Goal: Task Accomplishment & Management: Manage account settings

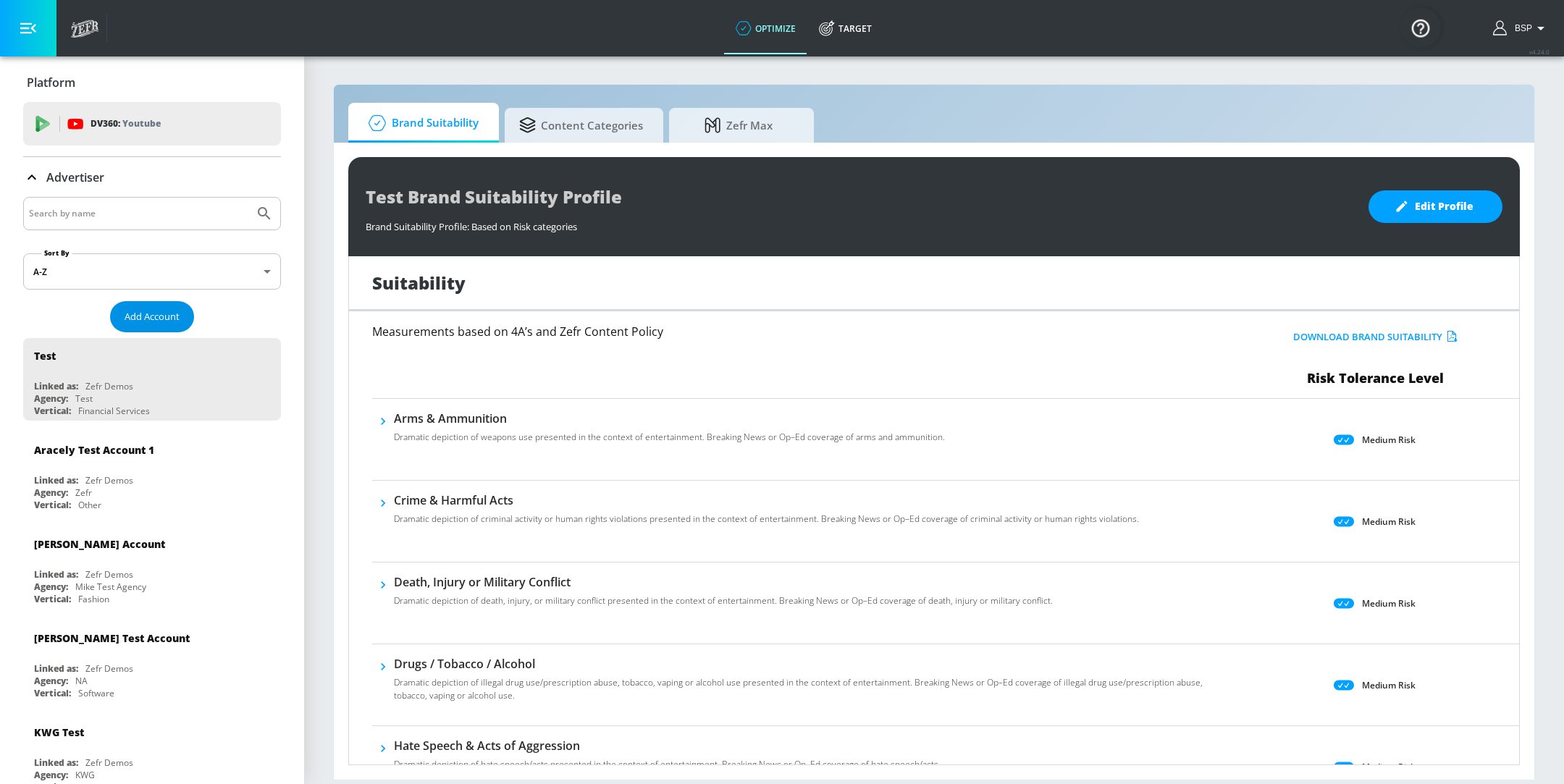
click at [146, 311] on span "Add Account" at bounding box center [152, 317] width 55 height 17
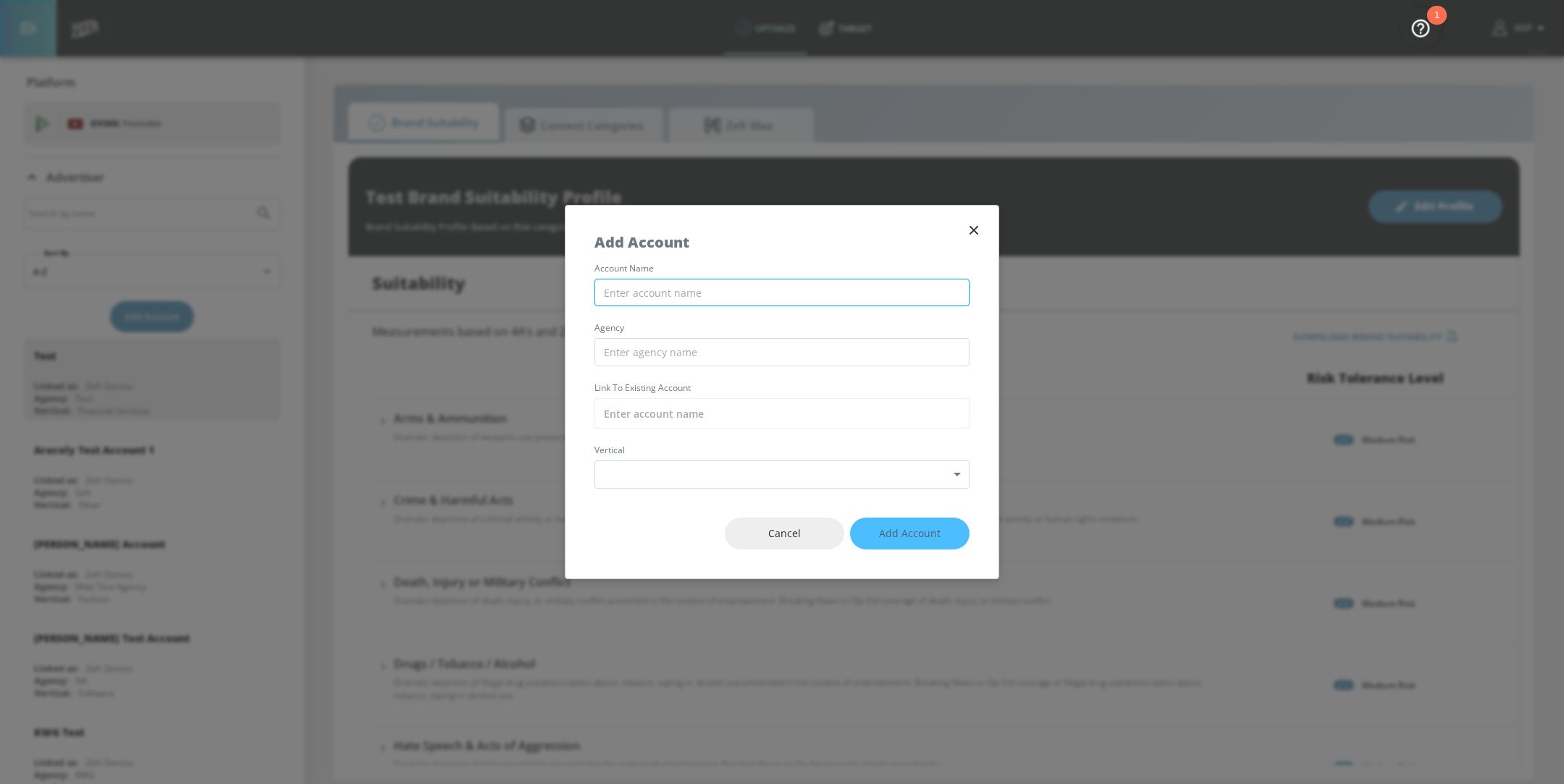
click at [746, 288] on input "text" at bounding box center [782, 293] width 375 height 28
type input "ExxonMobil_Meta"
click at [712, 348] on input "text" at bounding box center [782, 352] width 375 height 28
type input "Kinesso"
click at [686, 413] on input "text" at bounding box center [782, 414] width 375 height 30
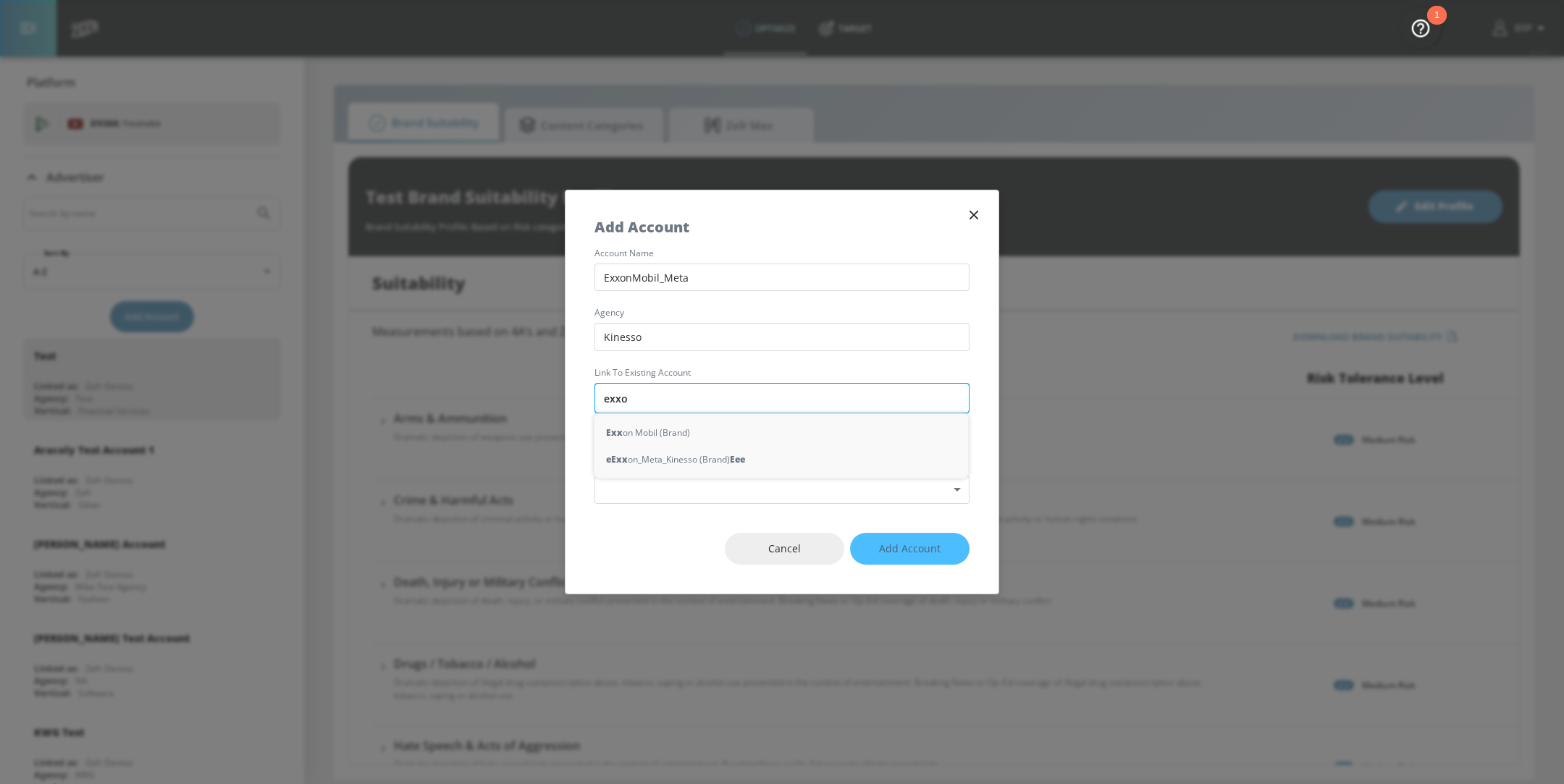
type input "exxon"
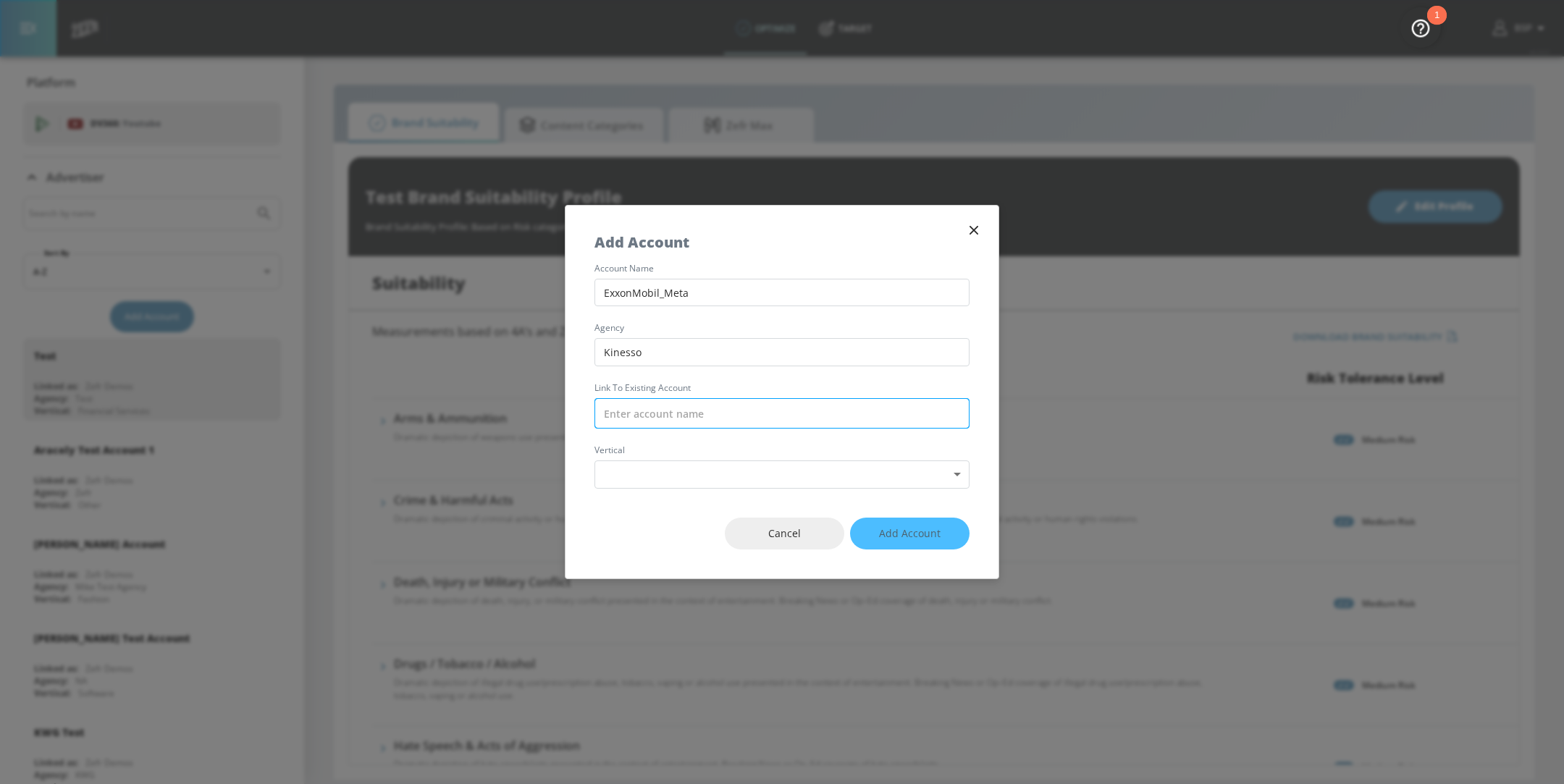
click at [657, 421] on input "text" at bounding box center [782, 414] width 375 height 30
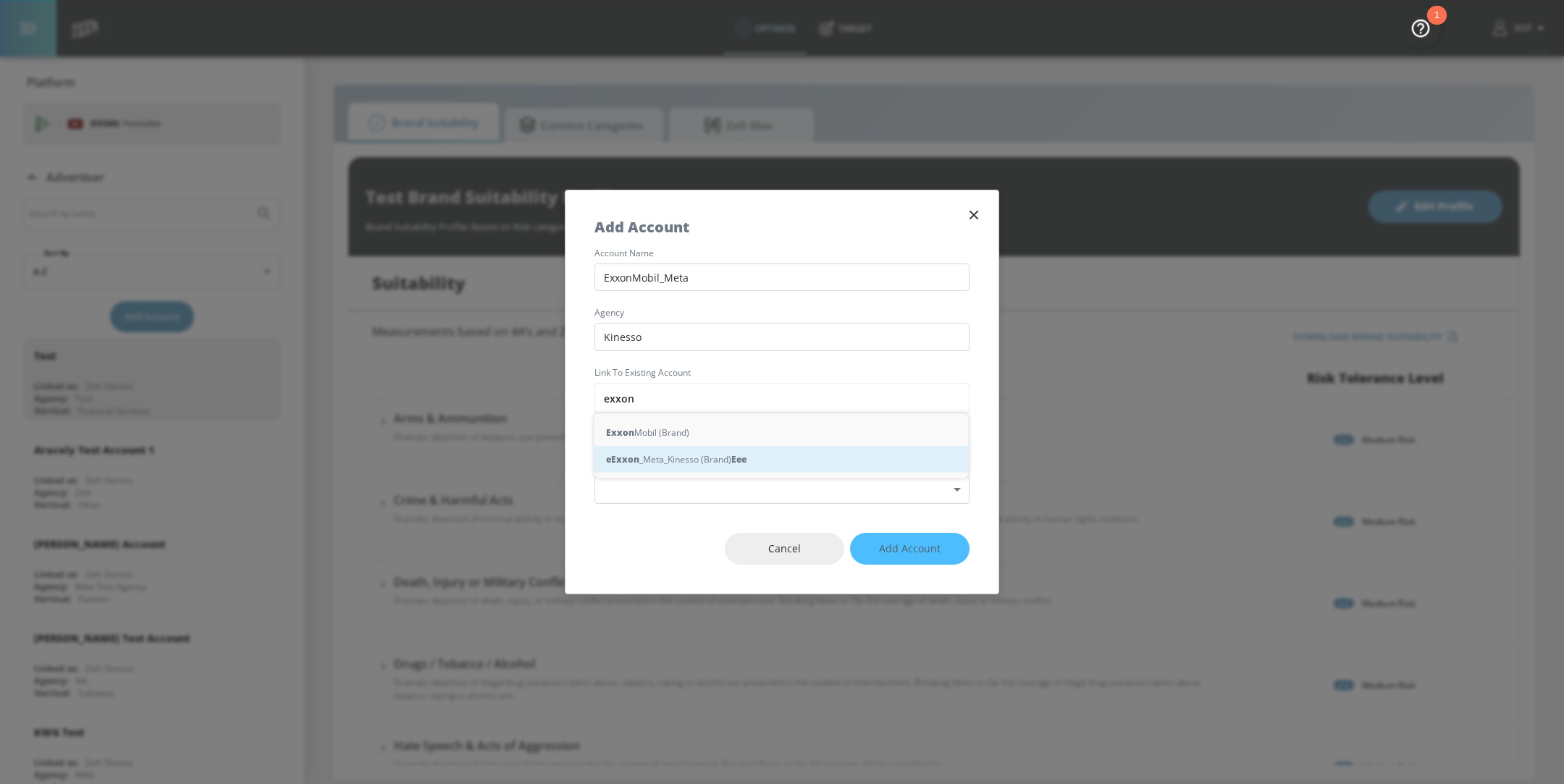
click at [675, 468] on div "e Exxon _Meta_Kinesso (Brand) E e e" at bounding box center [781, 459] width 375 height 27
type input "Exxon_Meta_Kinesso (Brand)"
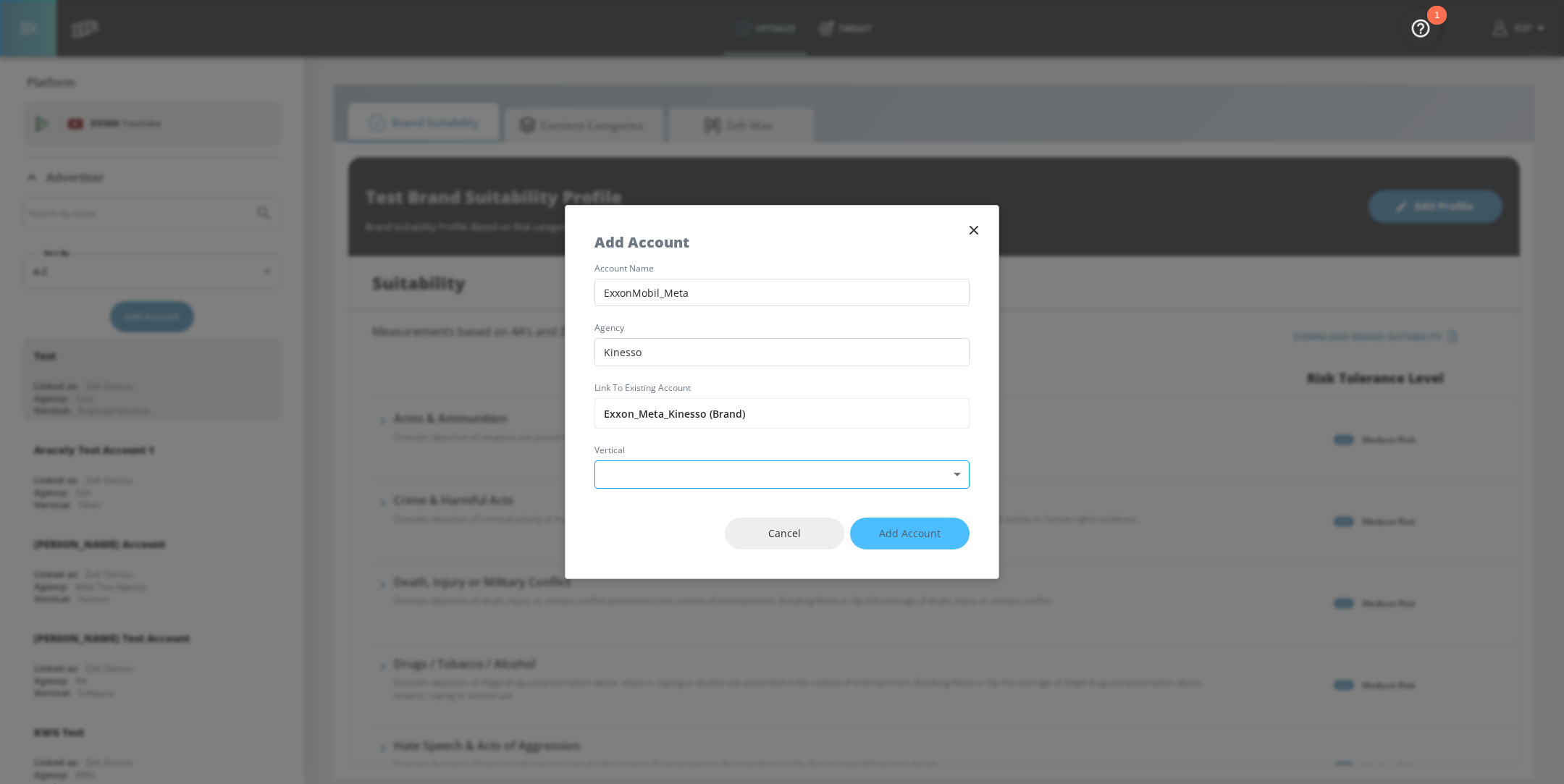
click at [648, 470] on body "optimize Target optimize Target v 4.24.0 BSP Platform DV360: Youtube DV360: You…" at bounding box center [782, 392] width 1564 height 784
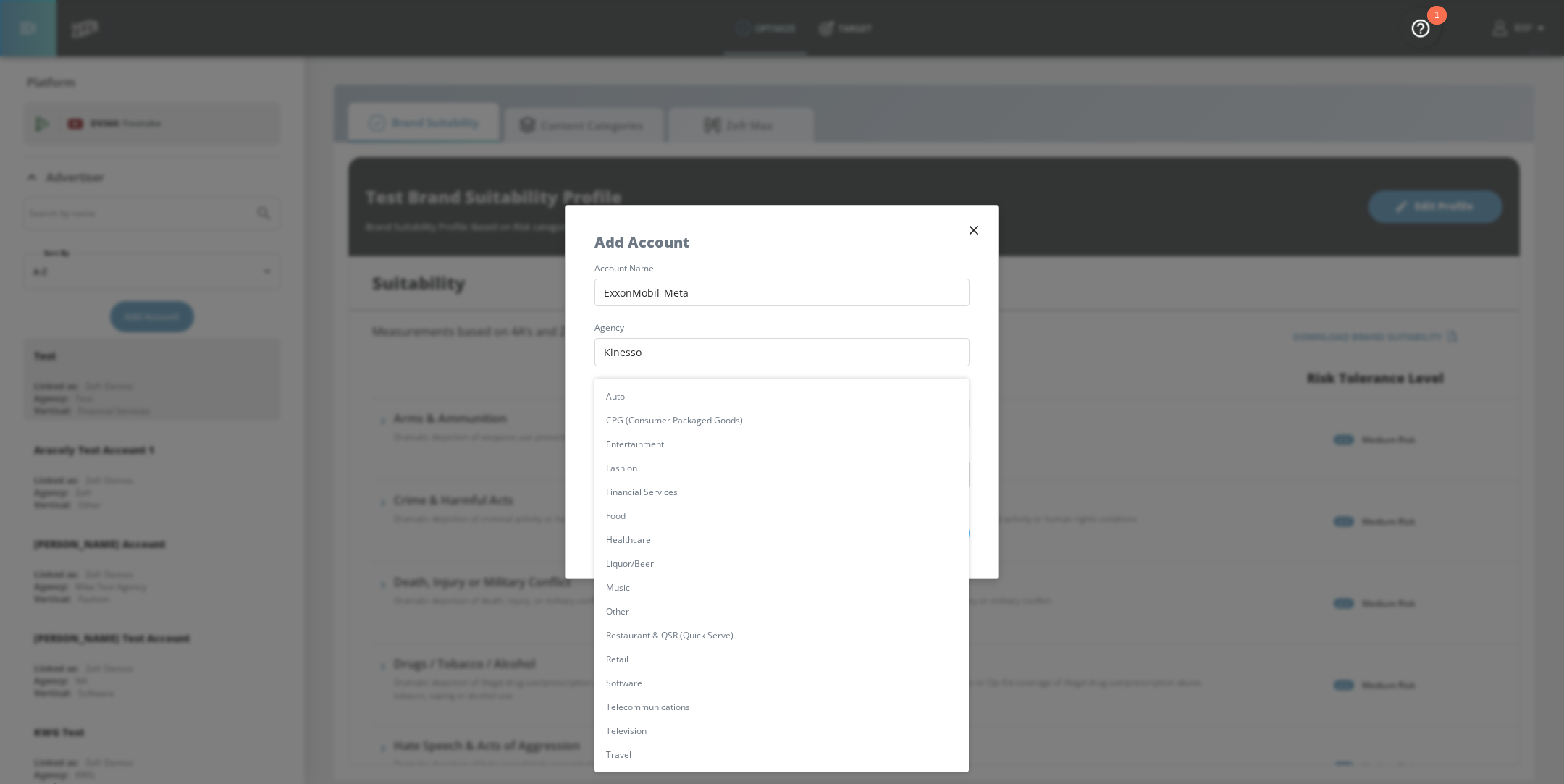
click at [649, 617] on li "Other" at bounding box center [781, 611] width 375 height 24
type input "[object Object]"
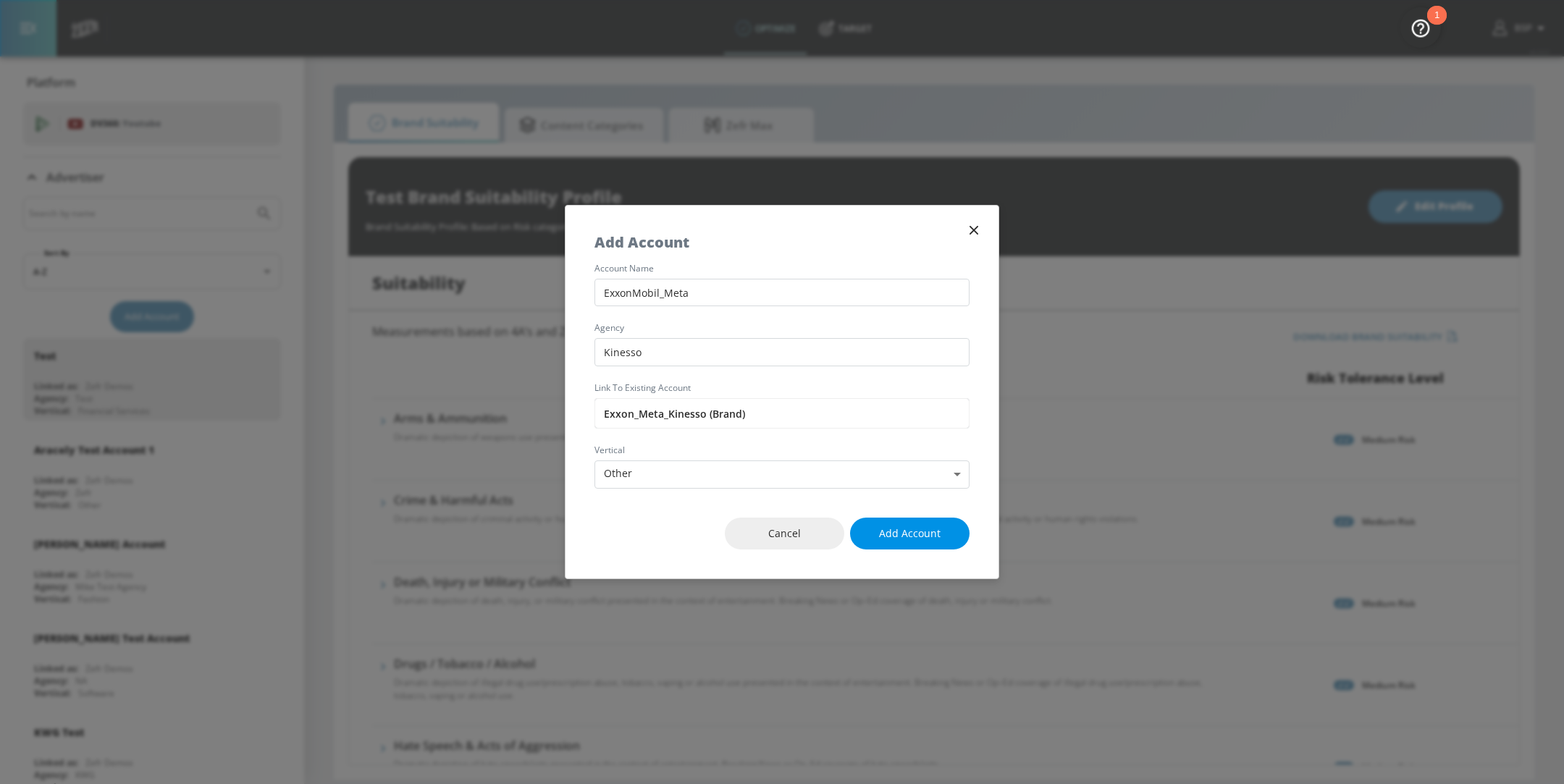
click at [910, 533] on span "Add Account" at bounding box center [910, 533] width 62 height 18
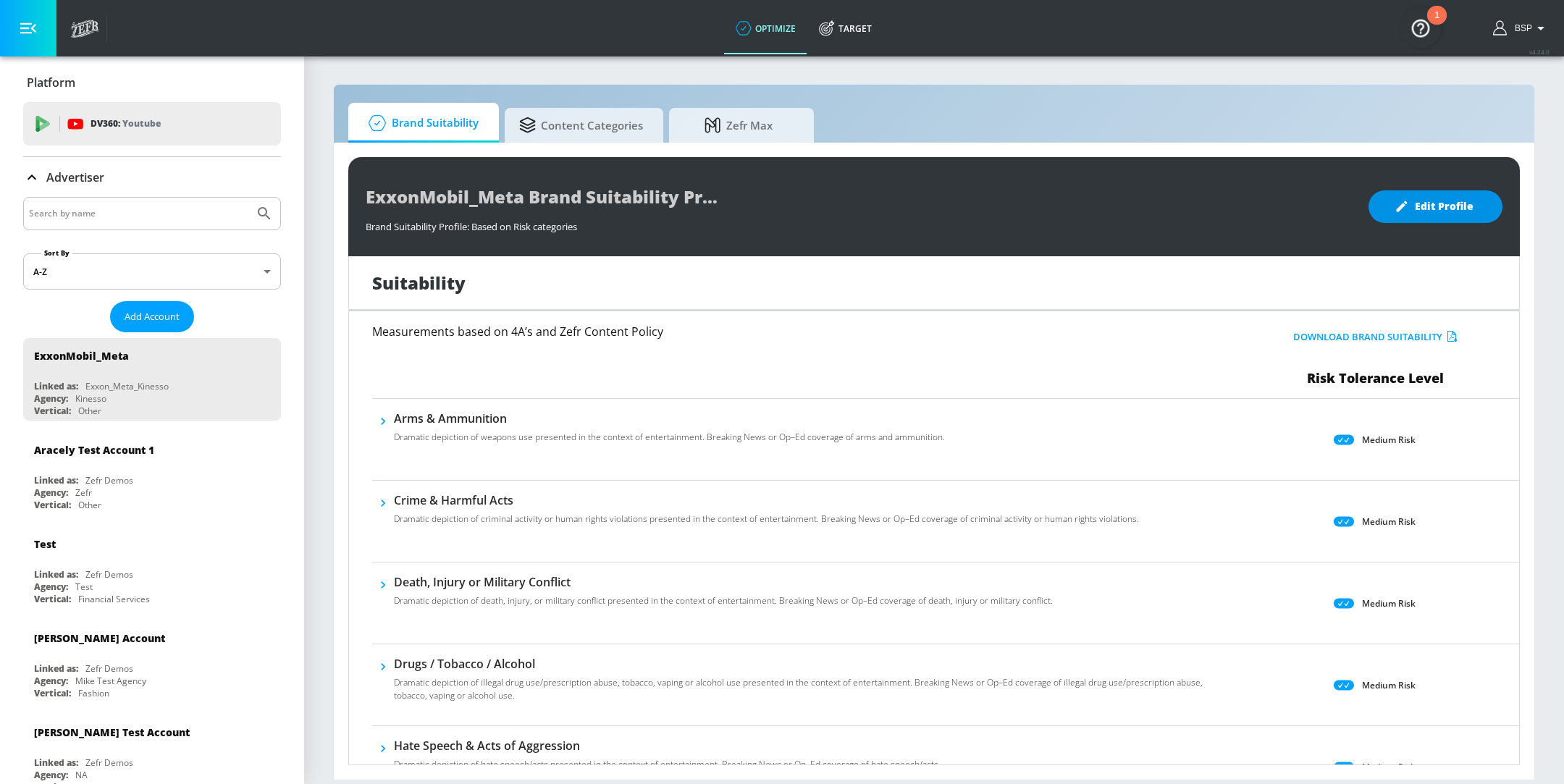
click at [1429, 209] on span "Edit Profile" at bounding box center [1435, 207] width 76 height 18
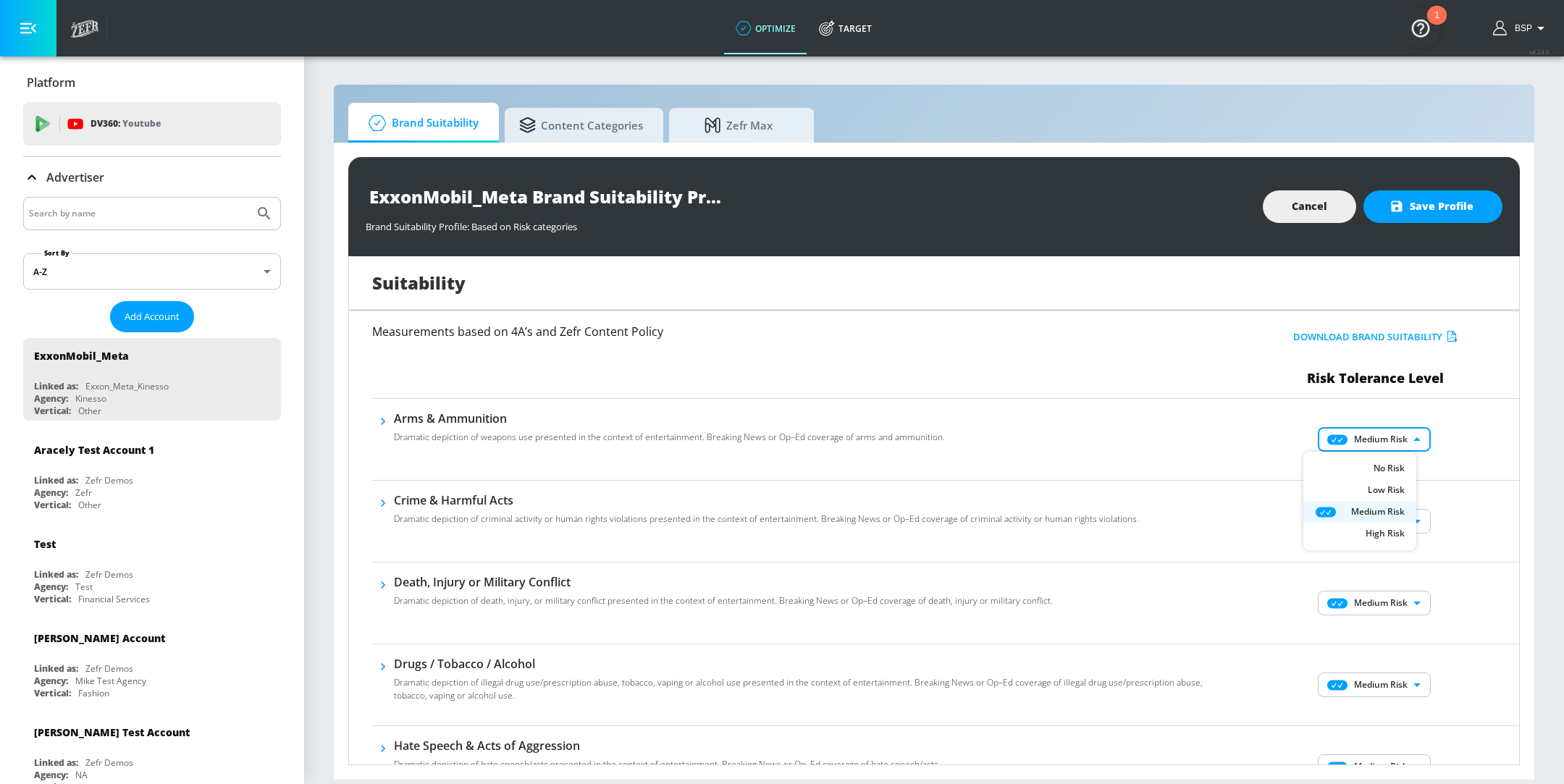
click at [1358, 441] on body "optimize Target optimize Target v 4.24.0 BSP Platform DV360: Youtube DV360: You…" at bounding box center [782, 392] width 1564 height 784
click at [1334, 457] on li "No Risk" at bounding box center [1360, 468] width 113 height 22
type input "MINIMAL"
click at [1375, 515] on body "optimize Target optimize Target v 4.24.0 BSP Platform DV360: Youtube DV360: You…" at bounding box center [782, 392] width 1564 height 784
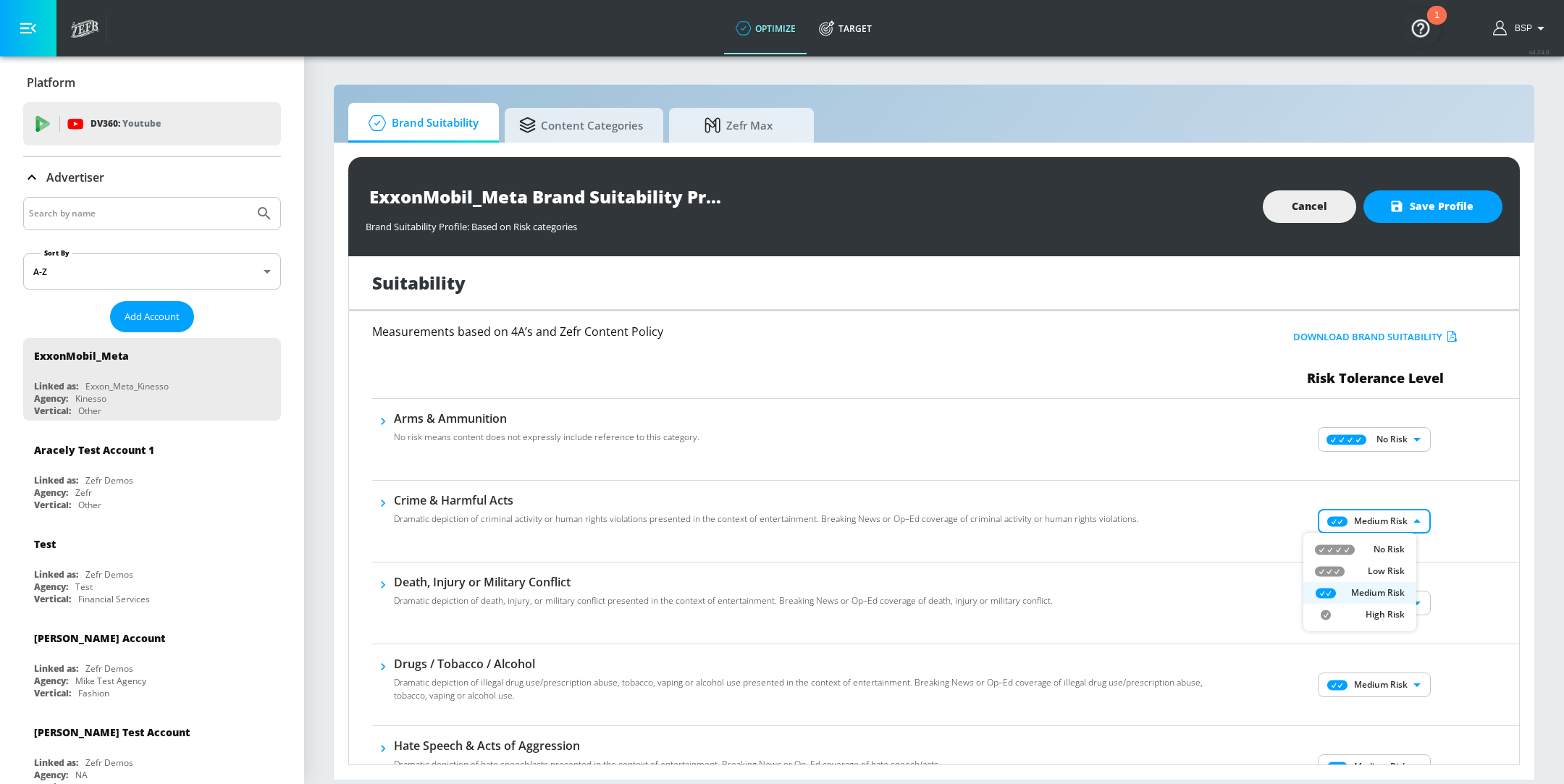
click at [1357, 547] on div "No Risk" at bounding box center [1360, 549] width 90 height 13
type input "MINIMAL"
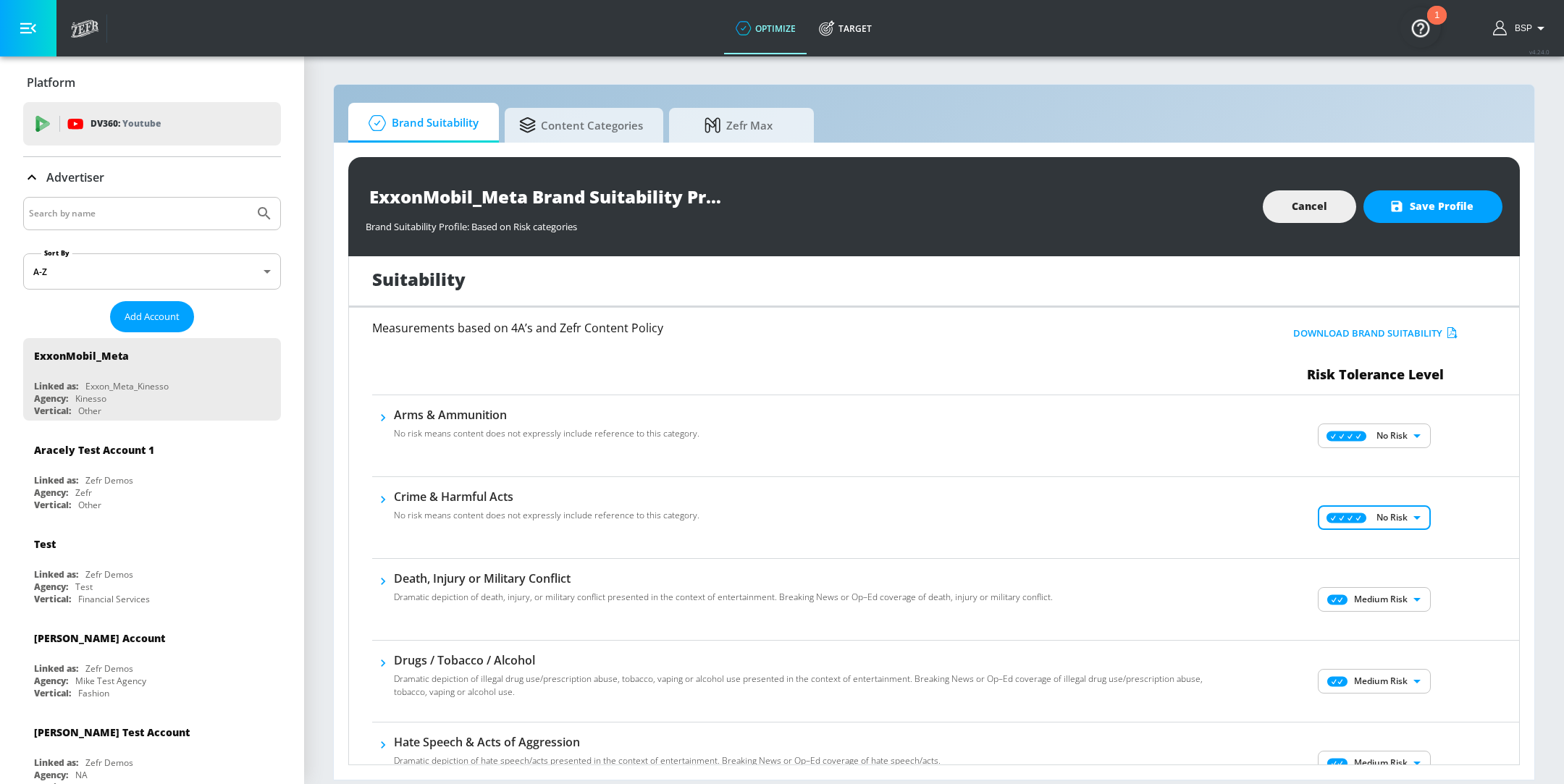
scroll to position [4, 0]
click at [1383, 604] on body "optimize Target optimize Target v 4.24.0 BSP Platform DV360: Youtube DV360: You…" at bounding box center [782, 392] width 1564 height 784
click at [1346, 628] on icon at bounding box center [1335, 627] width 40 height 11
type input "MINIMAL"
click at [1361, 677] on body "optimize Target optimize Target v 4.24.0 BSP Platform DV360: Youtube DV360: You…" at bounding box center [782, 392] width 1564 height 784
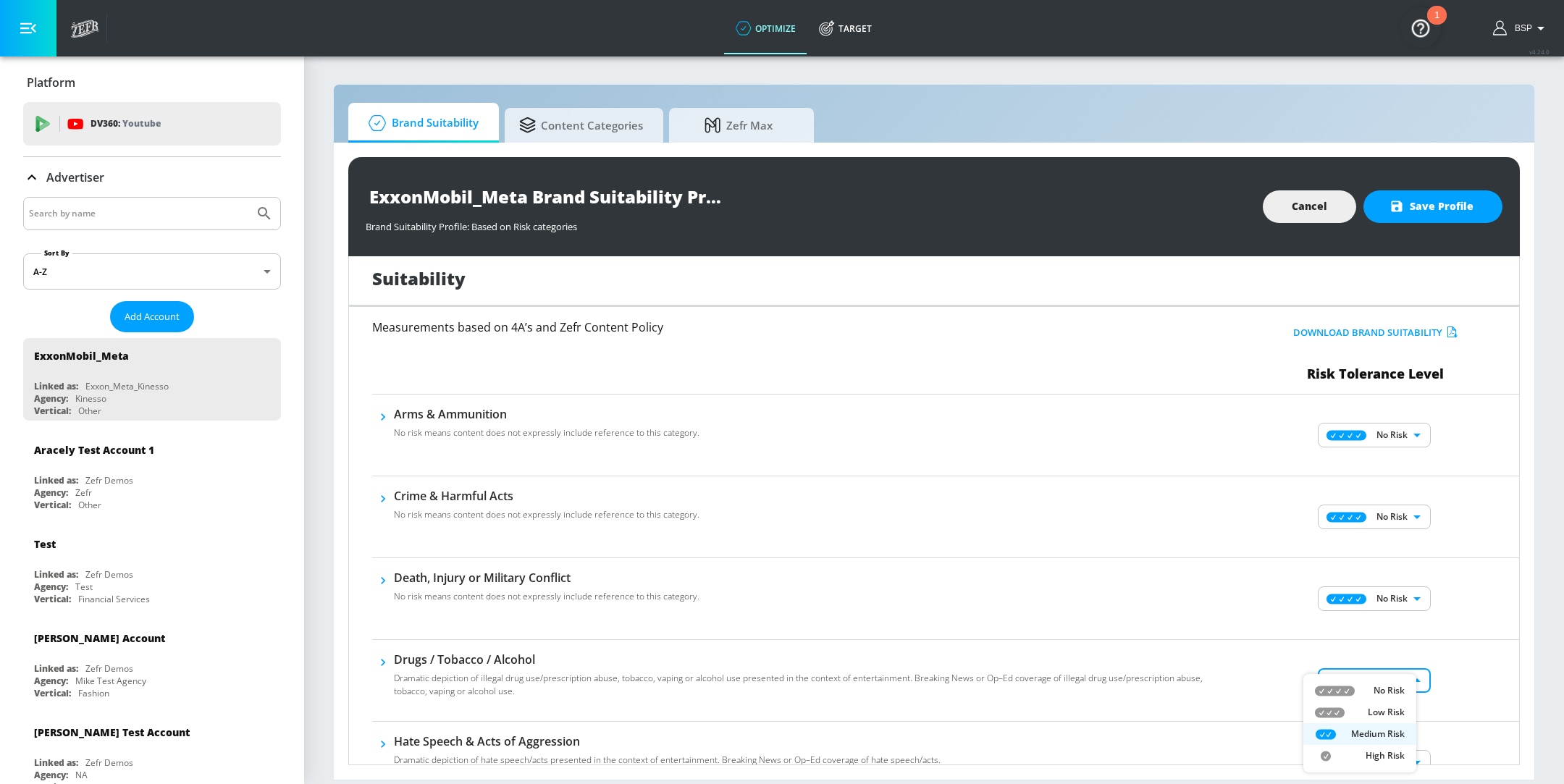
click at [1341, 698] on li "No Risk" at bounding box center [1360, 691] width 113 height 22
type input "MINIMAL"
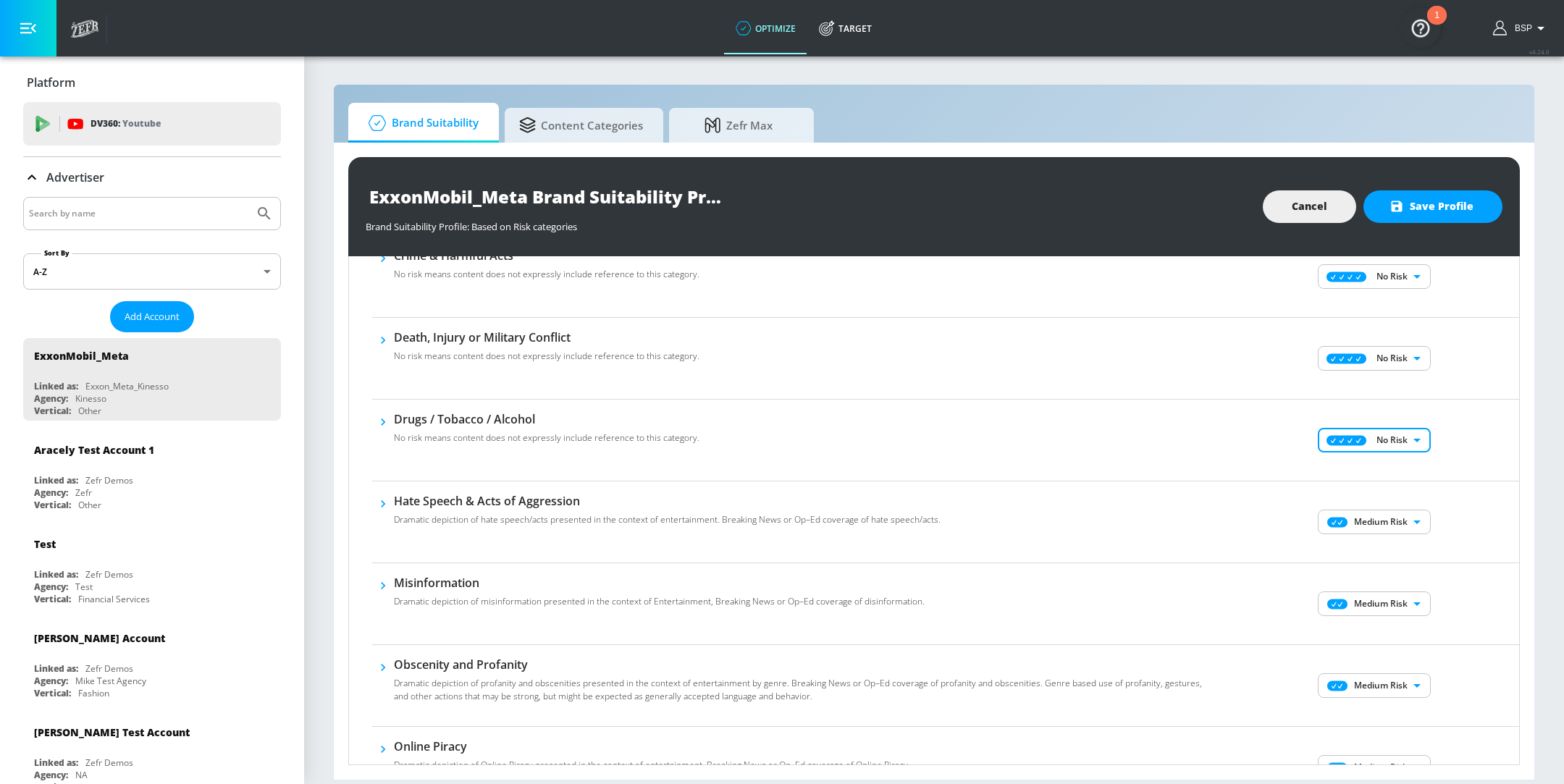
scroll to position [341, 0]
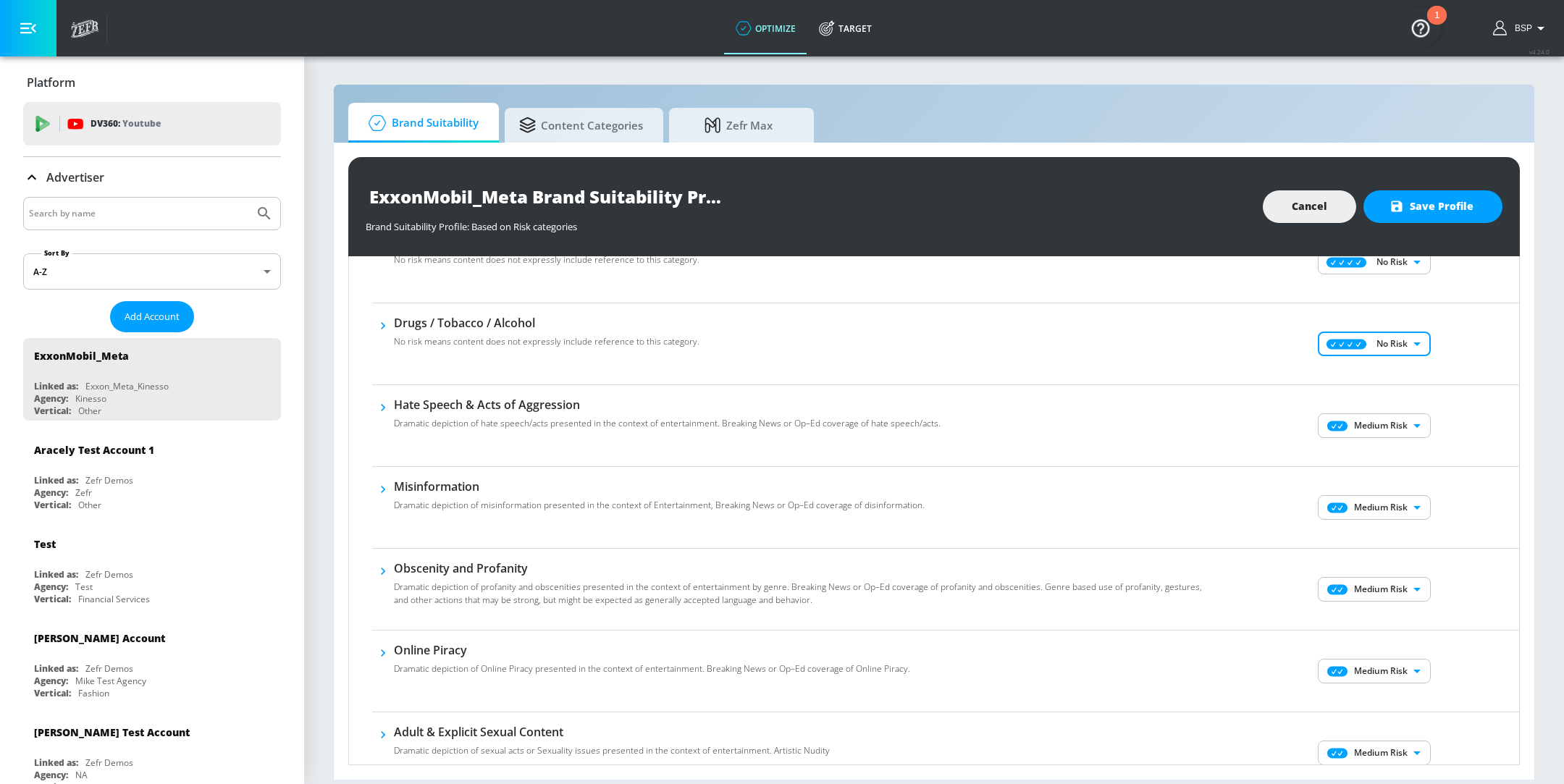
click at [1319, 418] on body "optimize Target optimize Target v 4.24.0 BSP Platform DV360: Youtube DV360: You…" at bounding box center [782, 392] width 1564 height 784
click at [1345, 457] on icon at bounding box center [1335, 454] width 40 height 10
type input "MINIMAL"
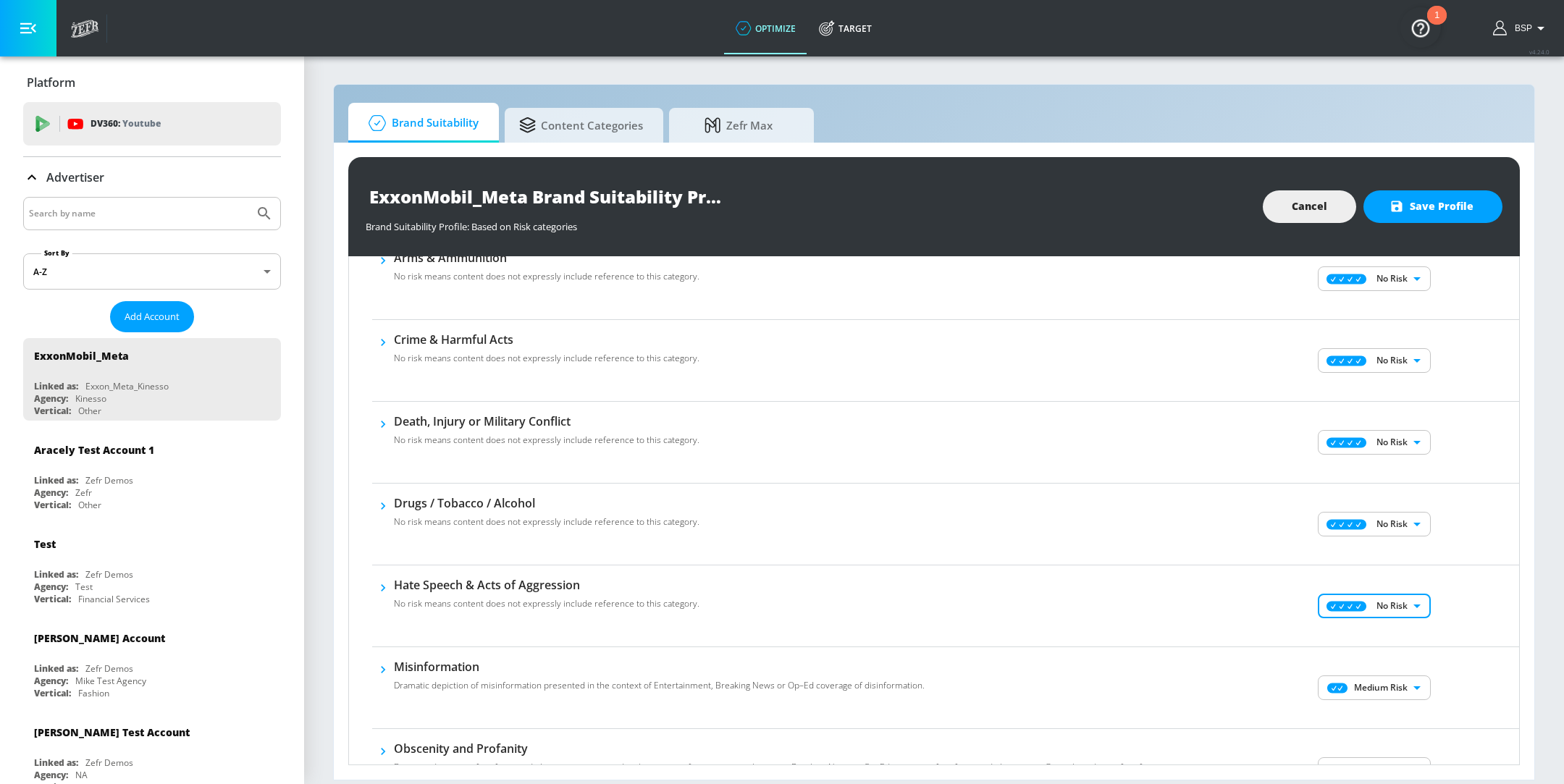
scroll to position [160, 0]
click at [382, 421] on icon "button" at bounding box center [383, 425] width 14 height 14
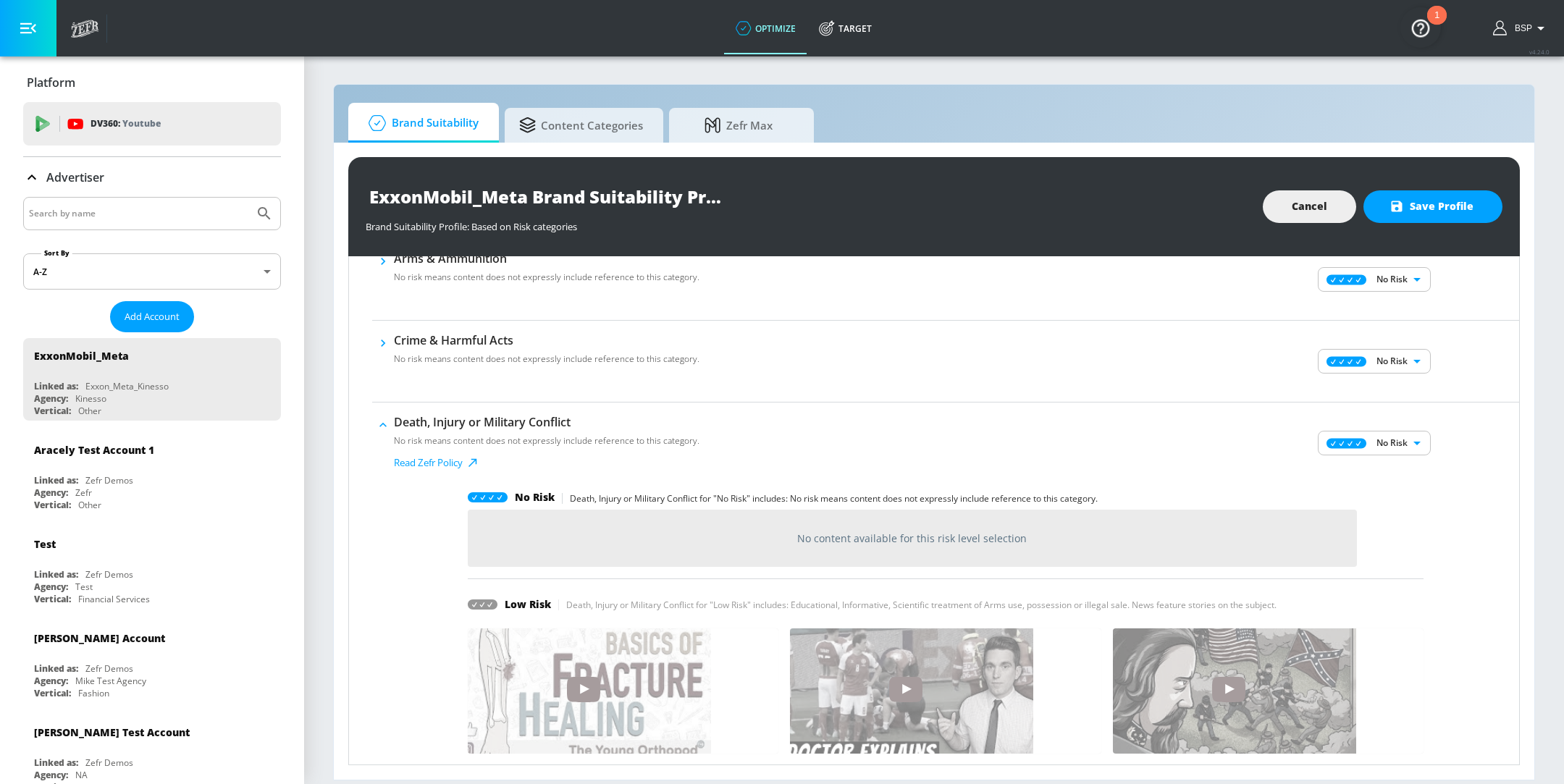
click at [385, 421] on icon "button" at bounding box center [383, 425] width 14 height 14
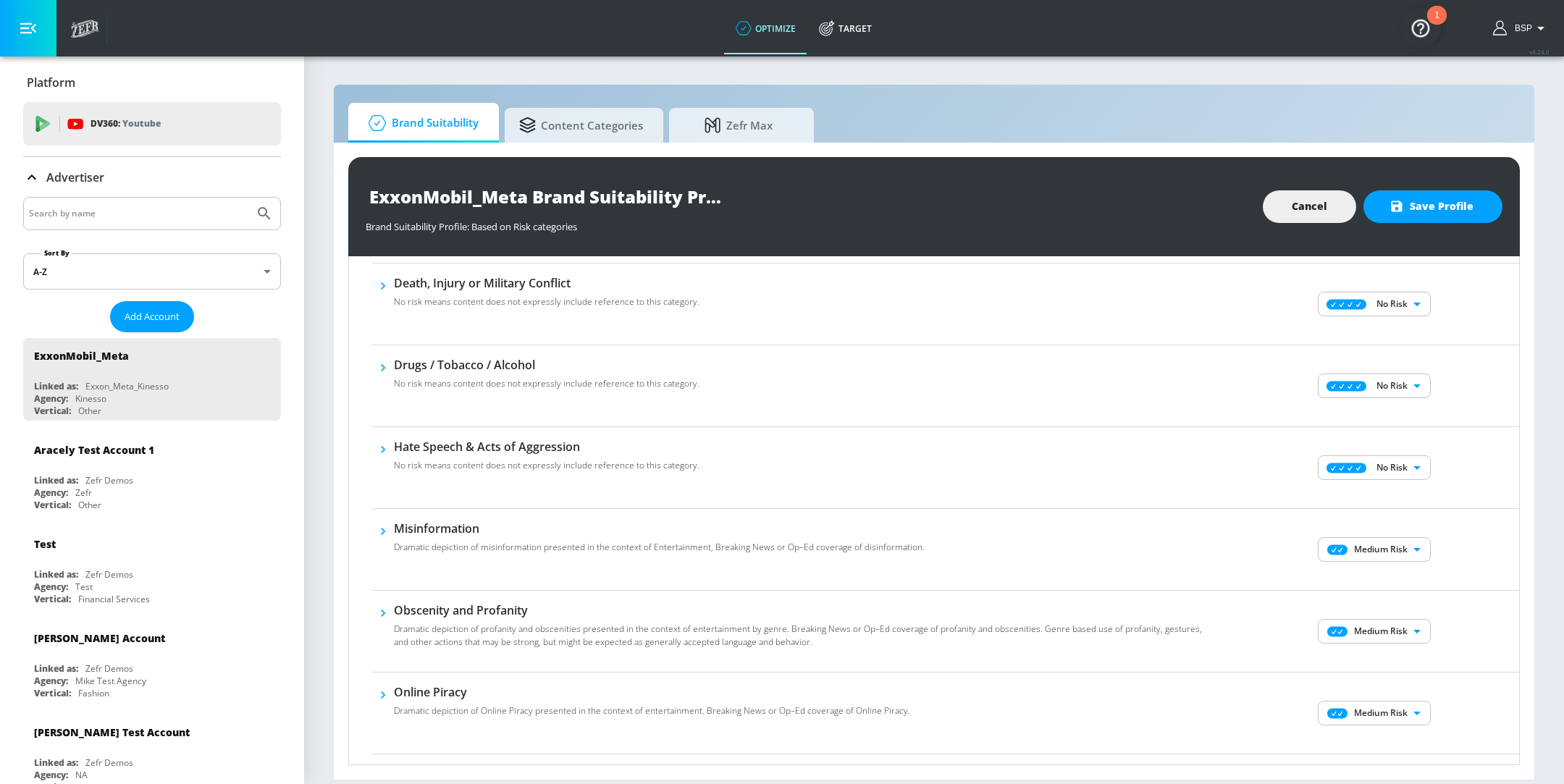
scroll to position [302, 0]
click at [1405, 541] on body "optimize Target optimize Target v 4.24.0 BSP Platform DV360: Youtube DV360: You…" at bounding box center [782, 392] width 1564 height 784
click at [1348, 564] on li "No Risk" at bounding box center [1360, 574] width 113 height 22
type input "MINIMAL"
click at [1364, 622] on body "optimize Target optimize Target v 4.24.0 BSP Platform DV360: Youtube DV360: You…" at bounding box center [782, 392] width 1564 height 784
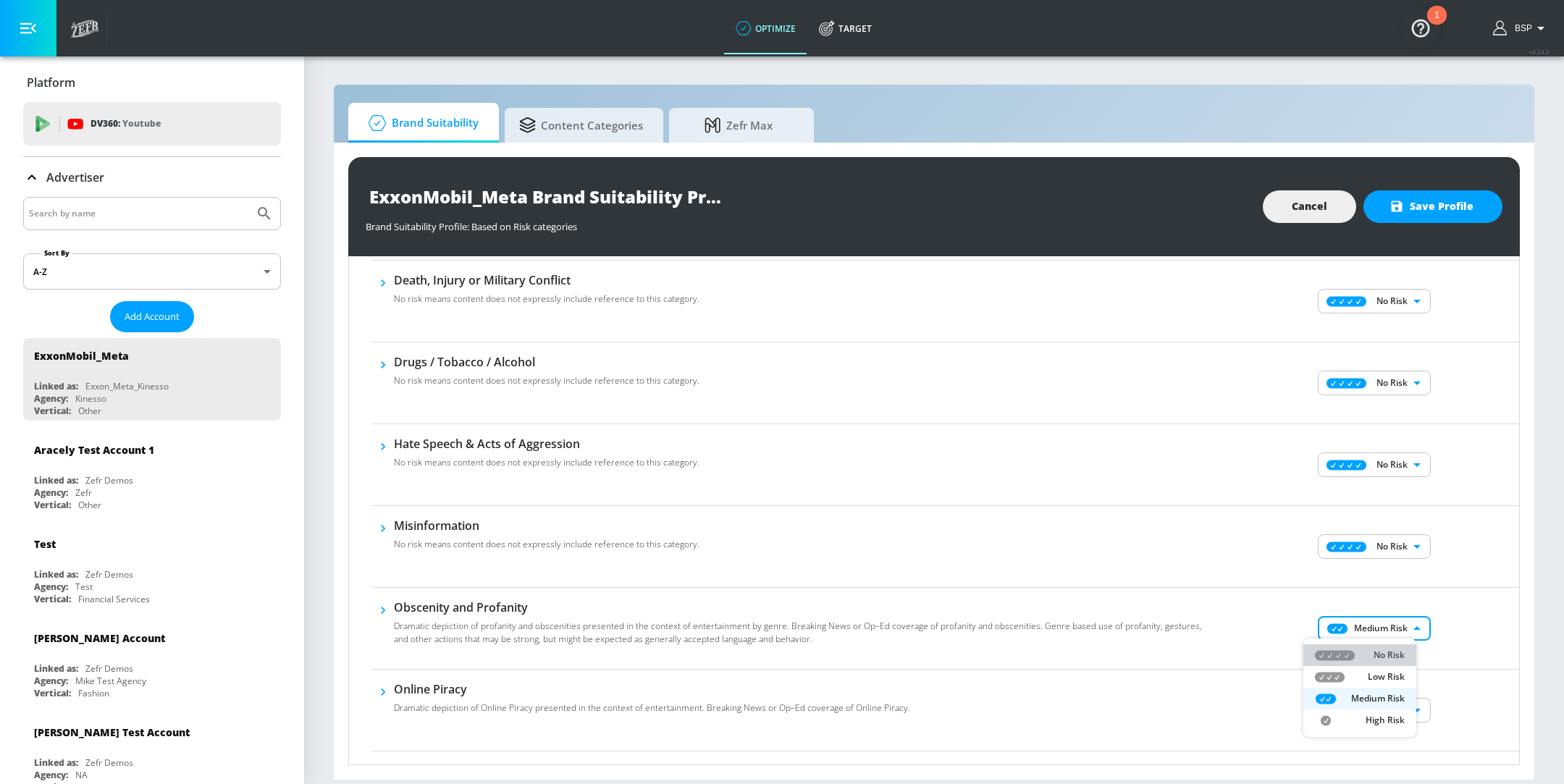
click at [1363, 650] on div "No Risk" at bounding box center [1360, 655] width 90 height 13
type input "MINIMAL"
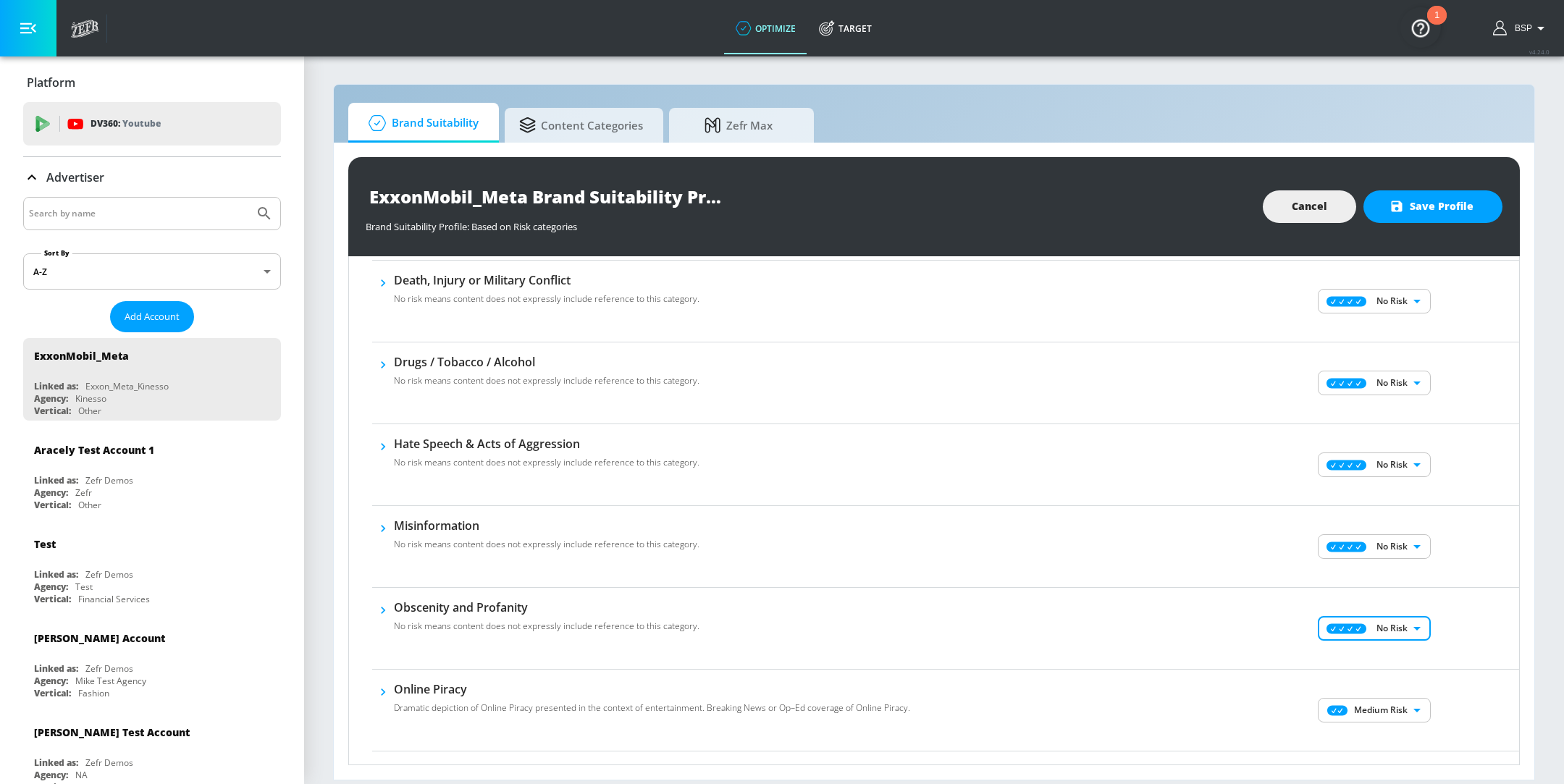
click at [1380, 717] on body "optimize Target optimize Target v 4.24.0 BSP Platform DV360: Youtube DV360: You…" at bounding box center [782, 392] width 1564 height 784
click at [1365, 680] on li "No Risk" at bounding box center [1360, 691] width 113 height 22
type input "MINIMAL"
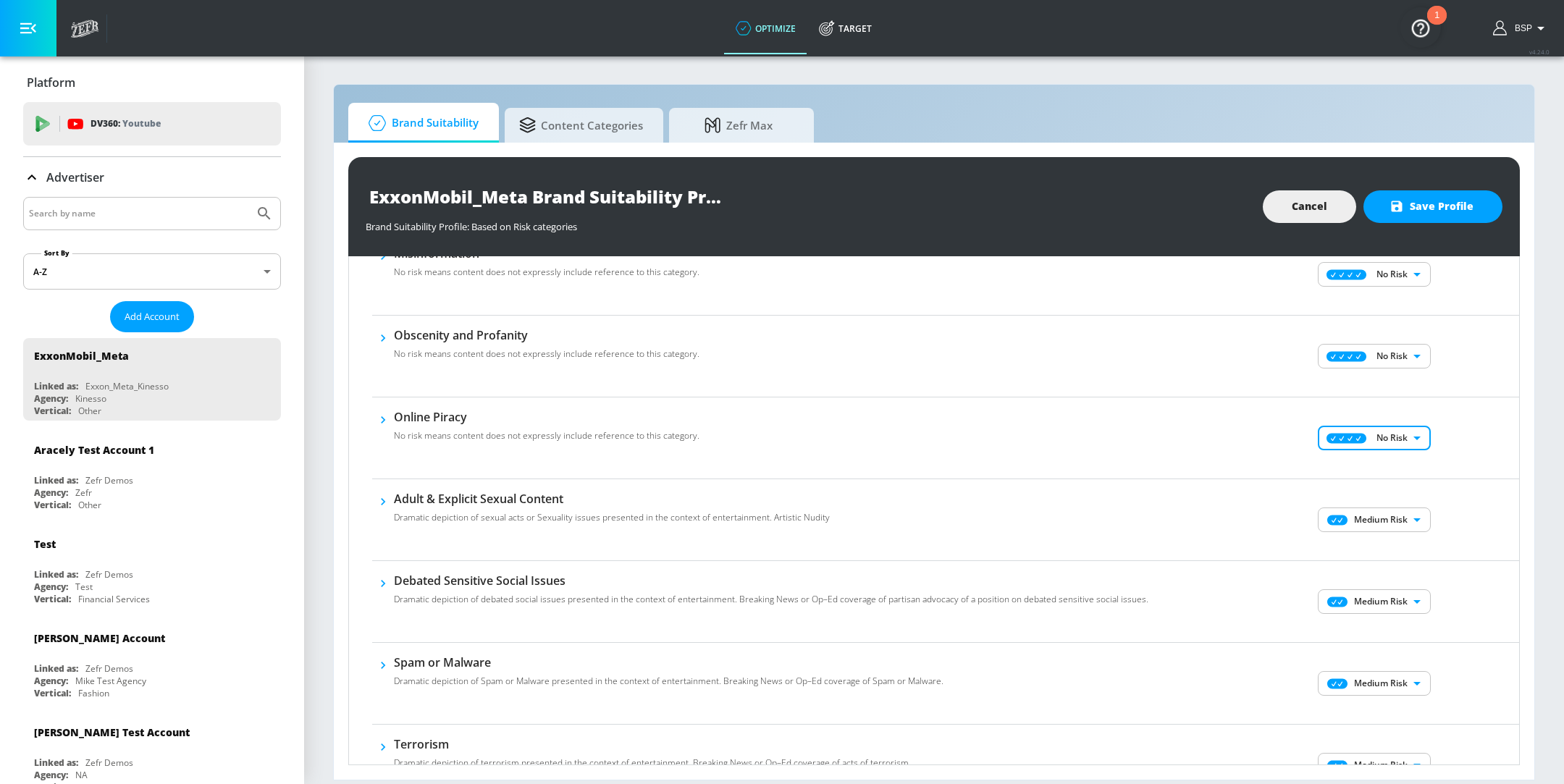
scroll to position [560, 0]
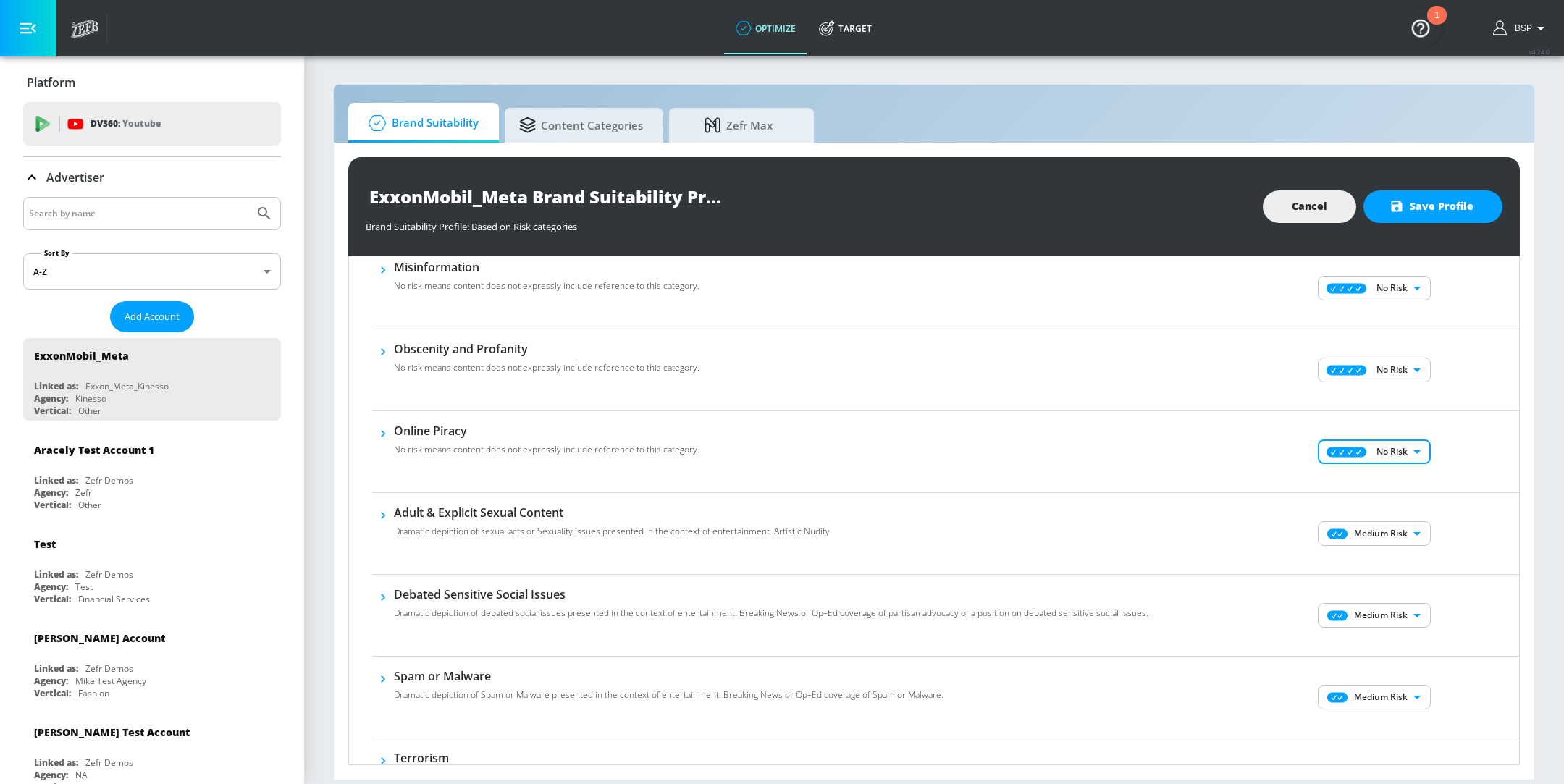
click at [1395, 533] on body "optimize Target optimize Target v 4.24.0 BSP Platform DV360: Youtube DV360: You…" at bounding box center [782, 392] width 1564 height 784
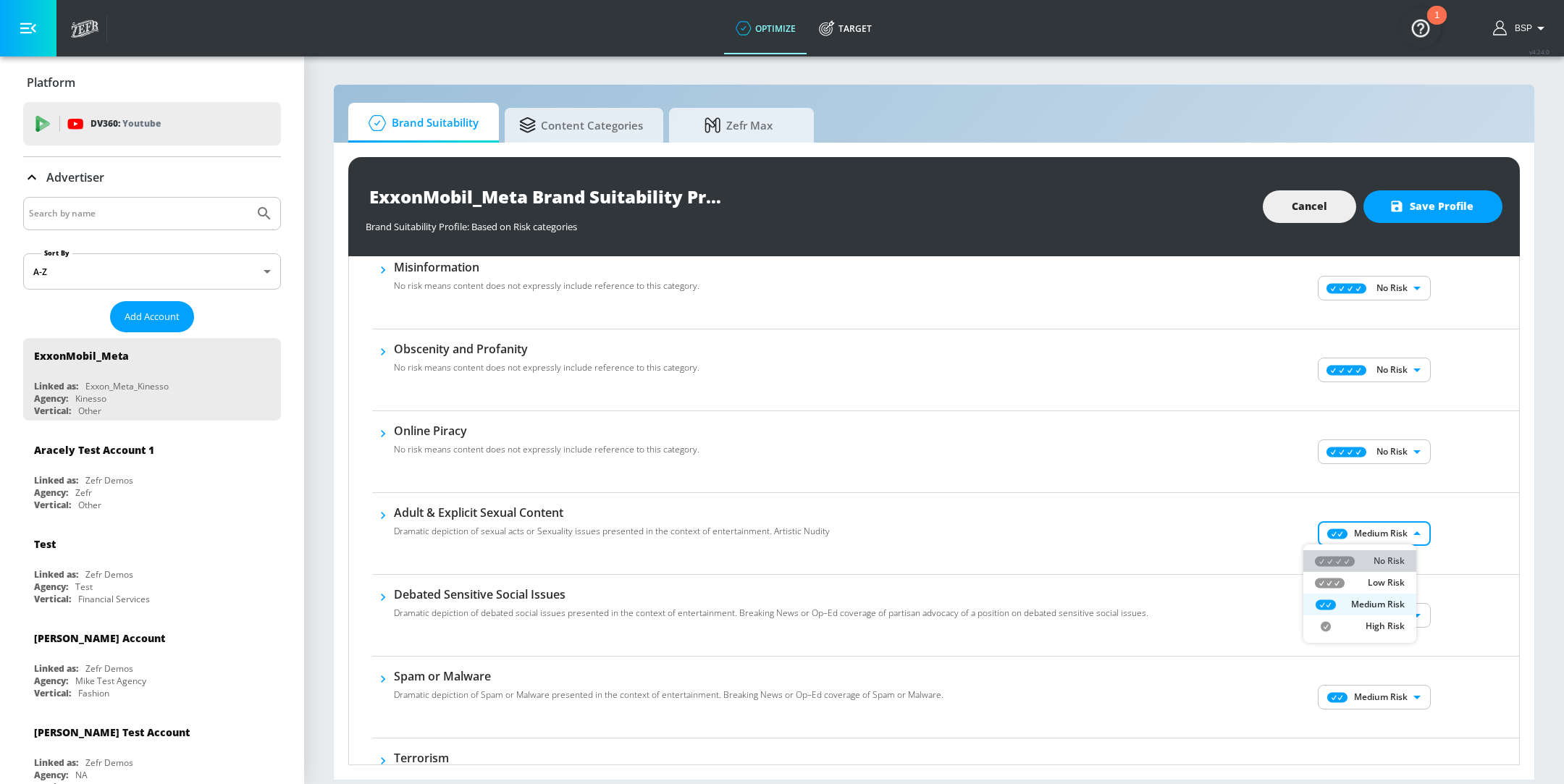
drag, startPoint x: 1357, startPoint y: 560, endPoint x: 1361, endPoint y: 604, distance: 44.2
click at [1357, 560] on div "No Risk" at bounding box center [1360, 561] width 90 height 13
type input "MINIMAL"
click at [1363, 620] on body "optimize Target optimize Target v 4.24.0 BSP Platform DV360: Youtube DV360: You…" at bounding box center [782, 392] width 1564 height 784
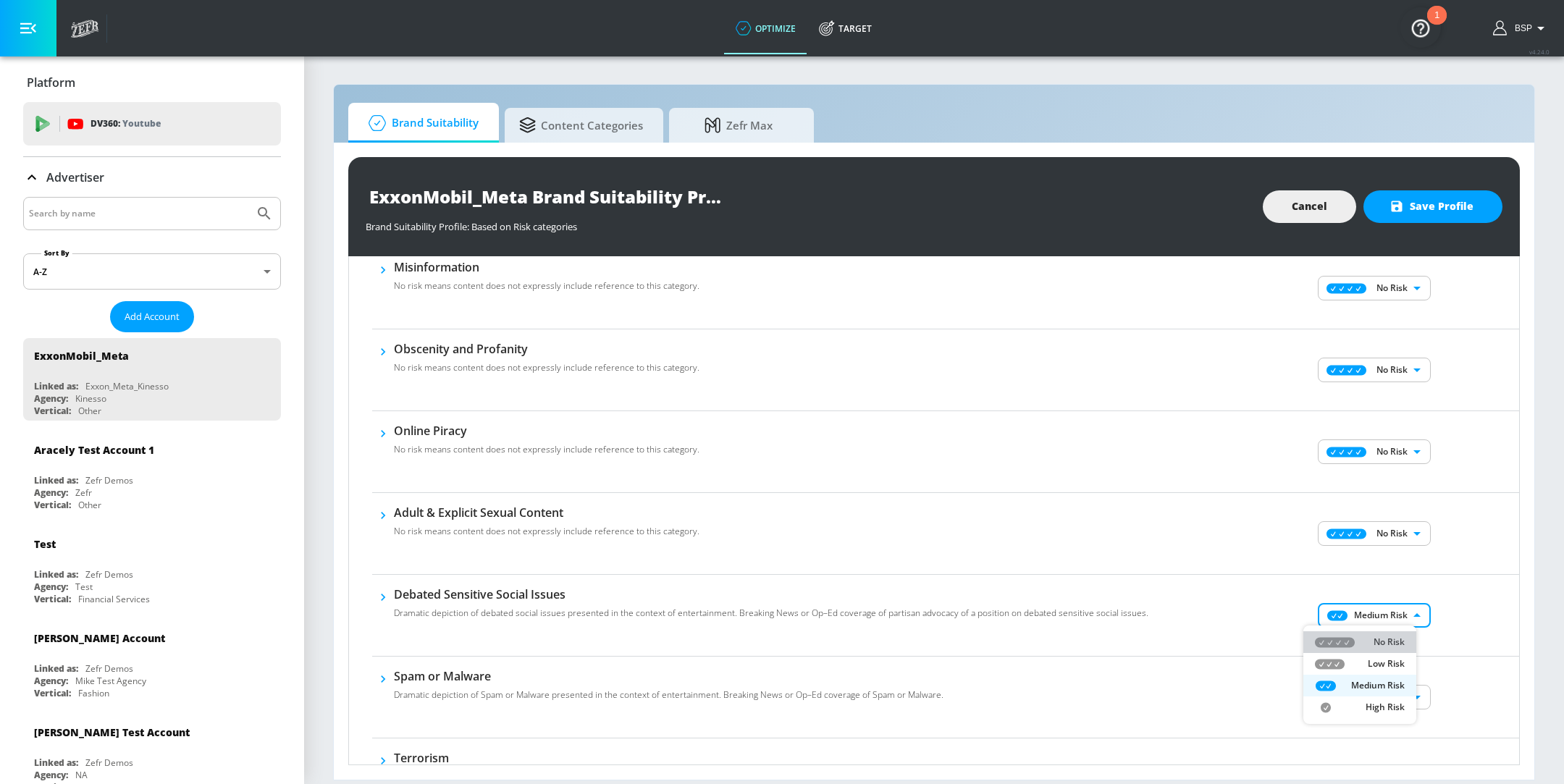
click at [1349, 635] on div "No Risk" at bounding box center [1360, 642] width 90 height 13
type input "MINIMAL"
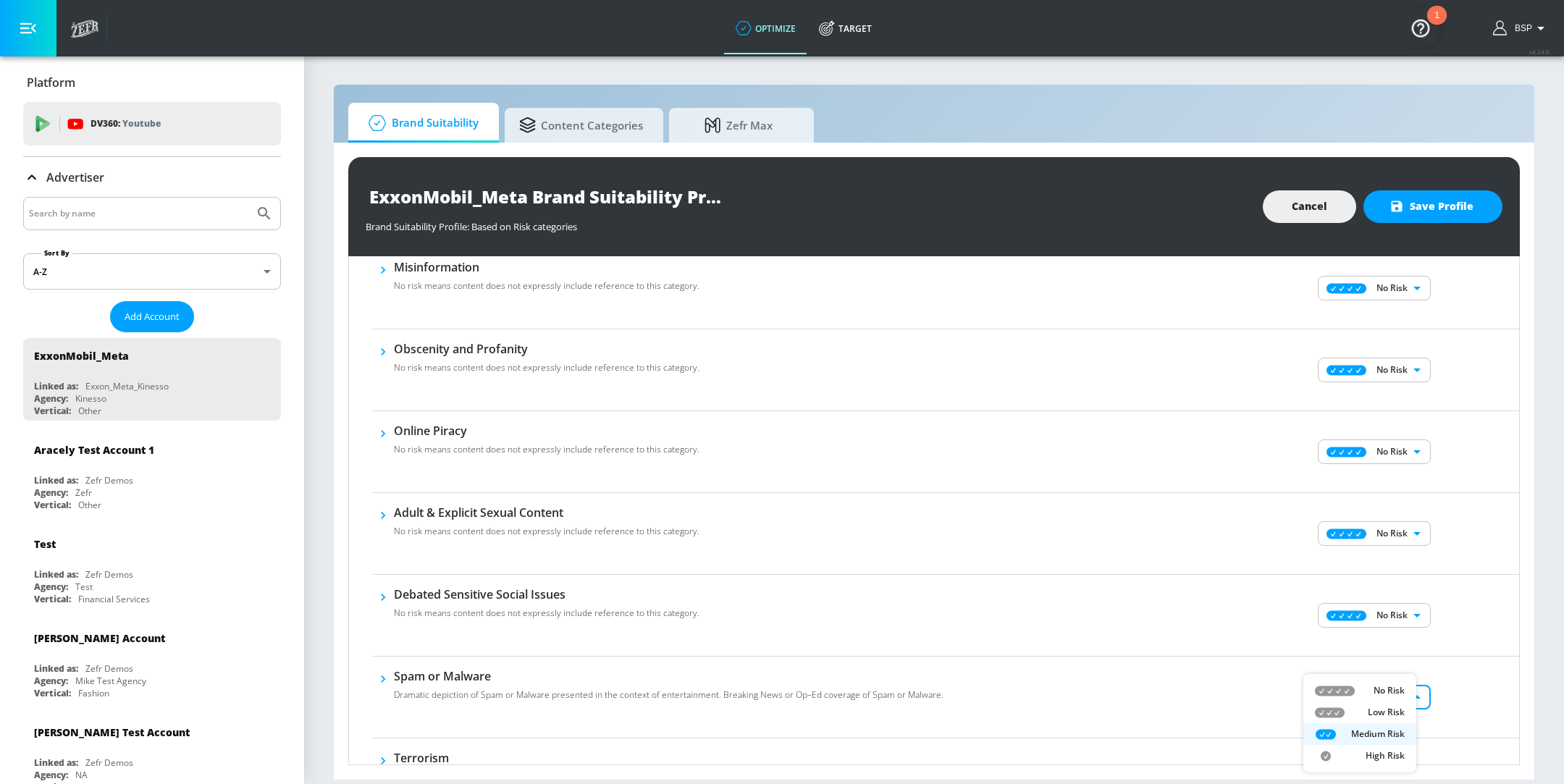
click at [1379, 706] on body "optimize Target optimize Target v 4.24.0 BSP Platform DV360: Youtube DV360: You…" at bounding box center [782, 392] width 1564 height 784
click at [1365, 684] on div "No Risk" at bounding box center [1360, 691] width 90 height 13
type input "MINIMAL"
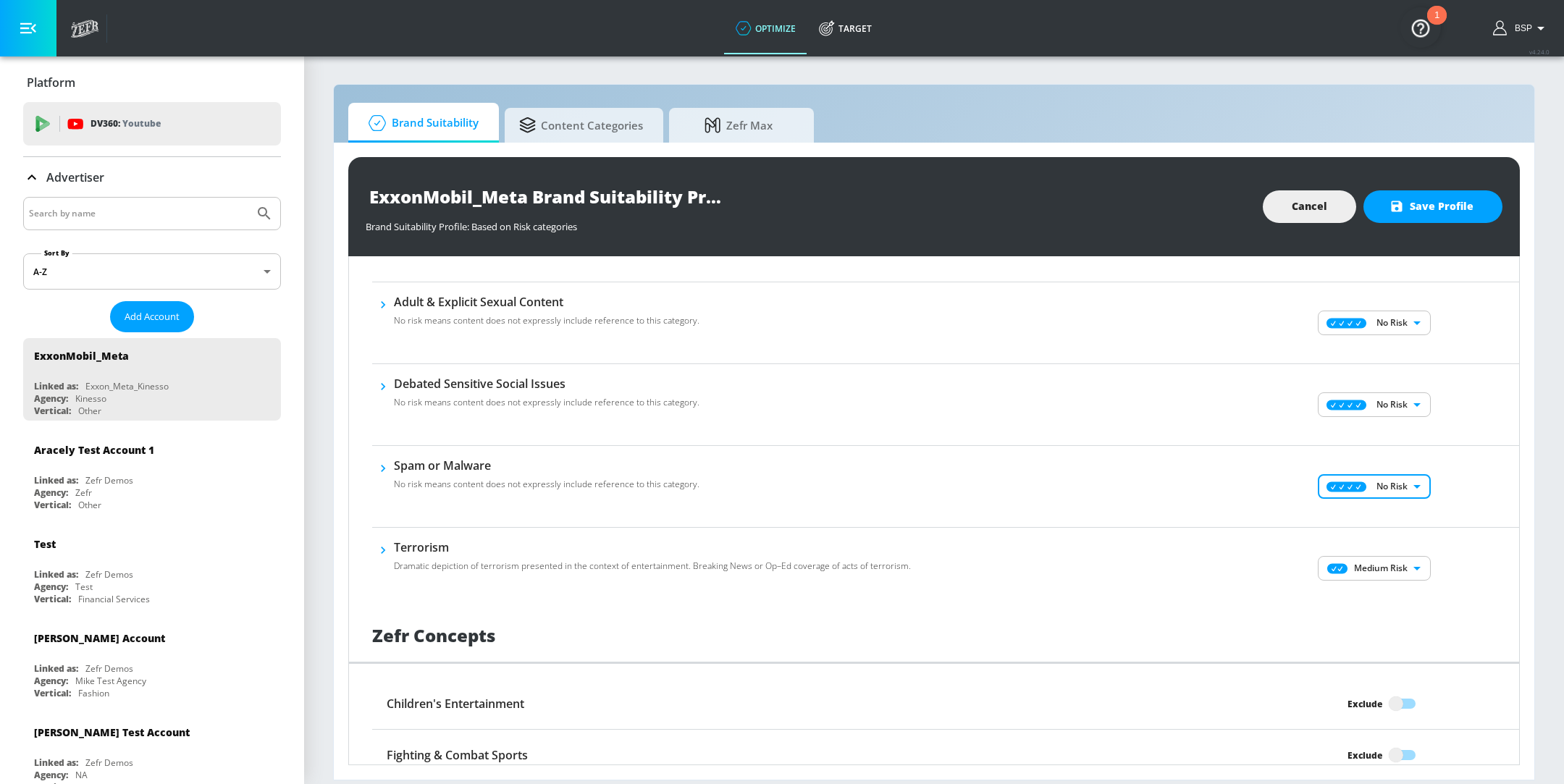
scroll to position [772, 0]
click at [1351, 561] on body "optimize Target optimize Target v 4.24.0 BSP Platform DV360: Youtube DV360: You…" at bounding box center [782, 392] width 1564 height 784
click at [1348, 593] on icon at bounding box center [1335, 593] width 40 height 11
type input "MINIMAL"
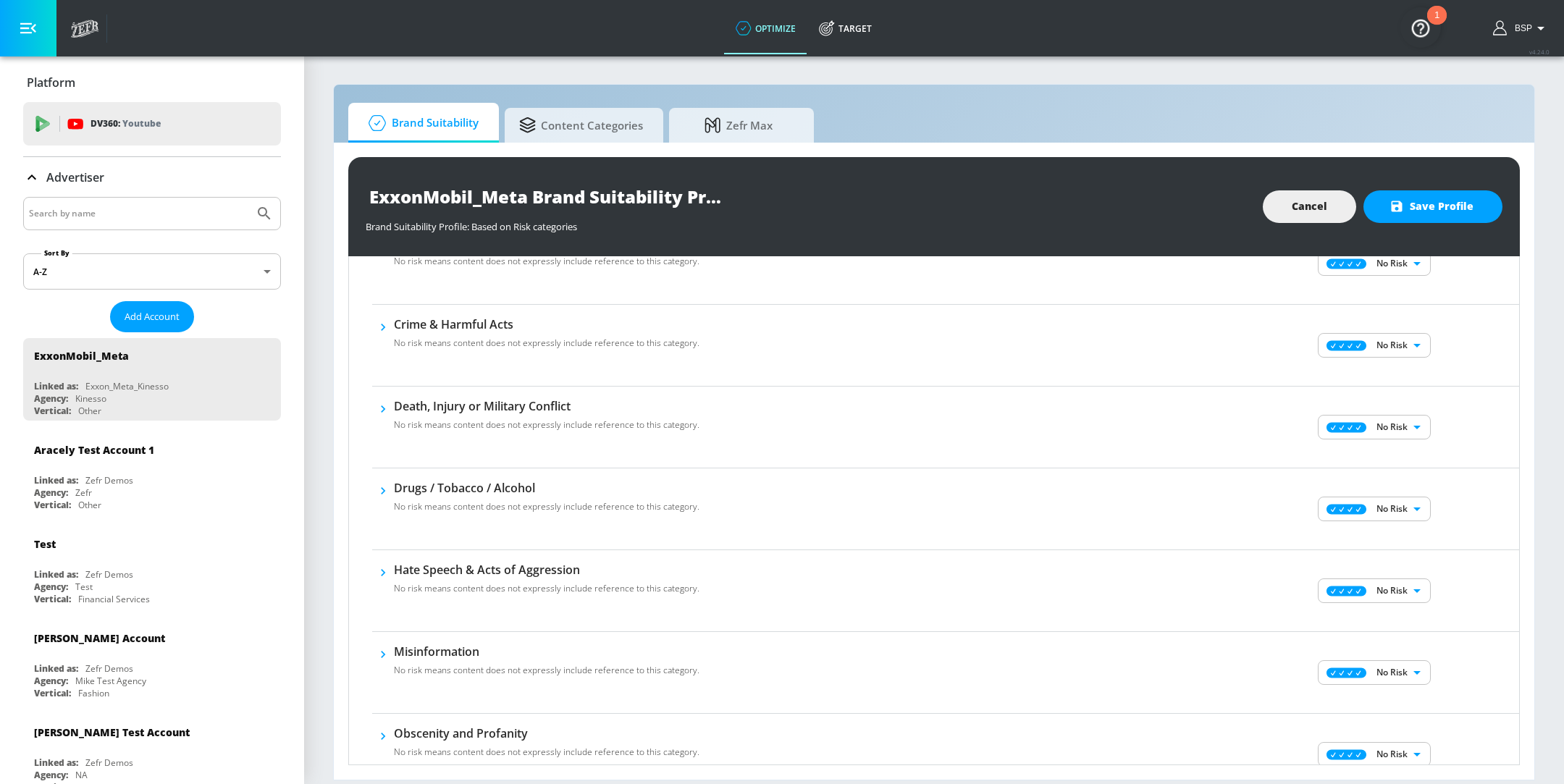
scroll to position [171, 0]
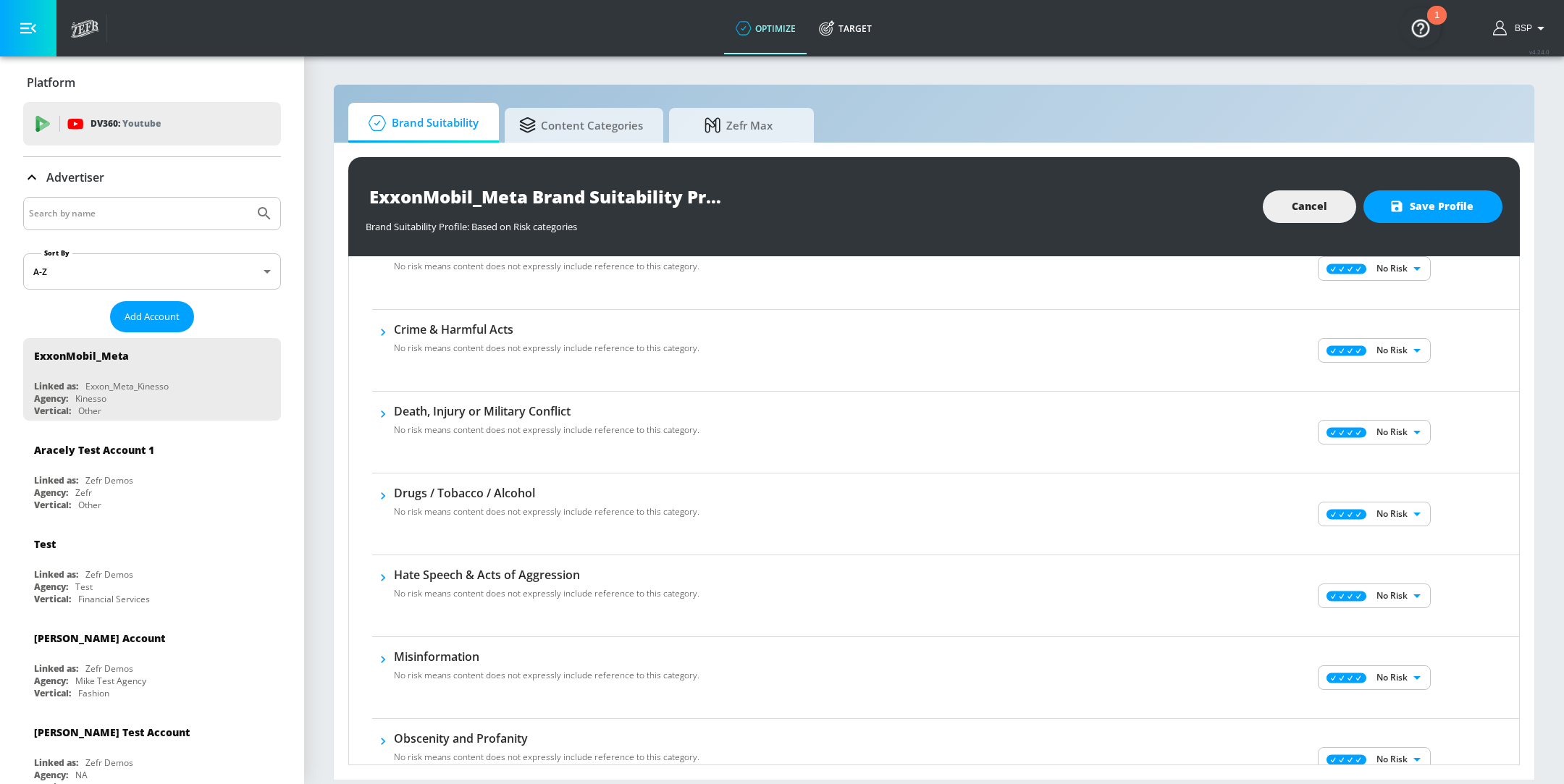
click at [1336, 435] on body "optimize Target optimize Target v 4.24.0 BSP Platform DV360: Youtube DV360: You…" at bounding box center [782, 392] width 1564 height 784
click at [385, 412] on div at bounding box center [782, 392] width 1564 height 784
click at [381, 416] on icon "button" at bounding box center [383, 414] width 4 height 7
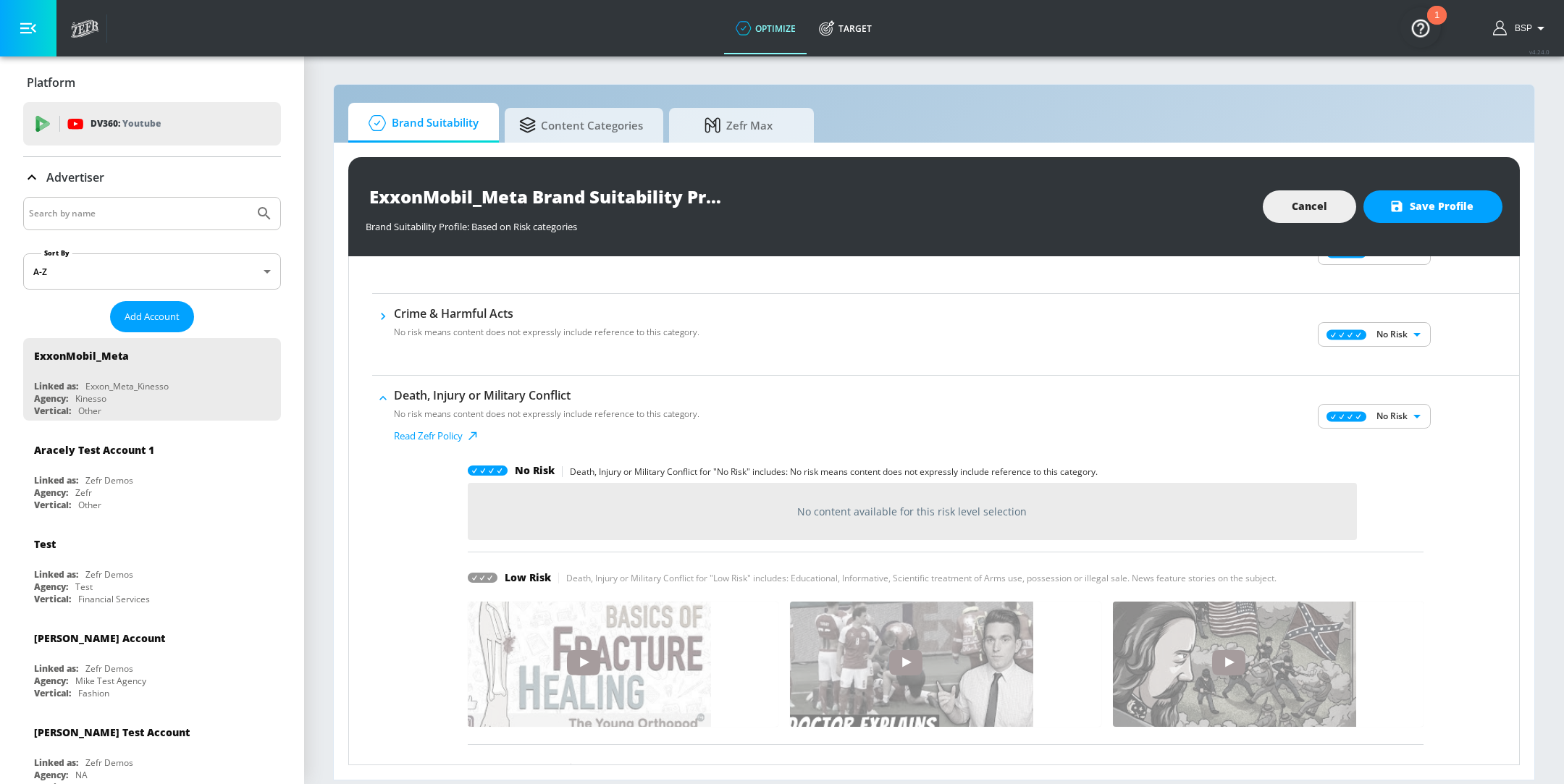
scroll to position [176, 0]
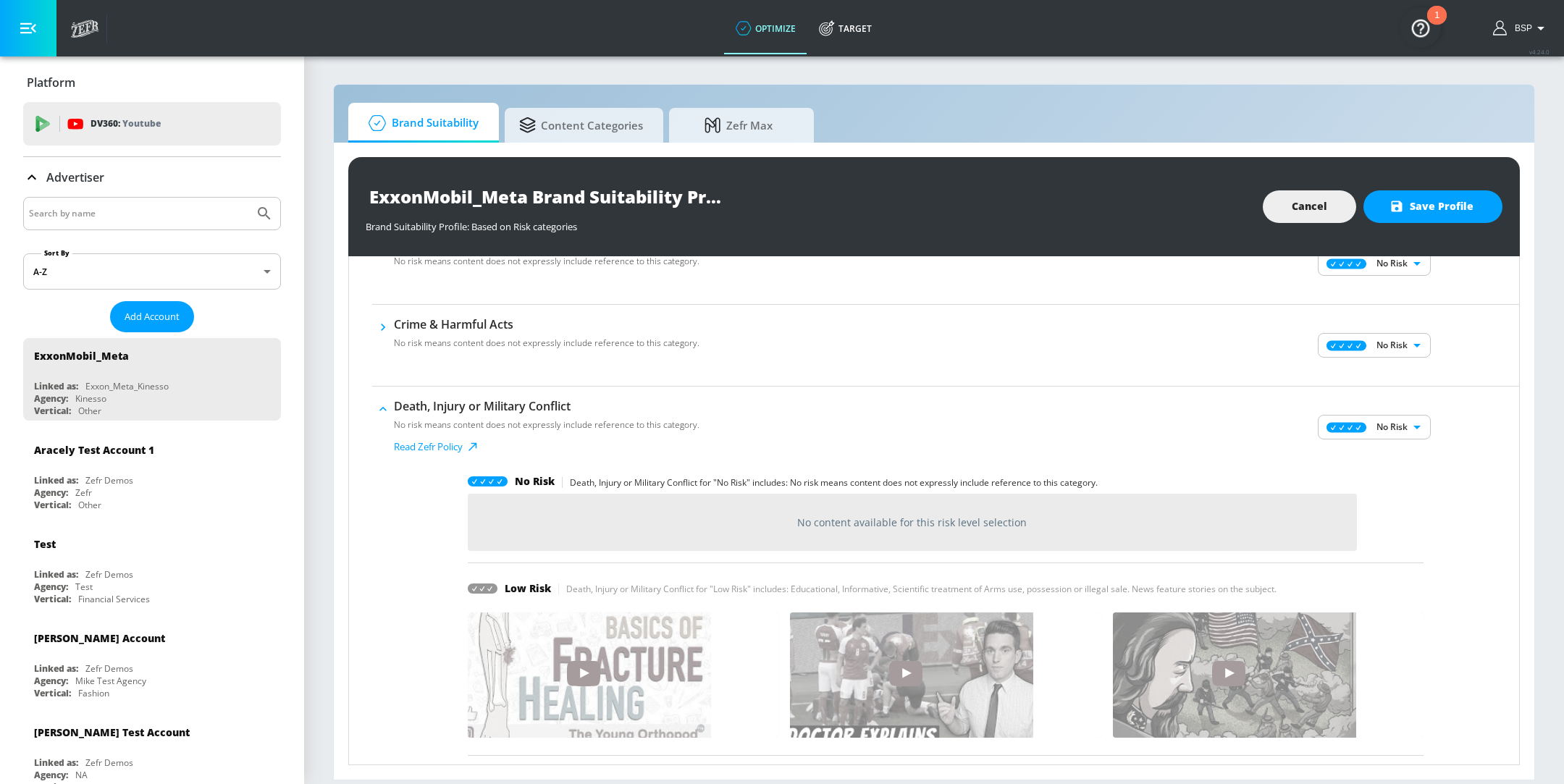
click at [1381, 431] on body "optimize Target optimize Target v 4.24.0 BSP Platform DV360: Youtube DV360: You…" at bounding box center [782, 392] width 1564 height 784
click at [1547, 435] on div at bounding box center [782, 392] width 1564 height 784
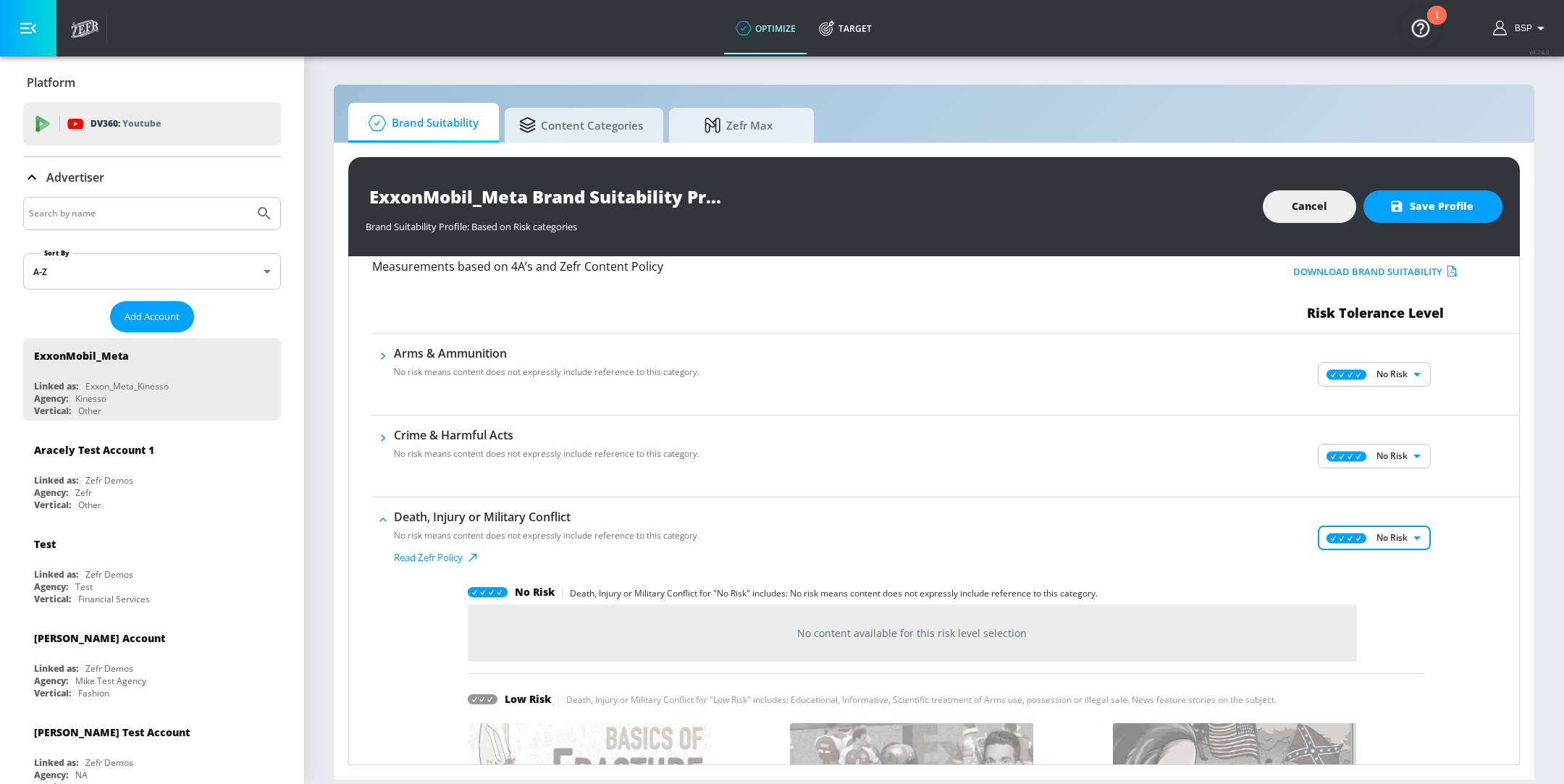
scroll to position [106, 0]
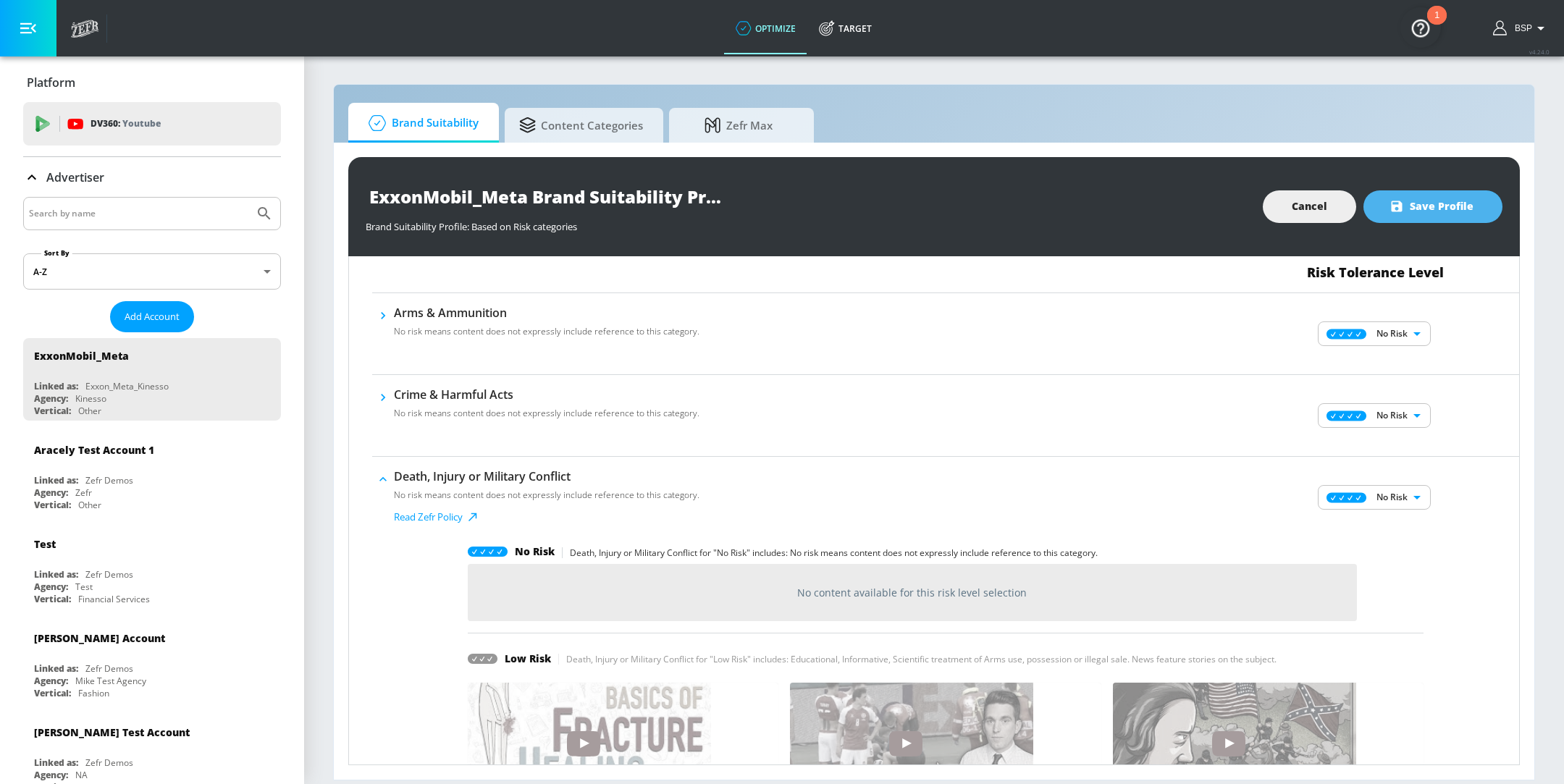
click at [1407, 215] on button "Save Profile" at bounding box center [1433, 207] width 139 height 33
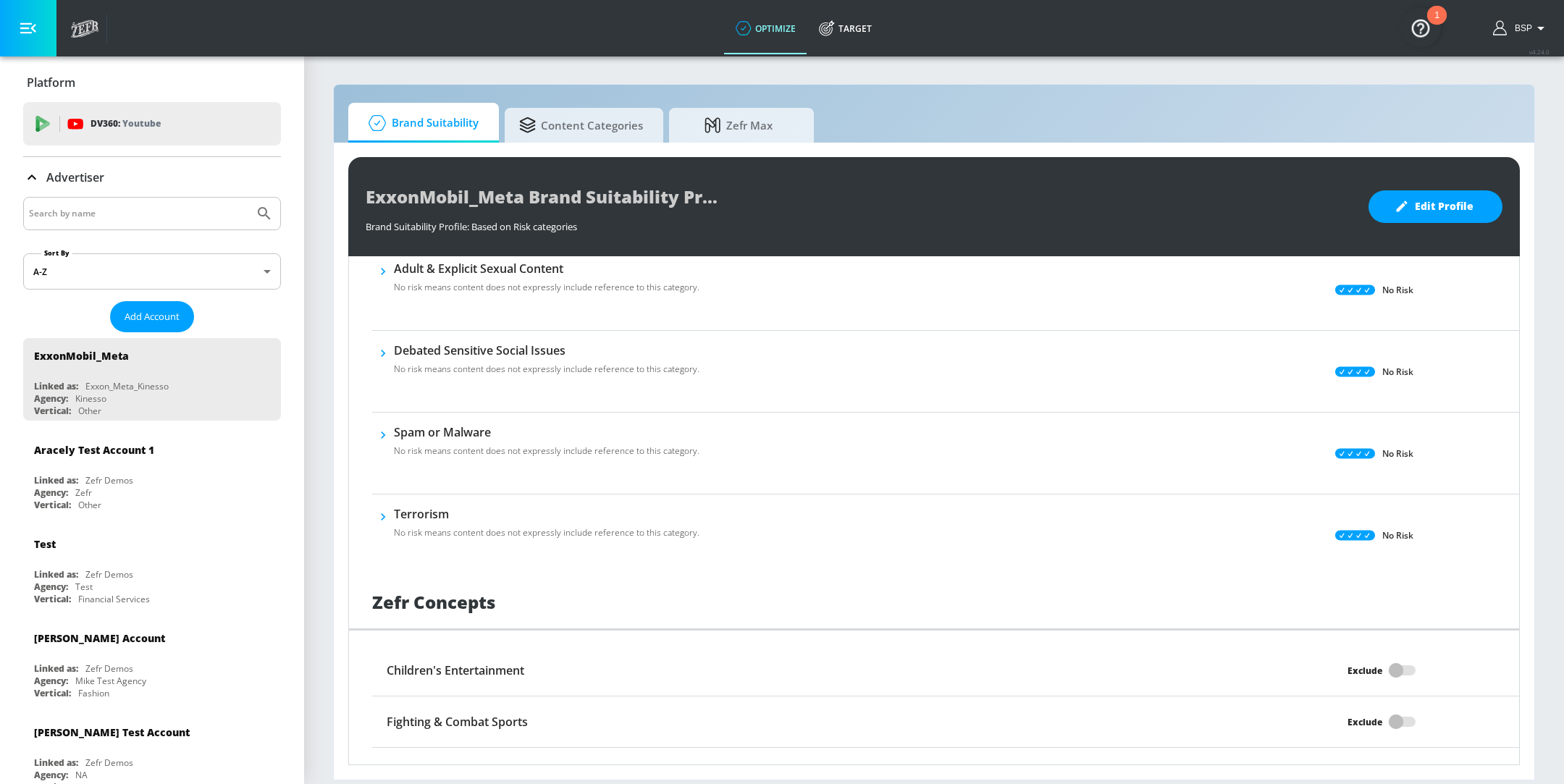
scroll to position [1683, 0]
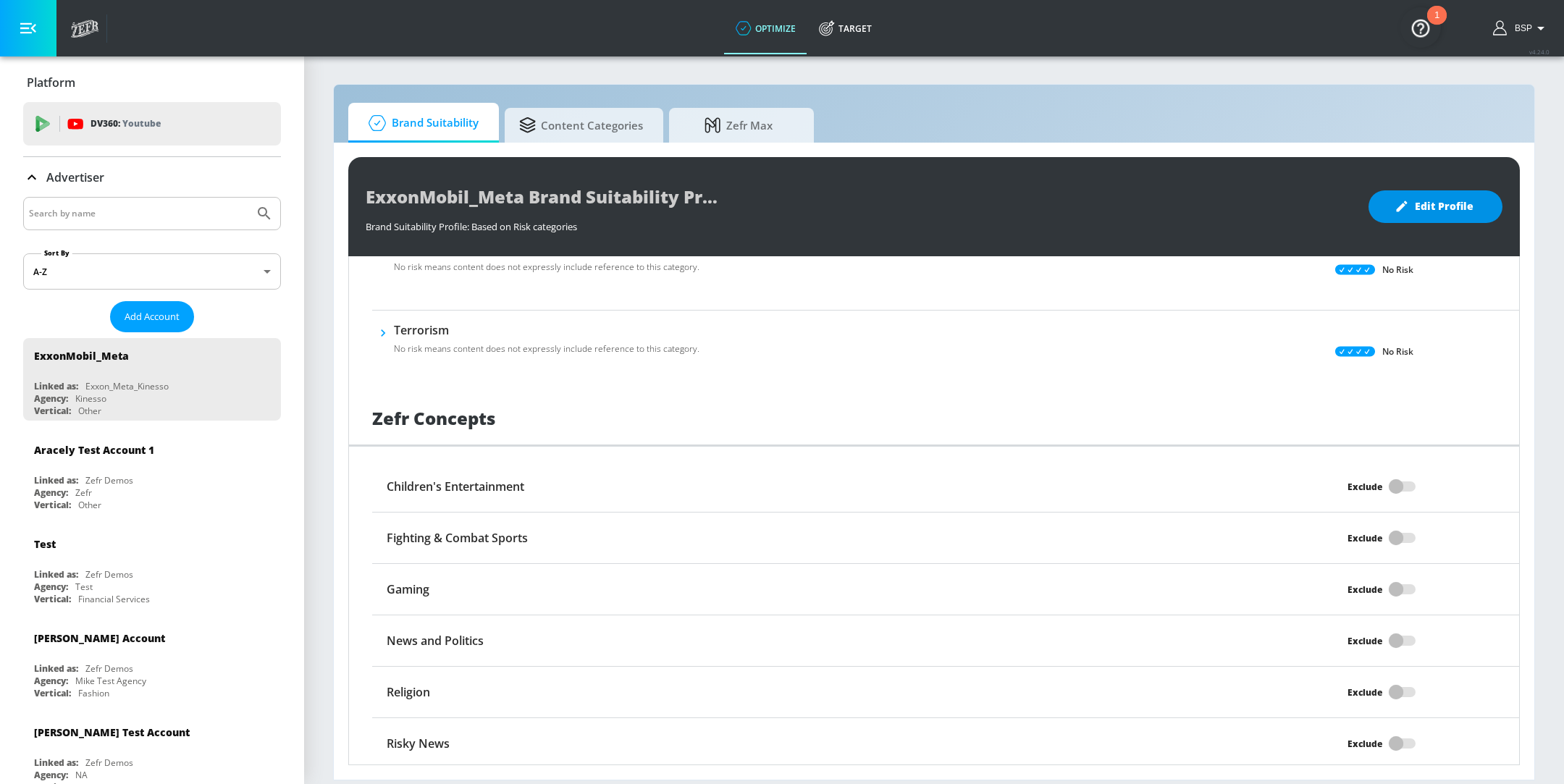
click at [1425, 208] on span "Edit Profile" at bounding box center [1435, 207] width 76 height 18
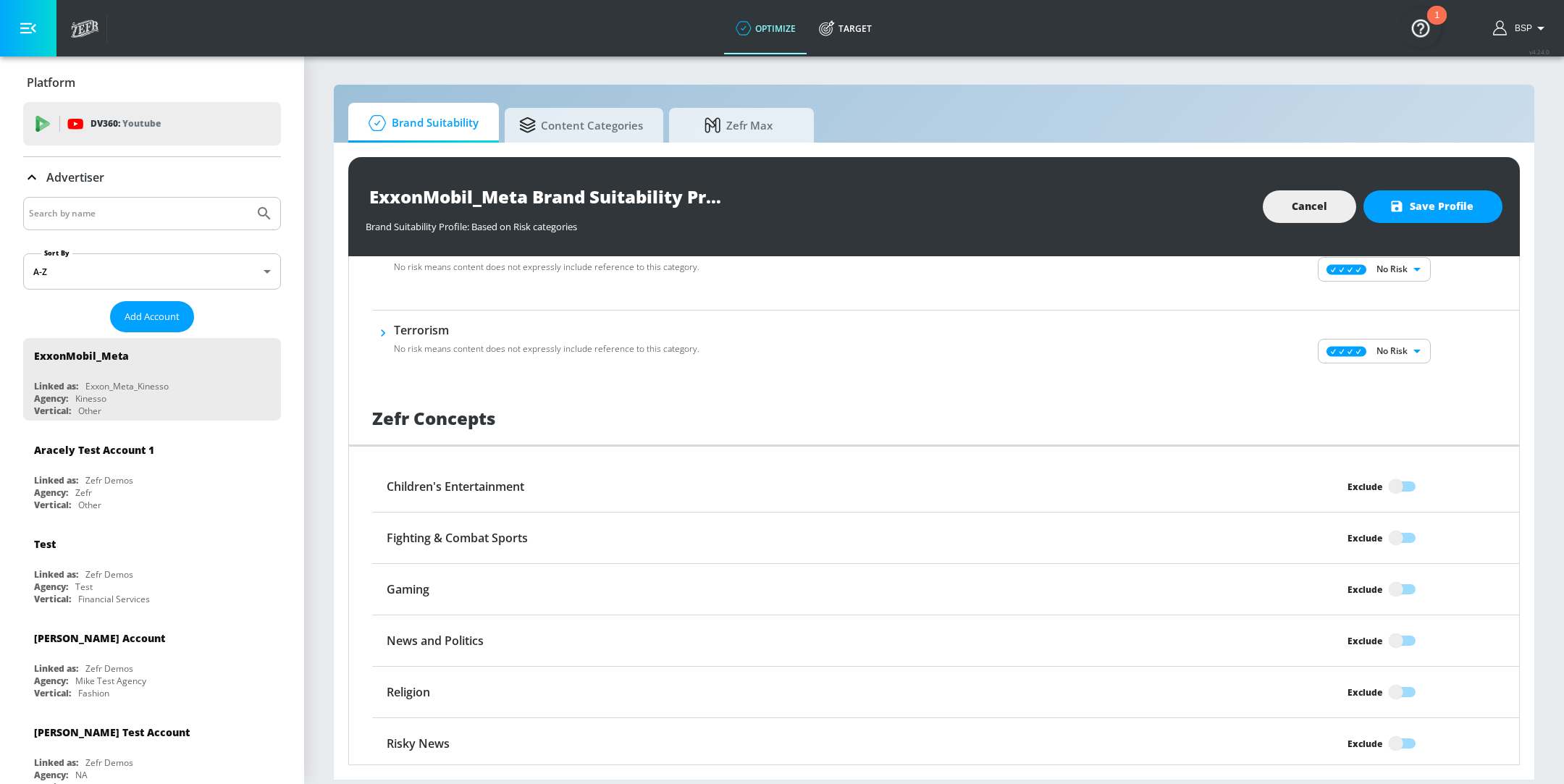
click at [1395, 352] on body "optimize Target optimize Target v 4.24.0 BSP Platform DV360: Youtube DV360: You…" at bounding box center [782, 392] width 1564 height 784
click at [1374, 402] on p "Low Risk" at bounding box center [1386, 399] width 37 height 13
type input "LOW"
click at [1384, 267] on body "optimize Target optimize Target v 4.24.0 BSP Platform DV360: Youtube DV360: You…" at bounding box center [782, 392] width 1564 height 784
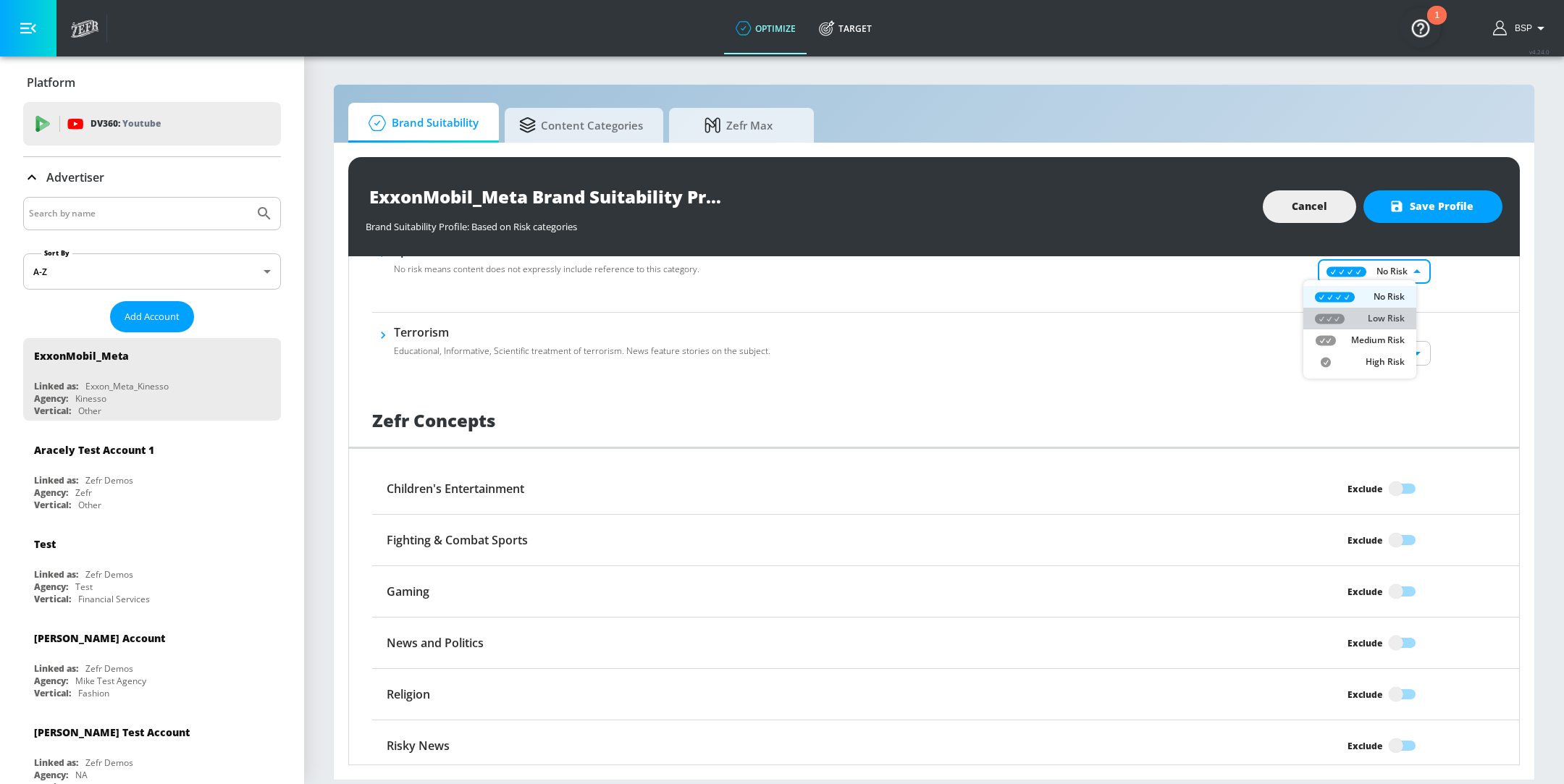
click at [1344, 311] on li "Low Risk" at bounding box center [1360, 319] width 113 height 22
type input "LOW"
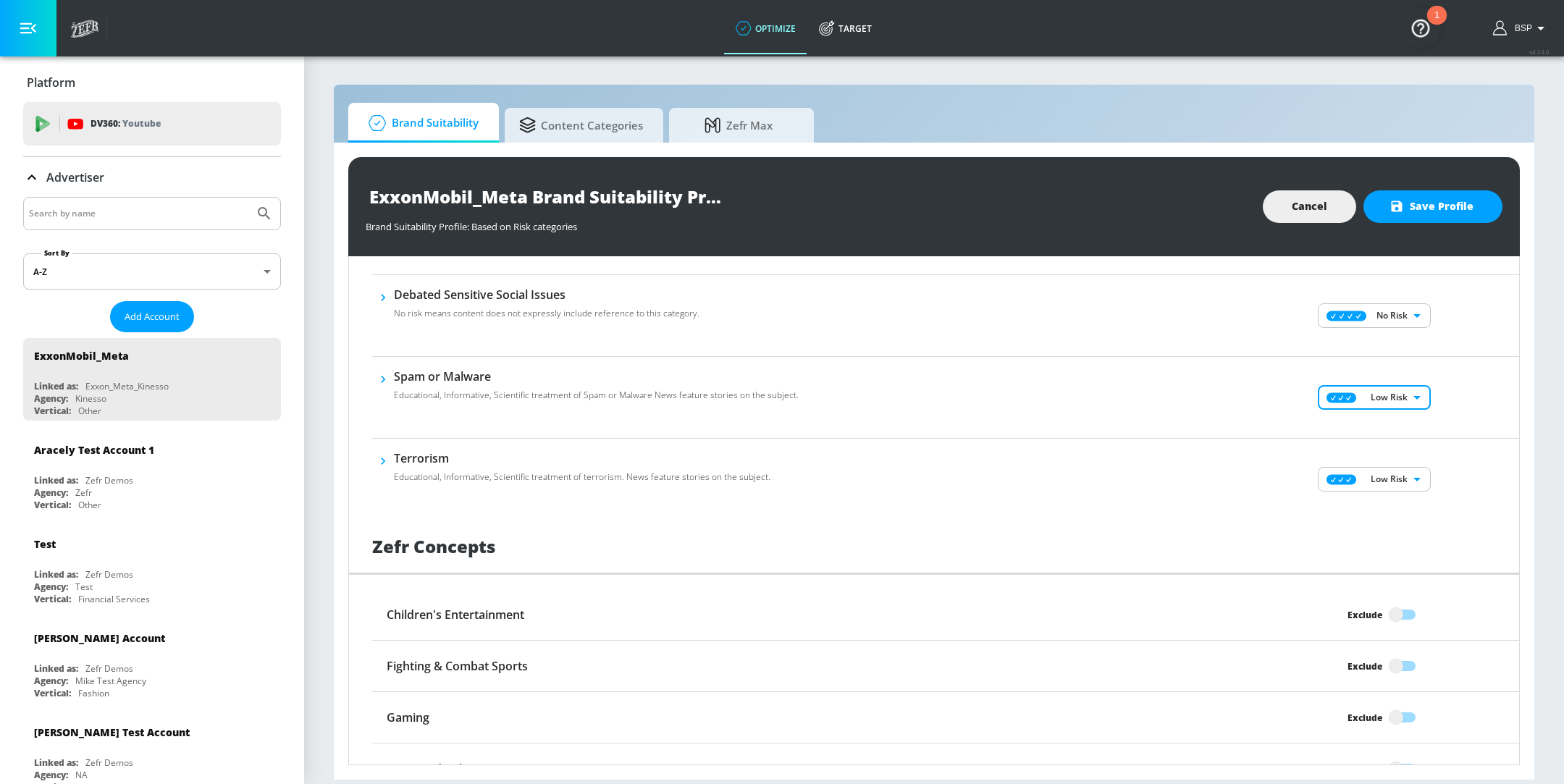
scroll to position [1550, 0]
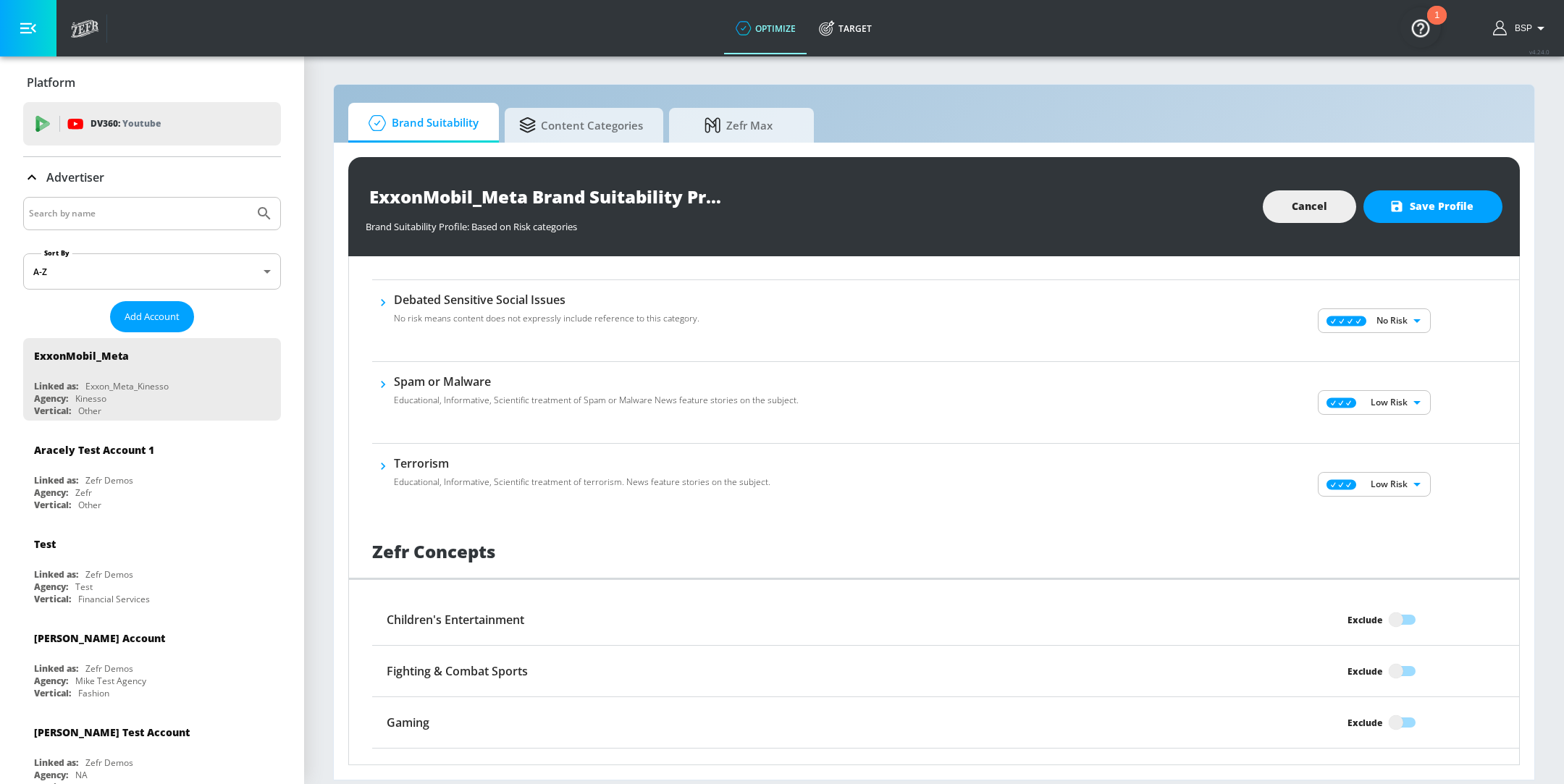
click at [1373, 330] on div "No Risk MINIMAL ​" at bounding box center [1376, 321] width 287 height 58
click at [1373, 314] on body "optimize Target optimize Target v 4.24.0 BSP Platform DV360: Youtube DV360: You…" at bounding box center [782, 392] width 1564 height 784
click at [1359, 374] on div "Low Risk" at bounding box center [1360, 369] width 90 height 13
type input "LOW"
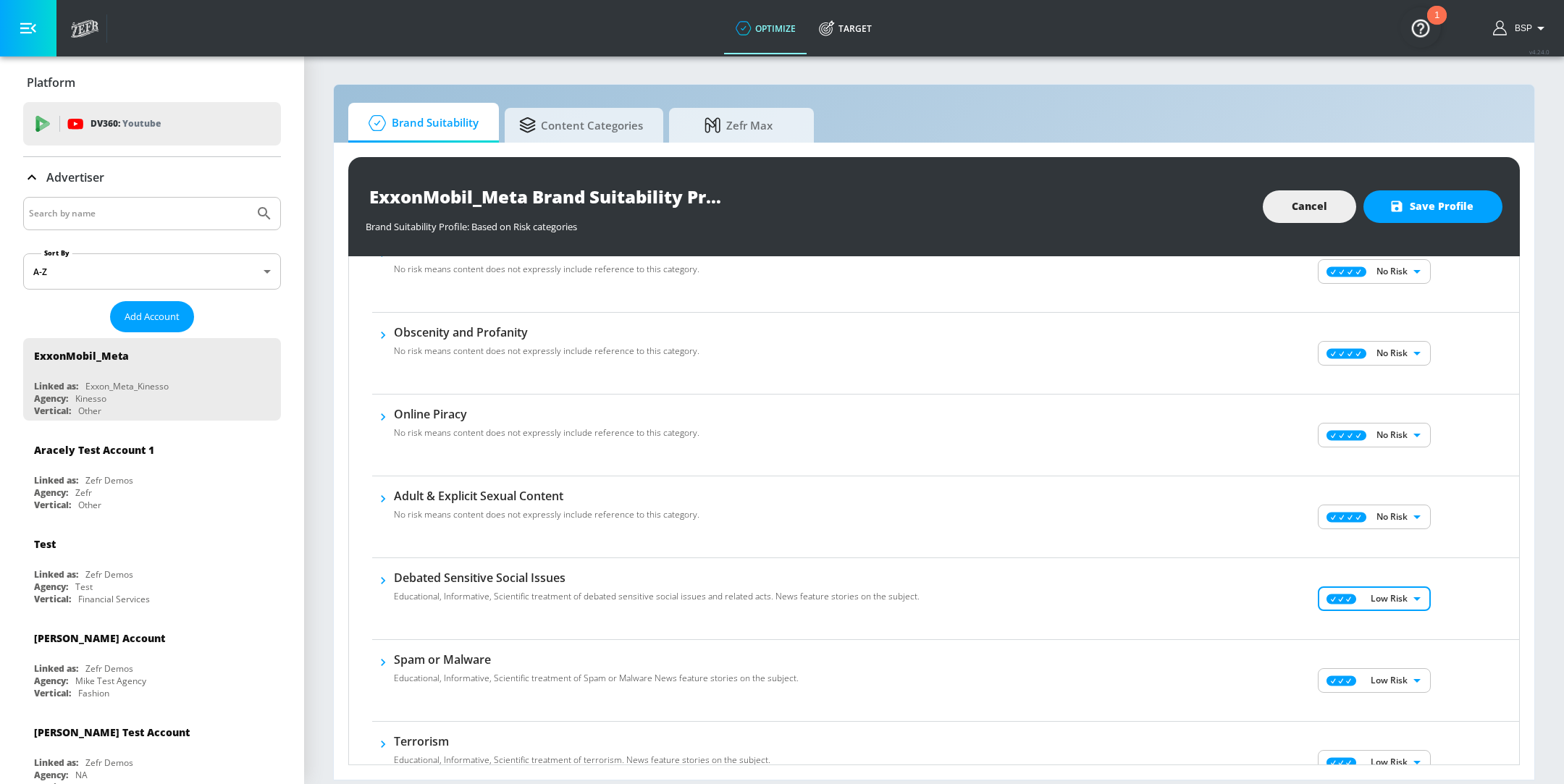
scroll to position [1268, 0]
click at [1378, 512] on body "optimize Target optimize Target v 4.24.0 BSP Platform DV360: Youtube DV360: You…" at bounding box center [782, 392] width 1564 height 784
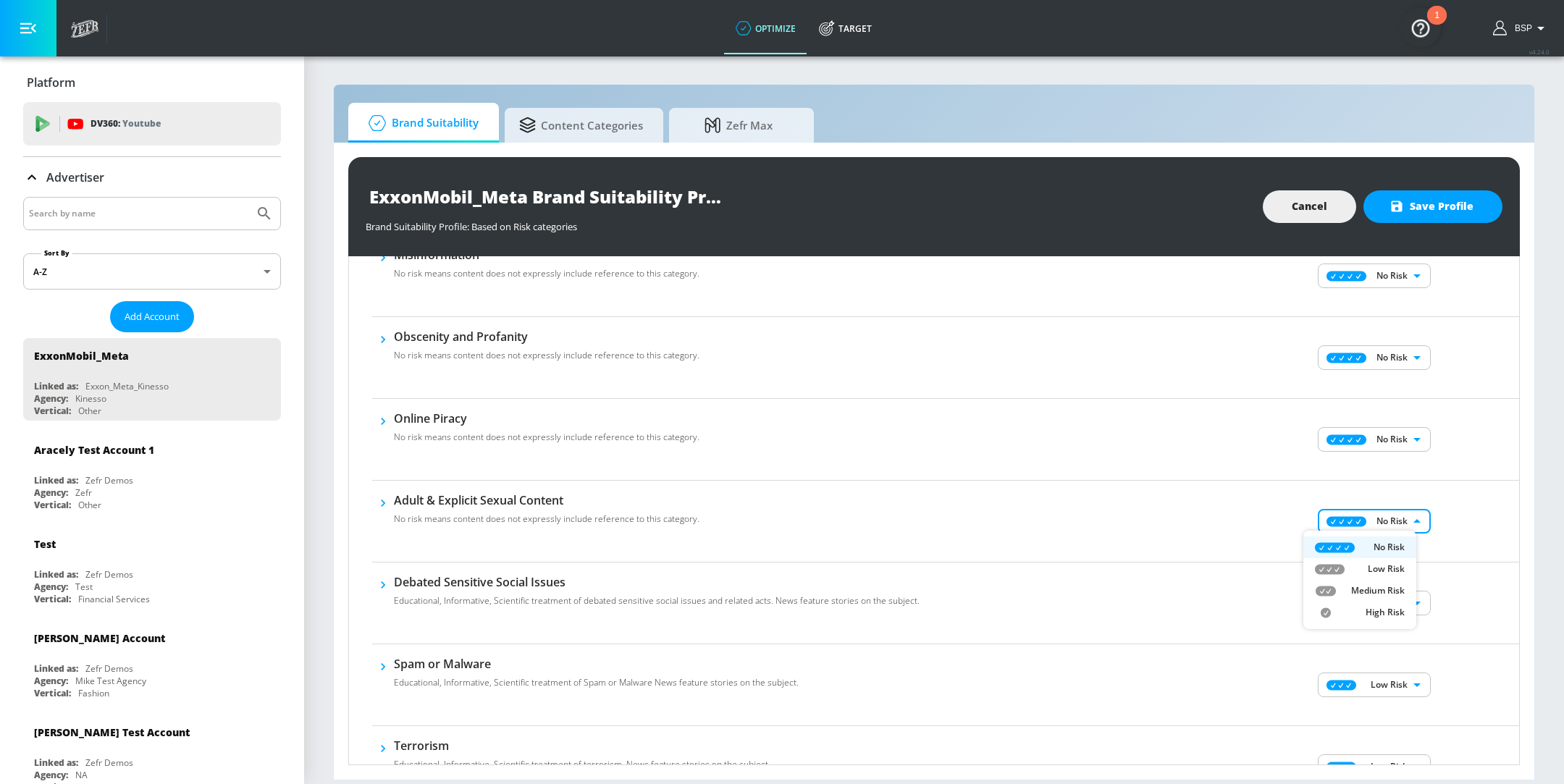
click at [1364, 558] on li "Low Risk" at bounding box center [1360, 569] width 113 height 22
type input "LOW"
click at [1374, 438] on body "optimize Target optimize Target v 4.24.0 BSP Platform DV360: Youtube DV360: You…" at bounding box center [782, 392] width 1564 height 784
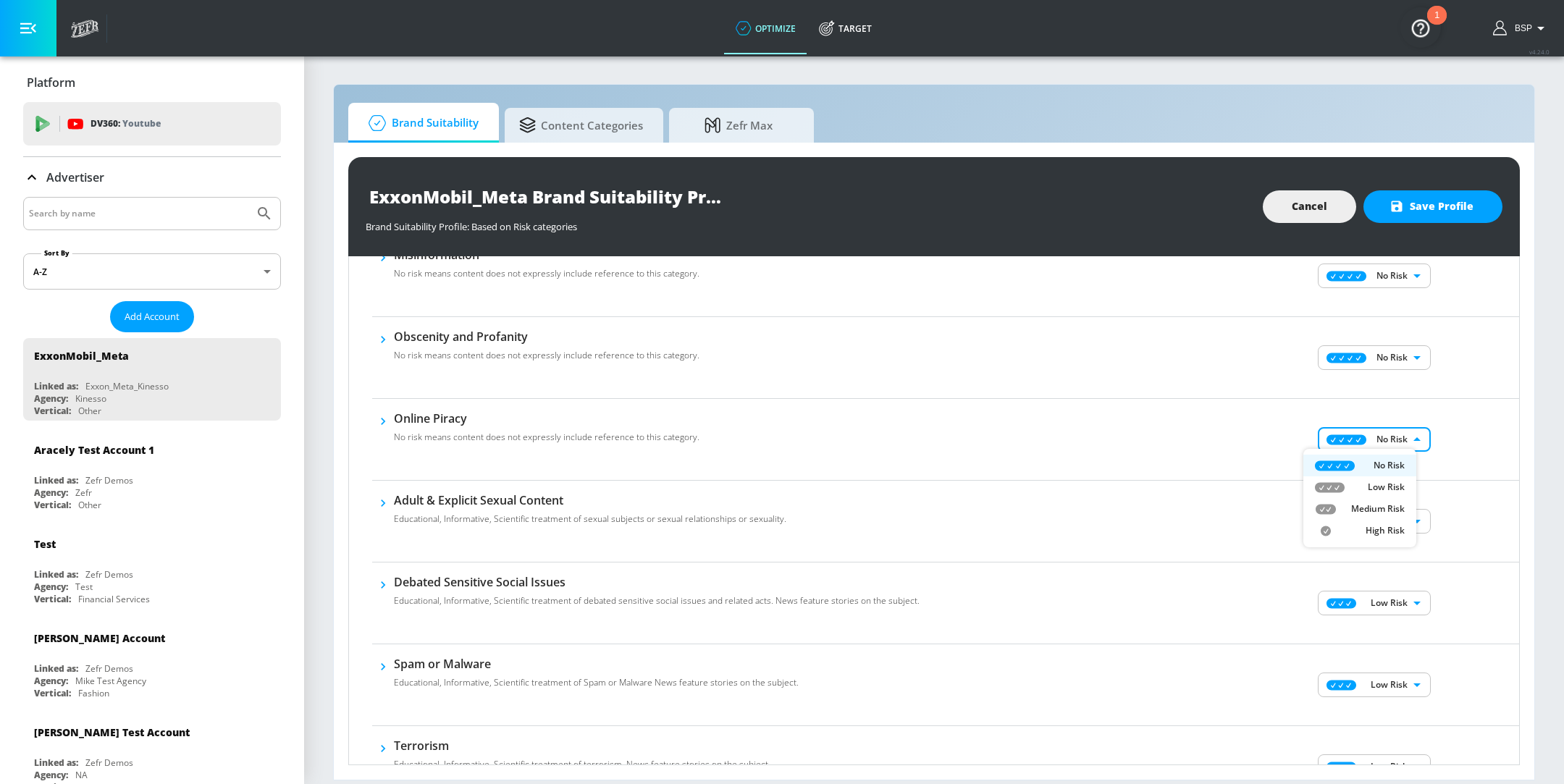
click at [1346, 478] on li "Low Risk" at bounding box center [1360, 487] width 113 height 22
type input "LOW"
click at [1363, 349] on body "optimize Target optimize Target v 4.24.0 BSP Platform DV360: Youtube DV360: You…" at bounding box center [782, 392] width 1564 height 784
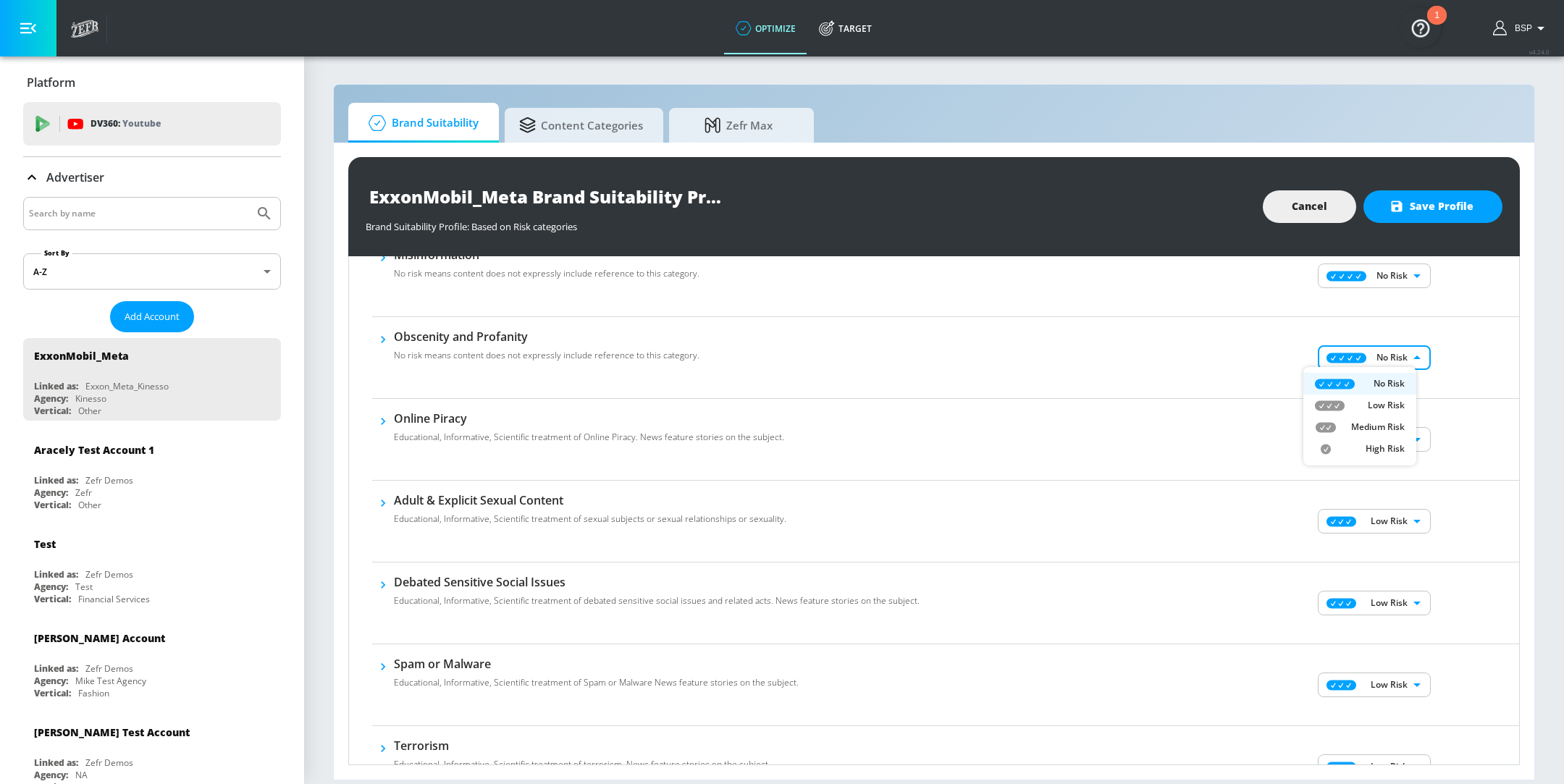
click at [1360, 414] on li "Low Risk" at bounding box center [1360, 406] width 113 height 22
type input "LOW"
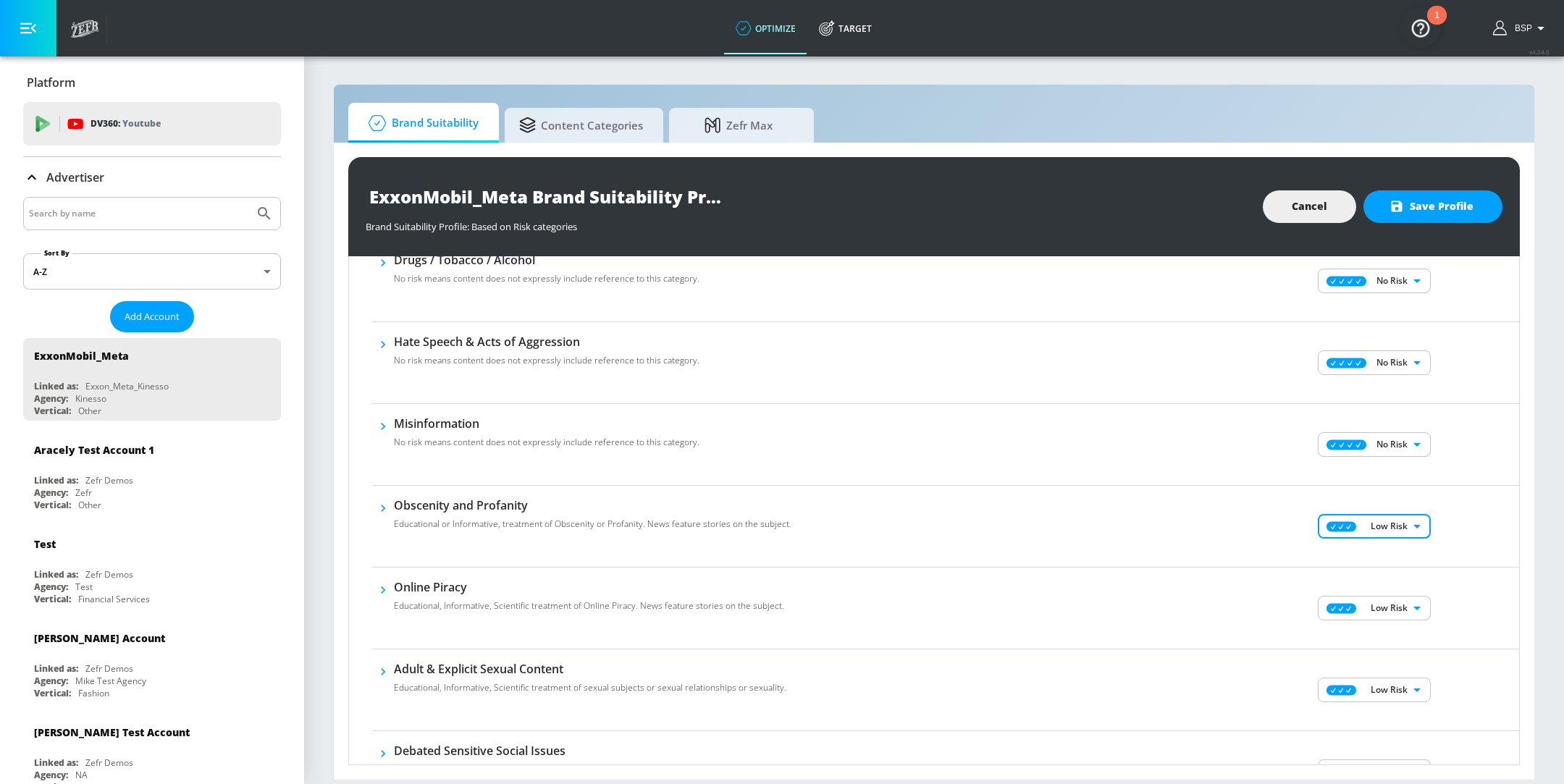
scroll to position [1095, 0]
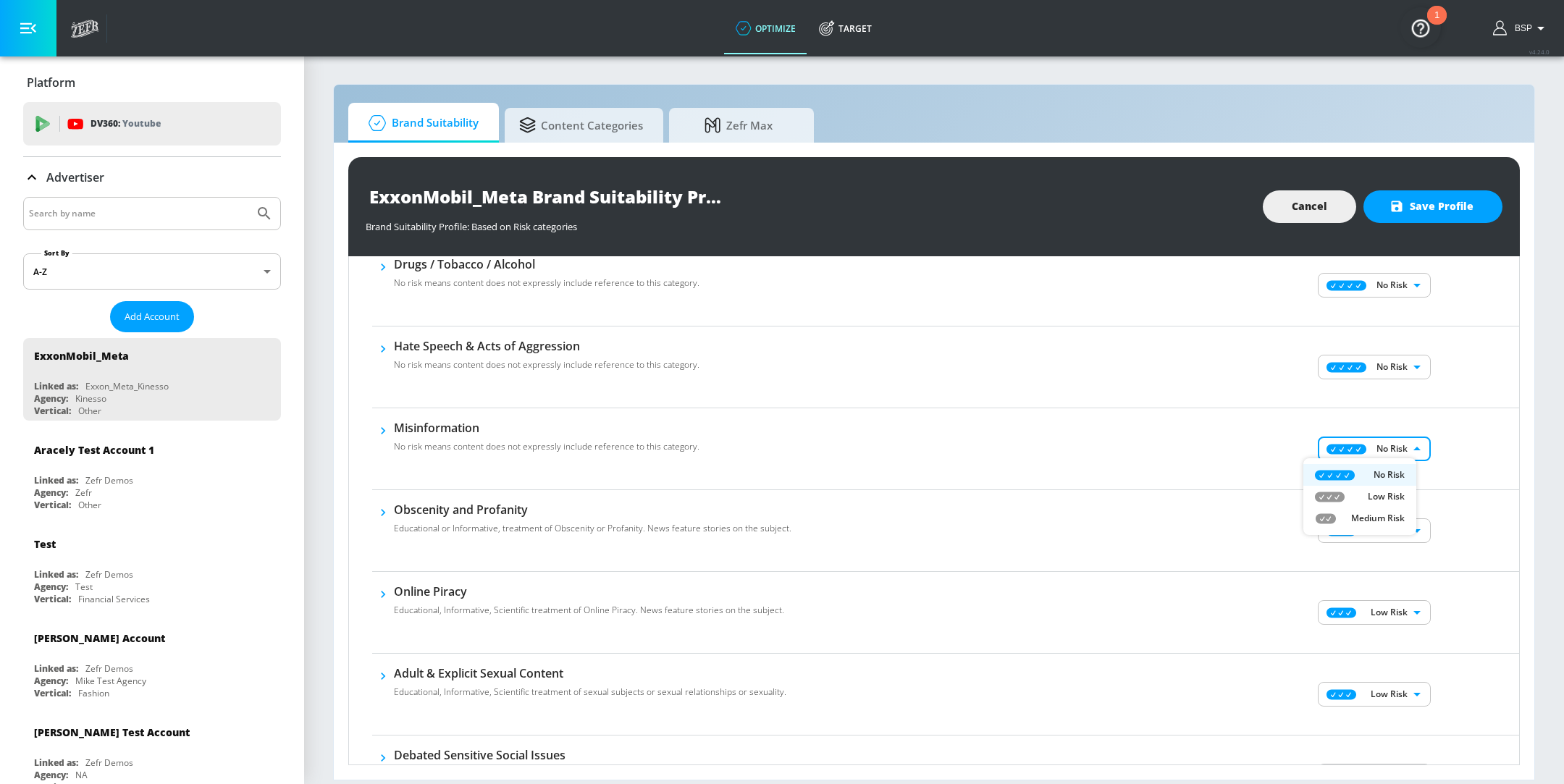
click at [1371, 447] on body "optimize Target optimize Target v 4.24.0 BSP Platform DV360: Youtube DV360: You…" at bounding box center [782, 392] width 1564 height 784
click at [1367, 483] on li "No Risk" at bounding box center [1360, 475] width 113 height 22
click at [1368, 462] on div "No Risk MINIMAL ​" at bounding box center [1376, 449] width 287 height 58
click at [1376, 443] on body "optimize Target optimize Target v 4.24.0 BSP Platform DV360: Youtube DV360: You…" at bounding box center [782, 392] width 1564 height 784
click at [1374, 501] on p "Low Risk" at bounding box center [1386, 496] width 37 height 13
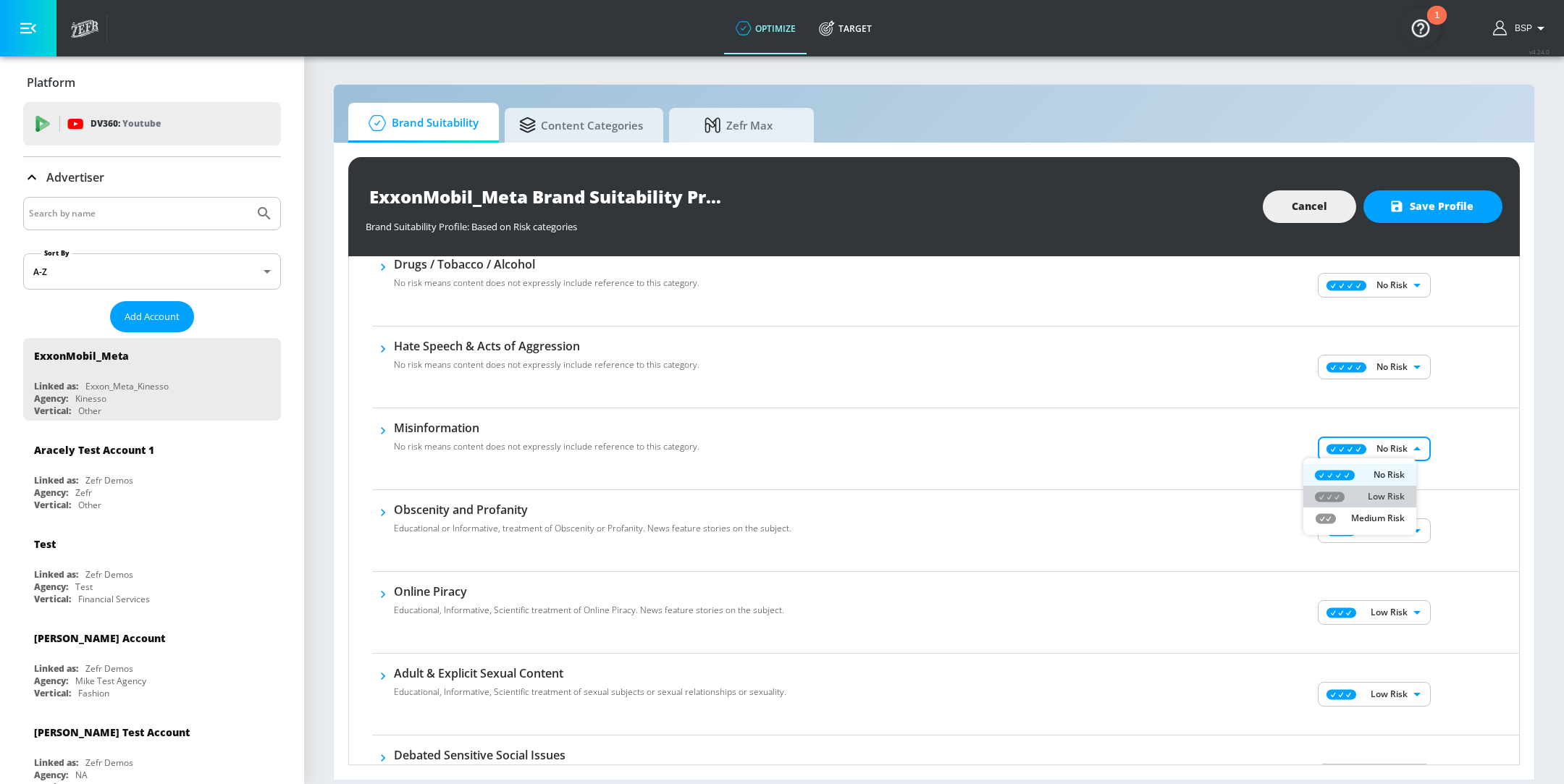
type input "LOW"
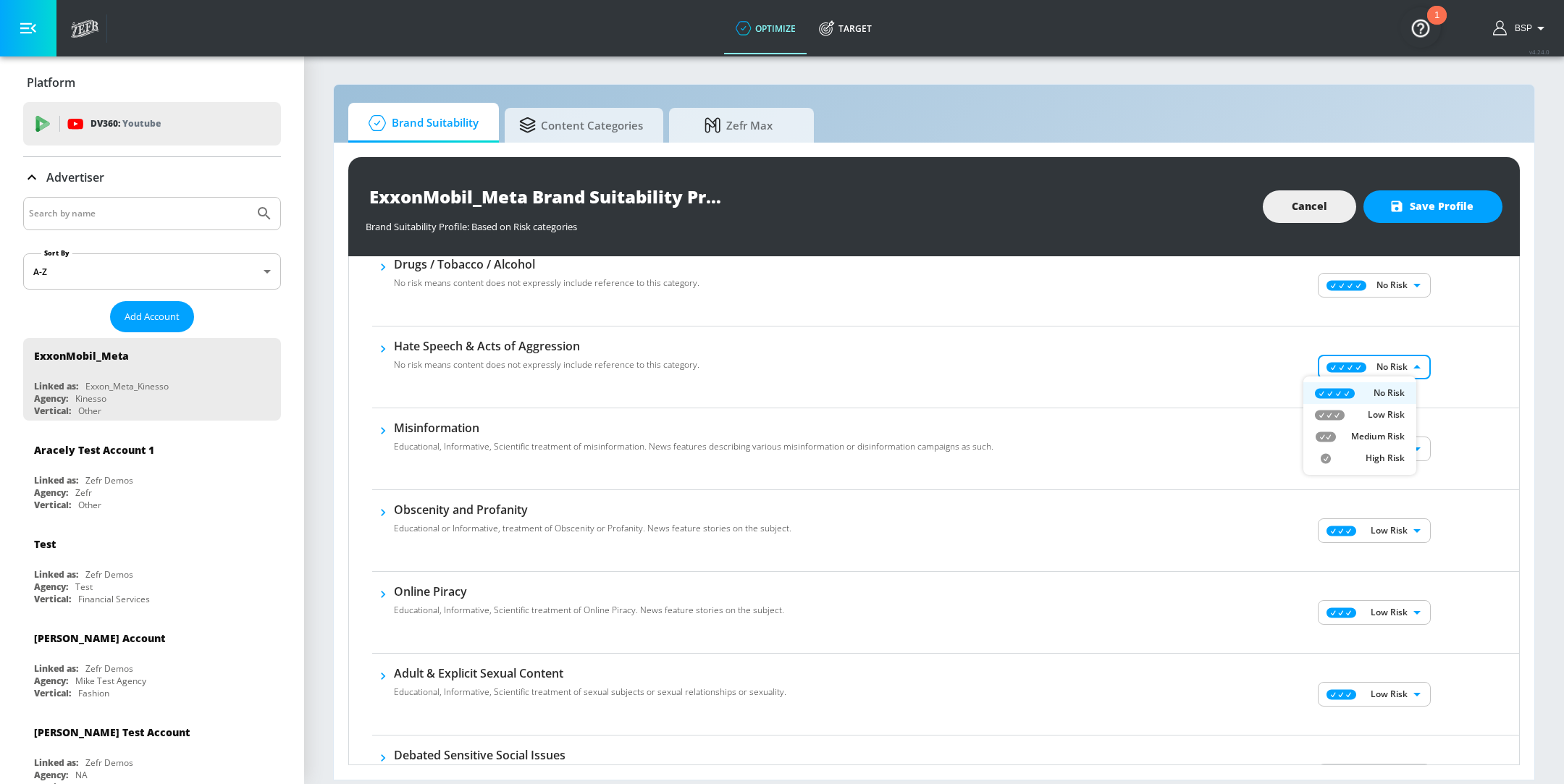
click at [1381, 359] on body "optimize Target optimize Target v 4.24.0 BSP Platform DV360: Youtube DV360: You…" at bounding box center [782, 392] width 1564 height 784
click at [1363, 426] on li "Medium Risk" at bounding box center [1360, 437] width 113 height 22
click at [1373, 368] on body "optimize Target optimize Target v 4.24.0 BSP Platform DV360: Youtube DV360: You…" at bounding box center [782, 392] width 1564 height 784
click at [1363, 406] on li "Low Risk" at bounding box center [1360, 415] width 113 height 22
type input "LOW"
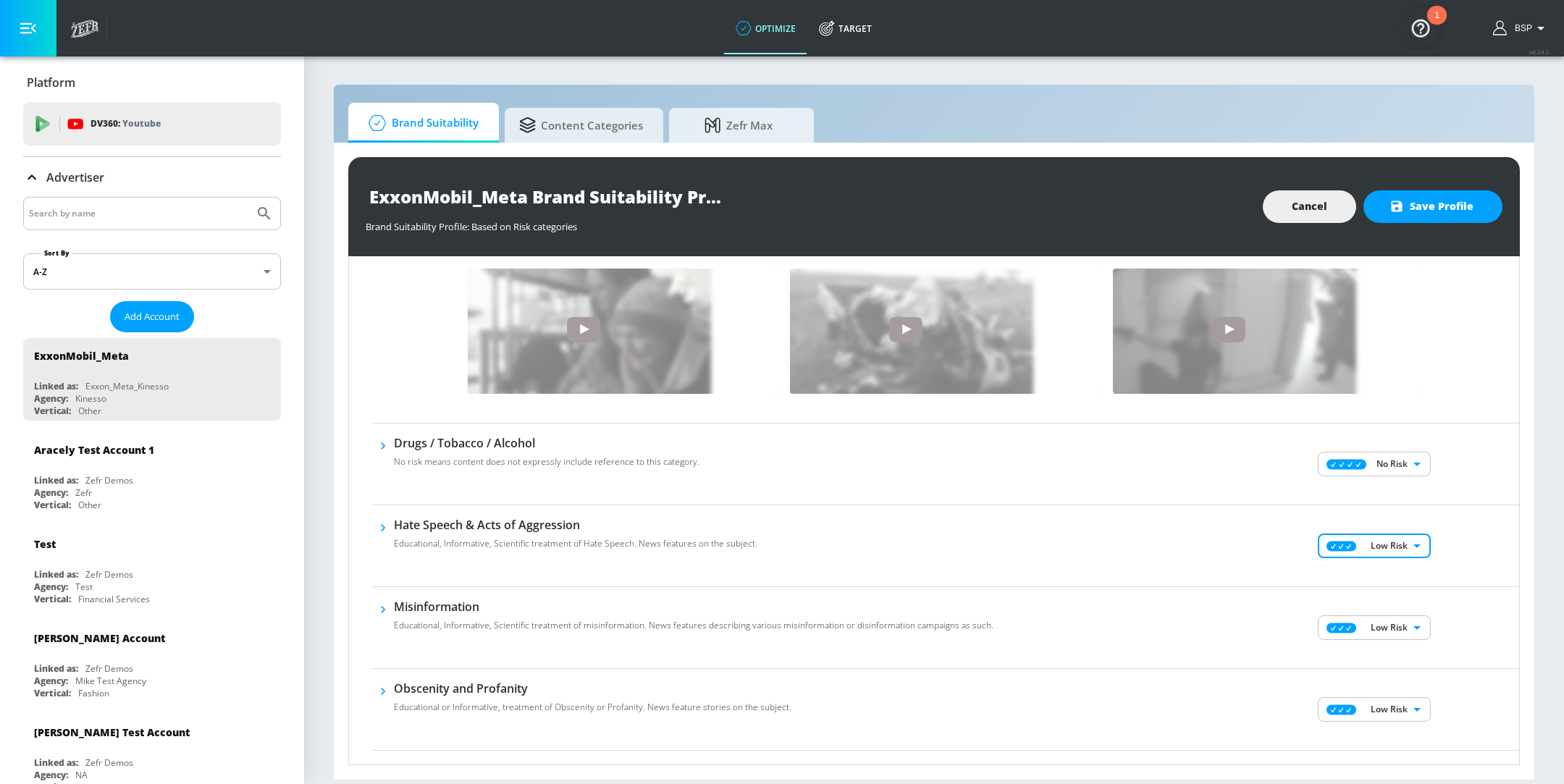
scroll to position [914, 0]
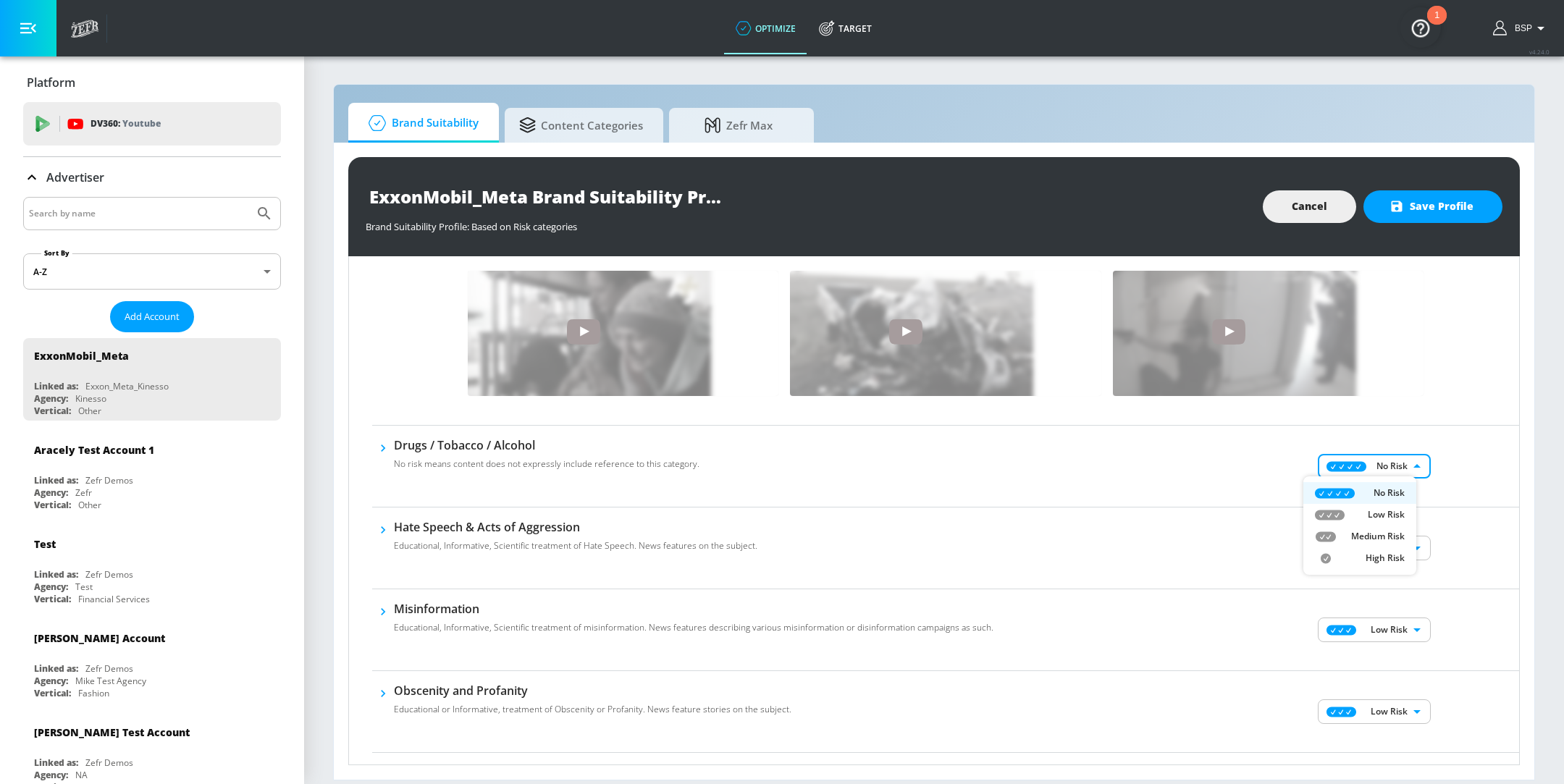
click at [1385, 459] on body "optimize Target optimize Target v 4.24.0 BSP Platform DV360: Youtube DV360: You…" at bounding box center [782, 392] width 1564 height 784
click at [1368, 512] on p "Low Risk" at bounding box center [1386, 514] width 37 height 13
type input "LOW"
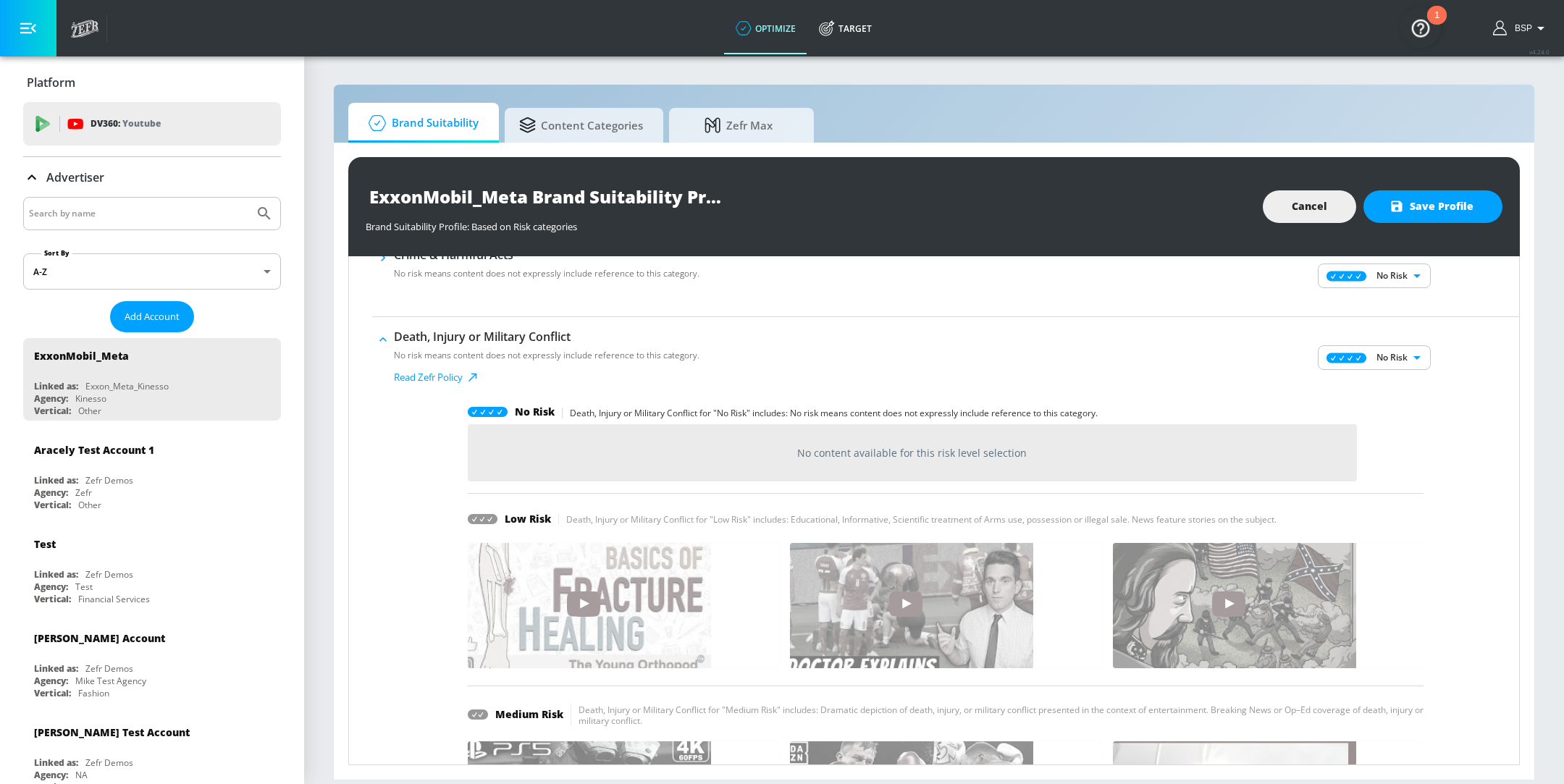
scroll to position [228, 0]
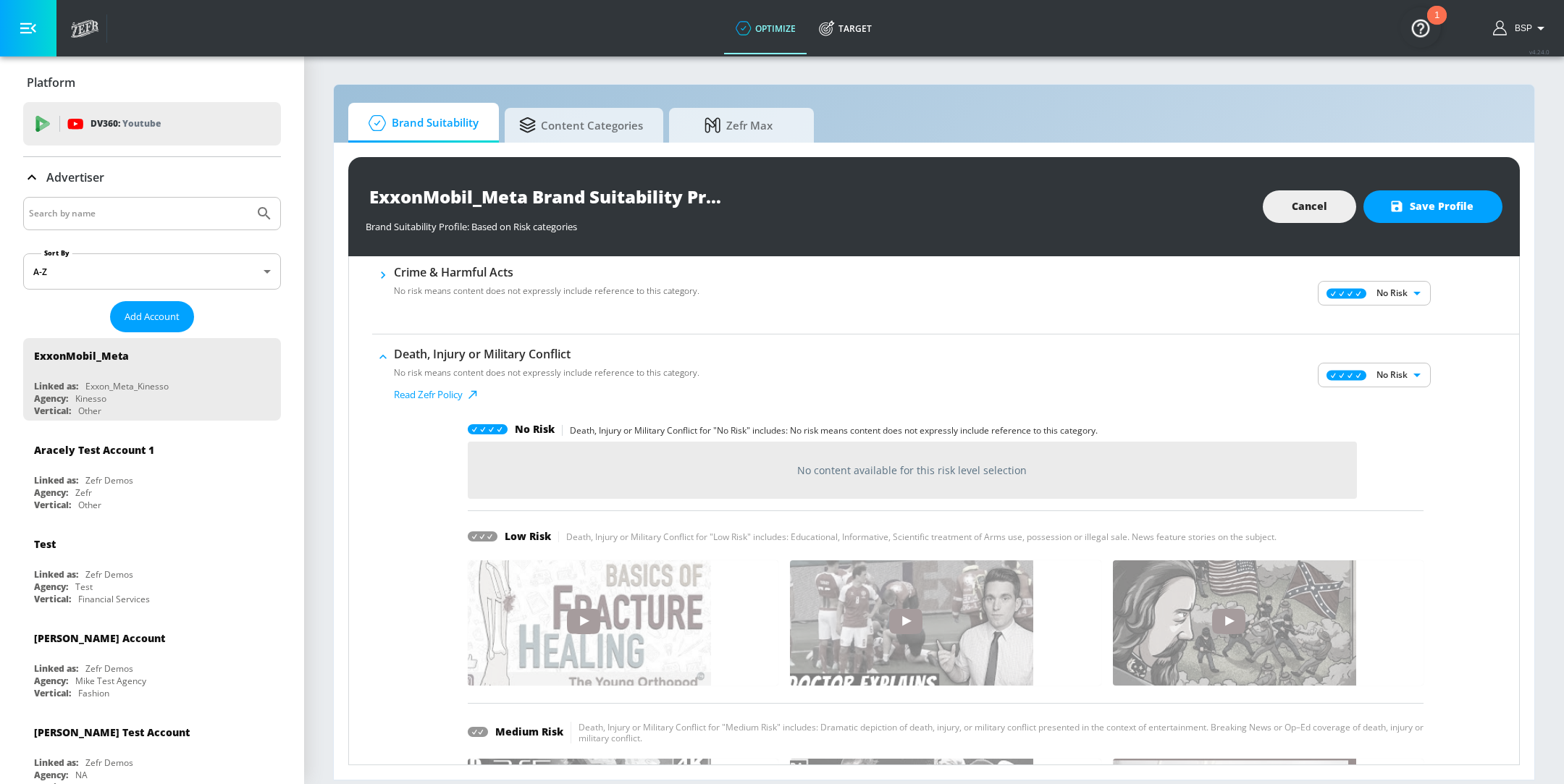
click at [1408, 383] on body "optimize Target optimize Target v 4.24.0 BSP Platform DV360: Youtube DV360: You…" at bounding box center [782, 392] width 1564 height 784
click at [1377, 417] on li "Low Risk" at bounding box center [1360, 425] width 113 height 22
type input "LOW"
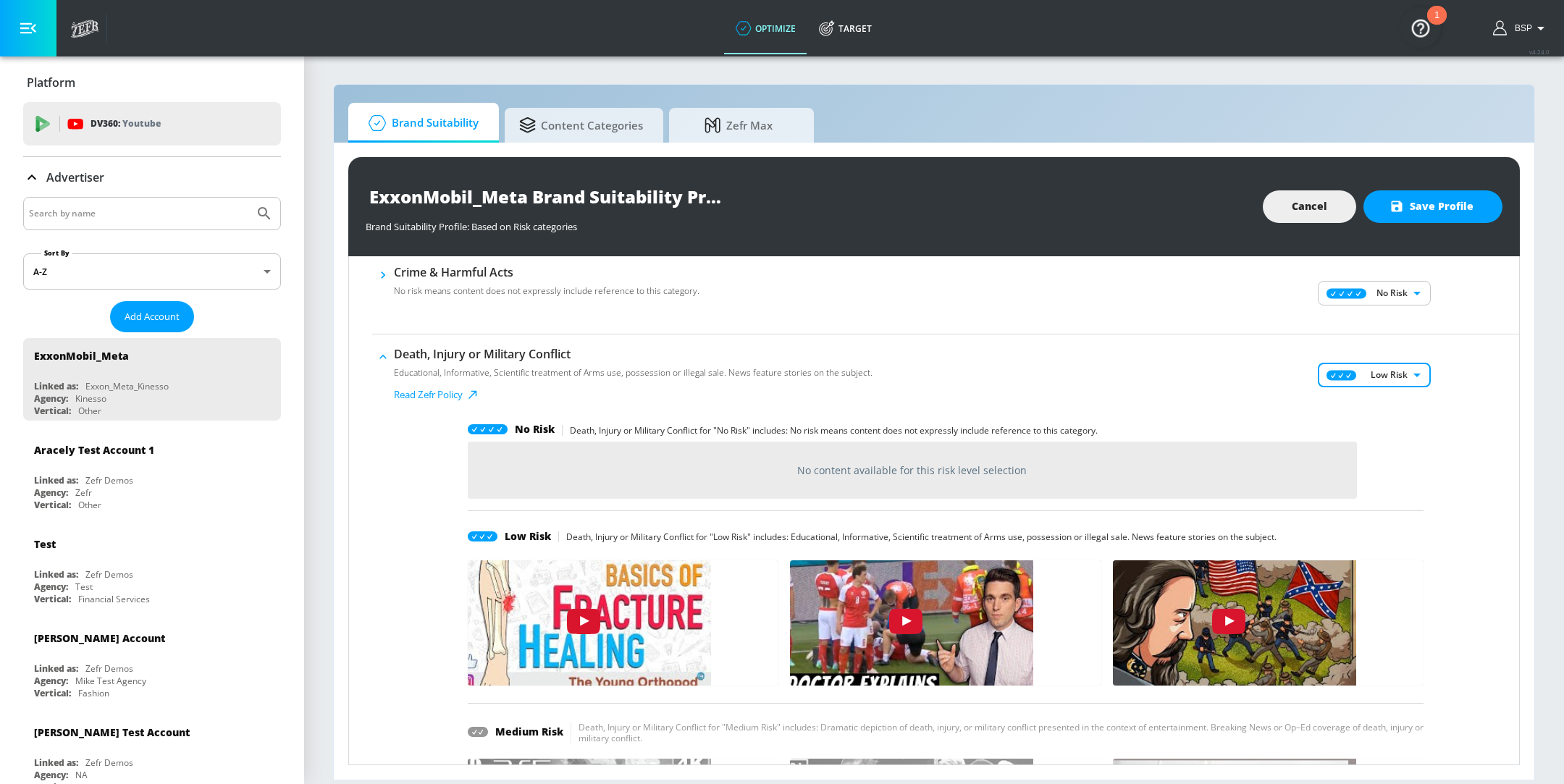
click at [1379, 304] on body "optimize Target optimize Target v 4.24.0 BSP Platform DV360: Youtube DV360: You…" at bounding box center [782, 392] width 1564 height 784
click at [1371, 344] on p "Low Risk" at bounding box center [1386, 343] width 37 height 13
type input "LOW"
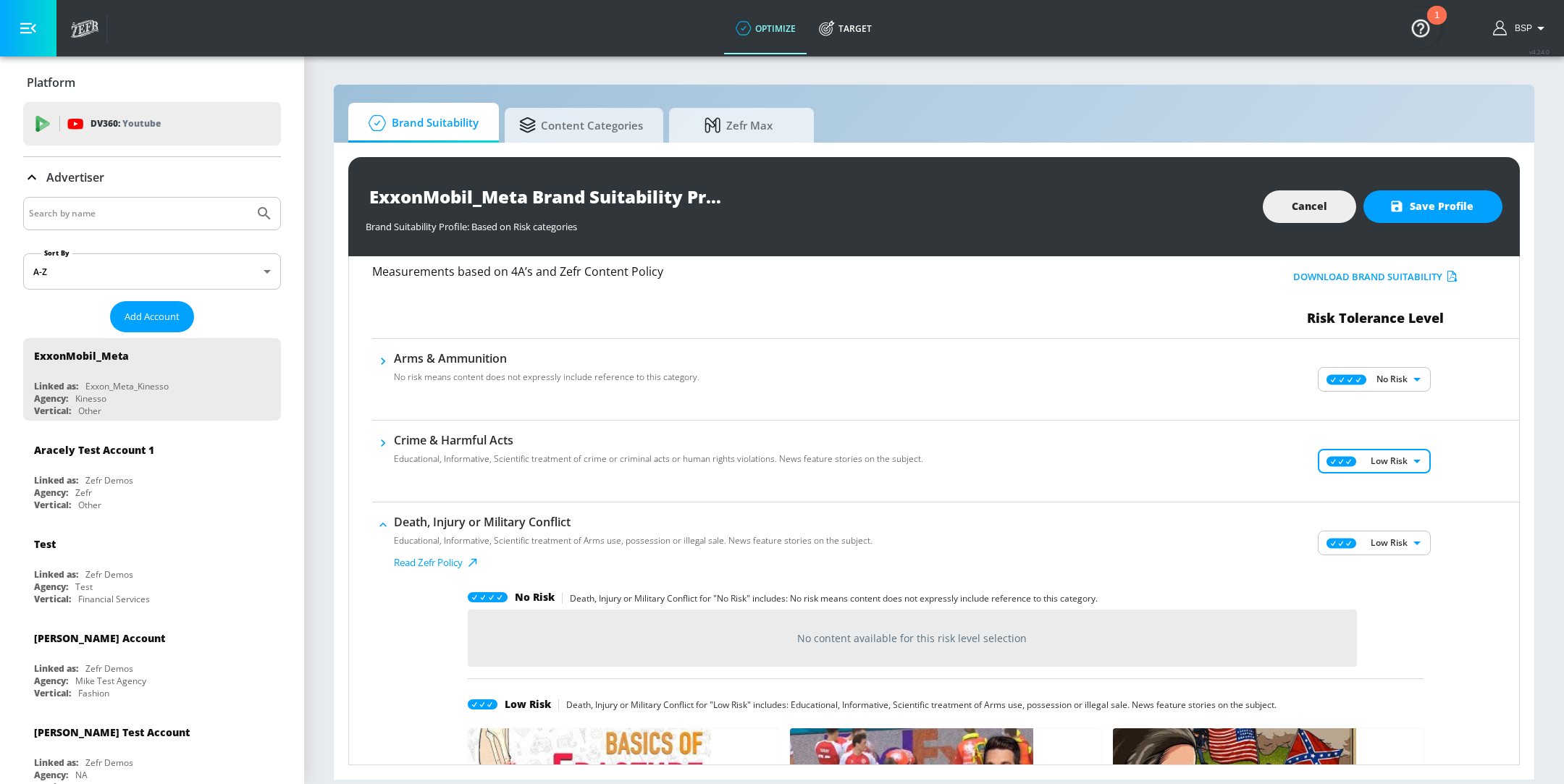
scroll to position [51, 0]
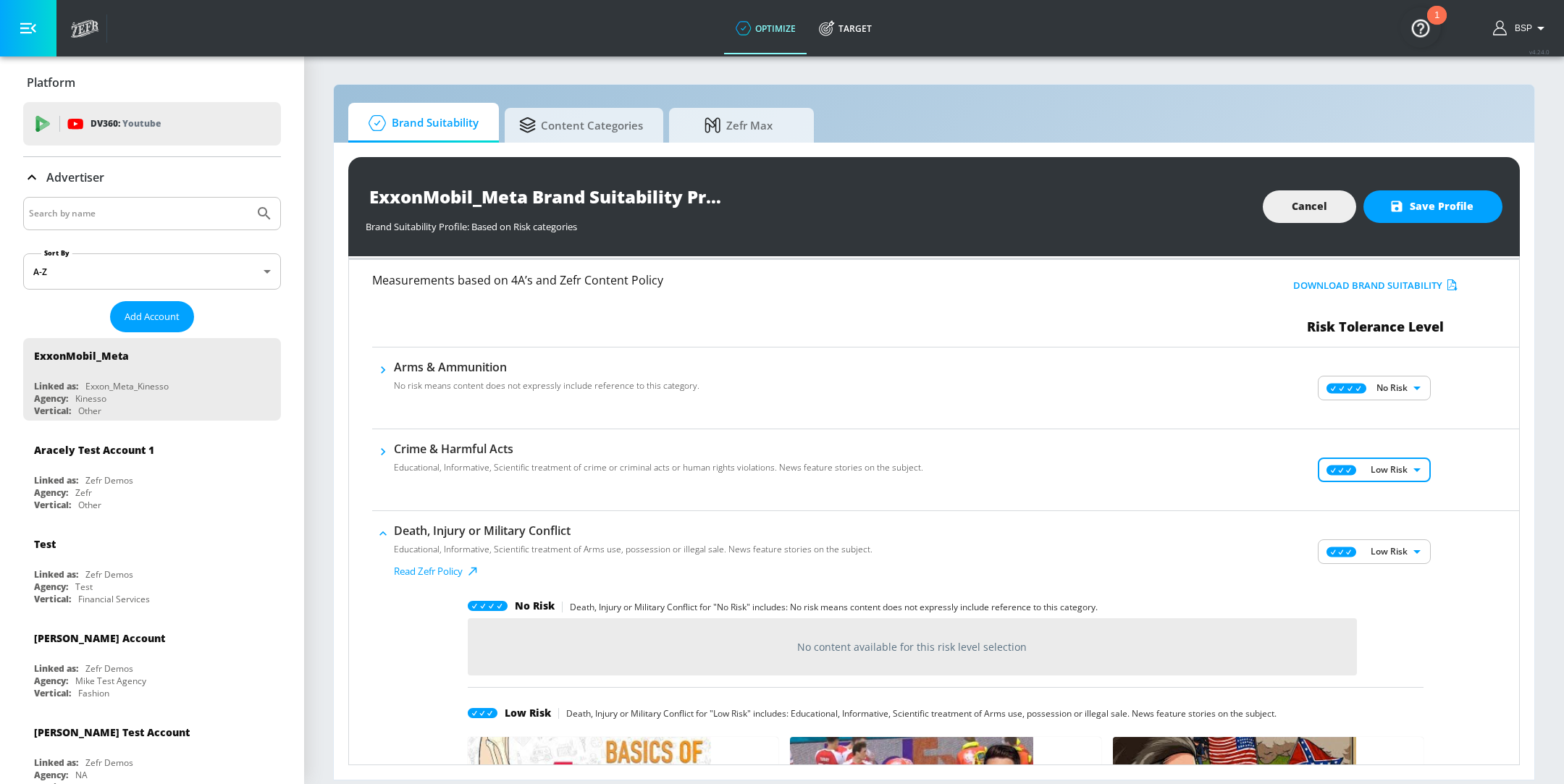
click at [1390, 376] on body "optimize Target optimize Target v 4.24.0 BSP Platform DV360: Youtube DV360: You…" at bounding box center [782, 392] width 1564 height 784
click at [1373, 433] on p "Low Risk" at bounding box center [1386, 438] width 37 height 13
type input "LOW"
click at [1414, 211] on span "Save Profile" at bounding box center [1433, 207] width 81 height 18
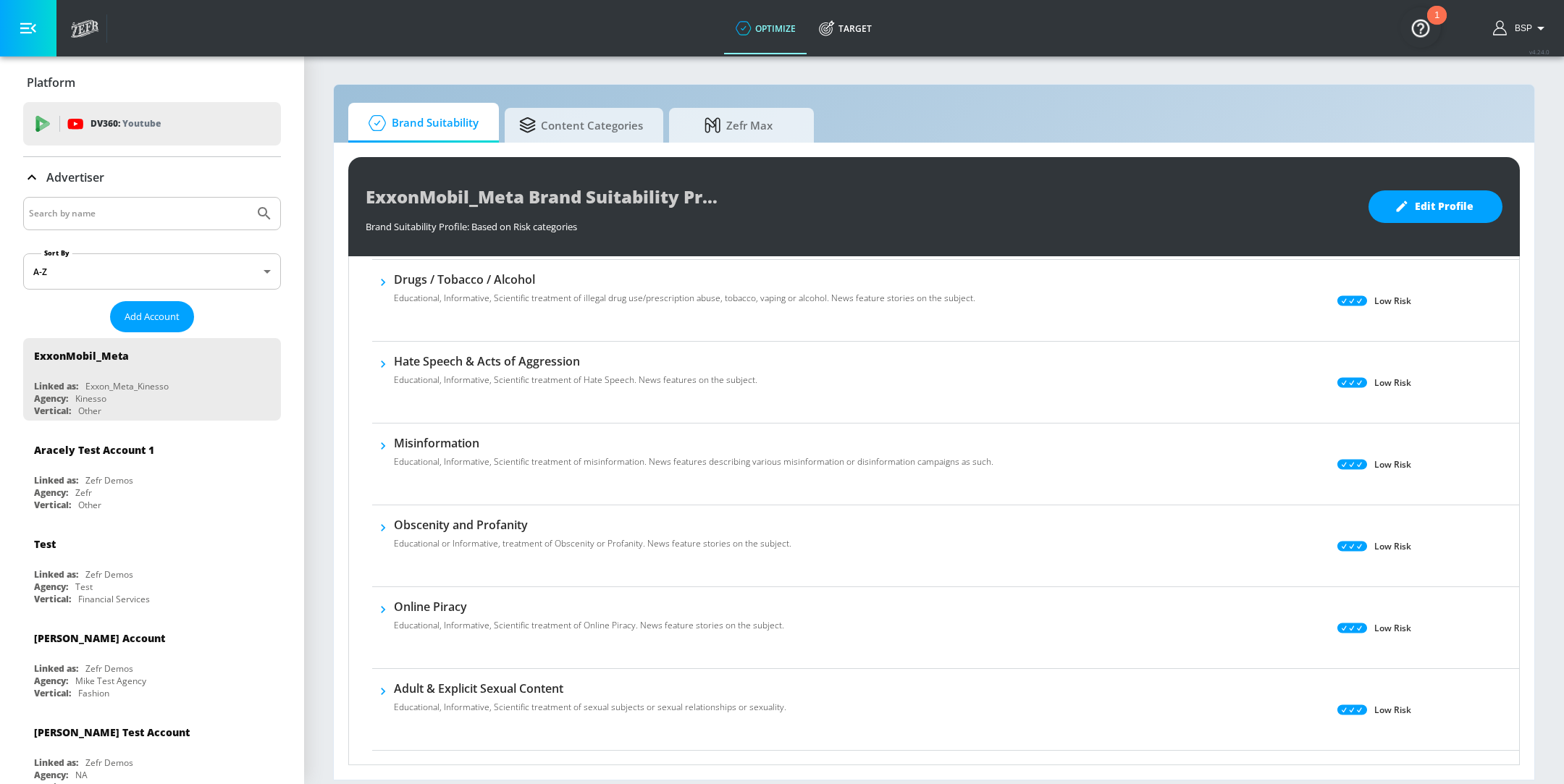
scroll to position [622, 0]
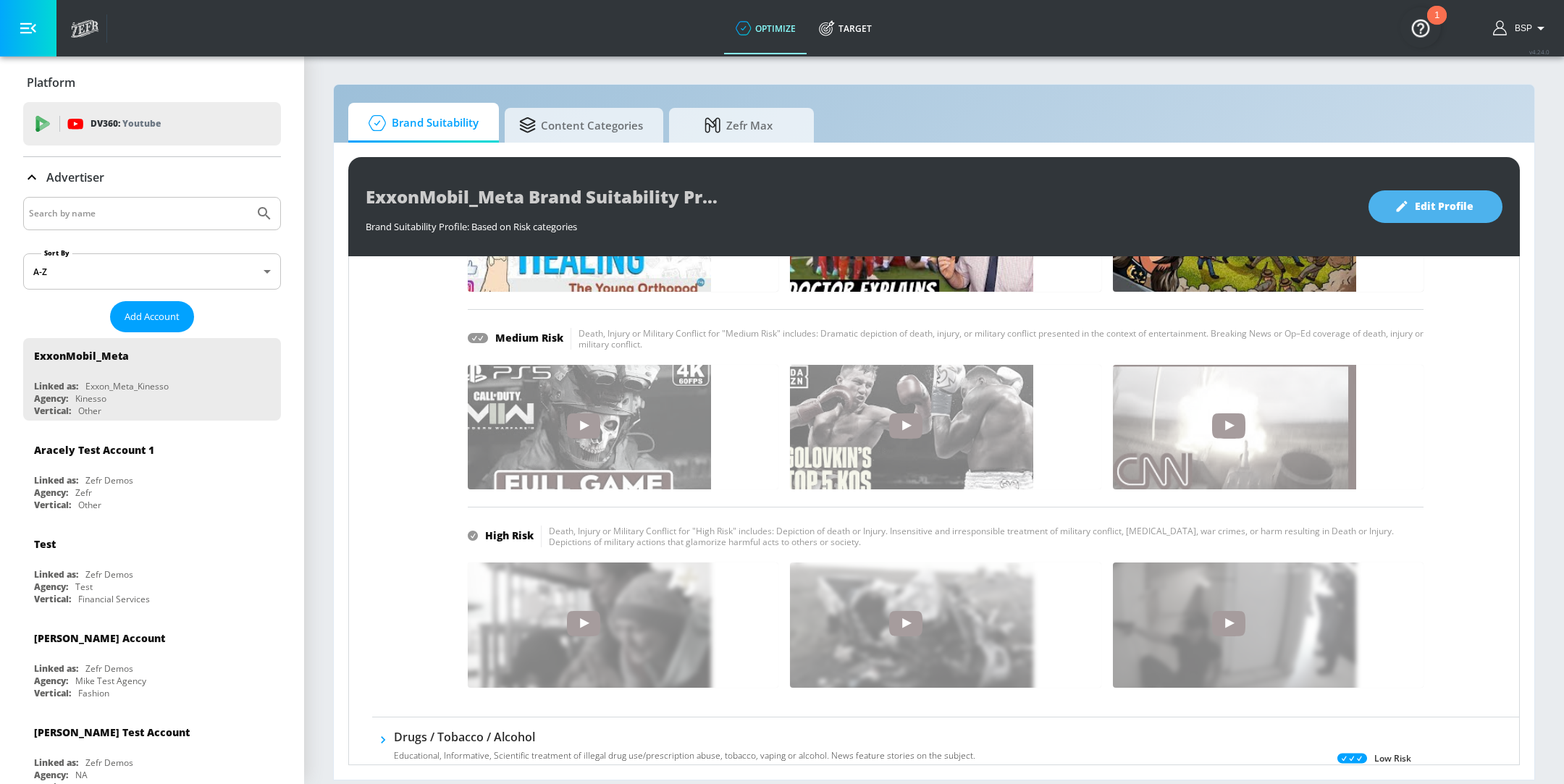
click at [1439, 210] on span "Edit Profile" at bounding box center [1435, 207] width 76 height 18
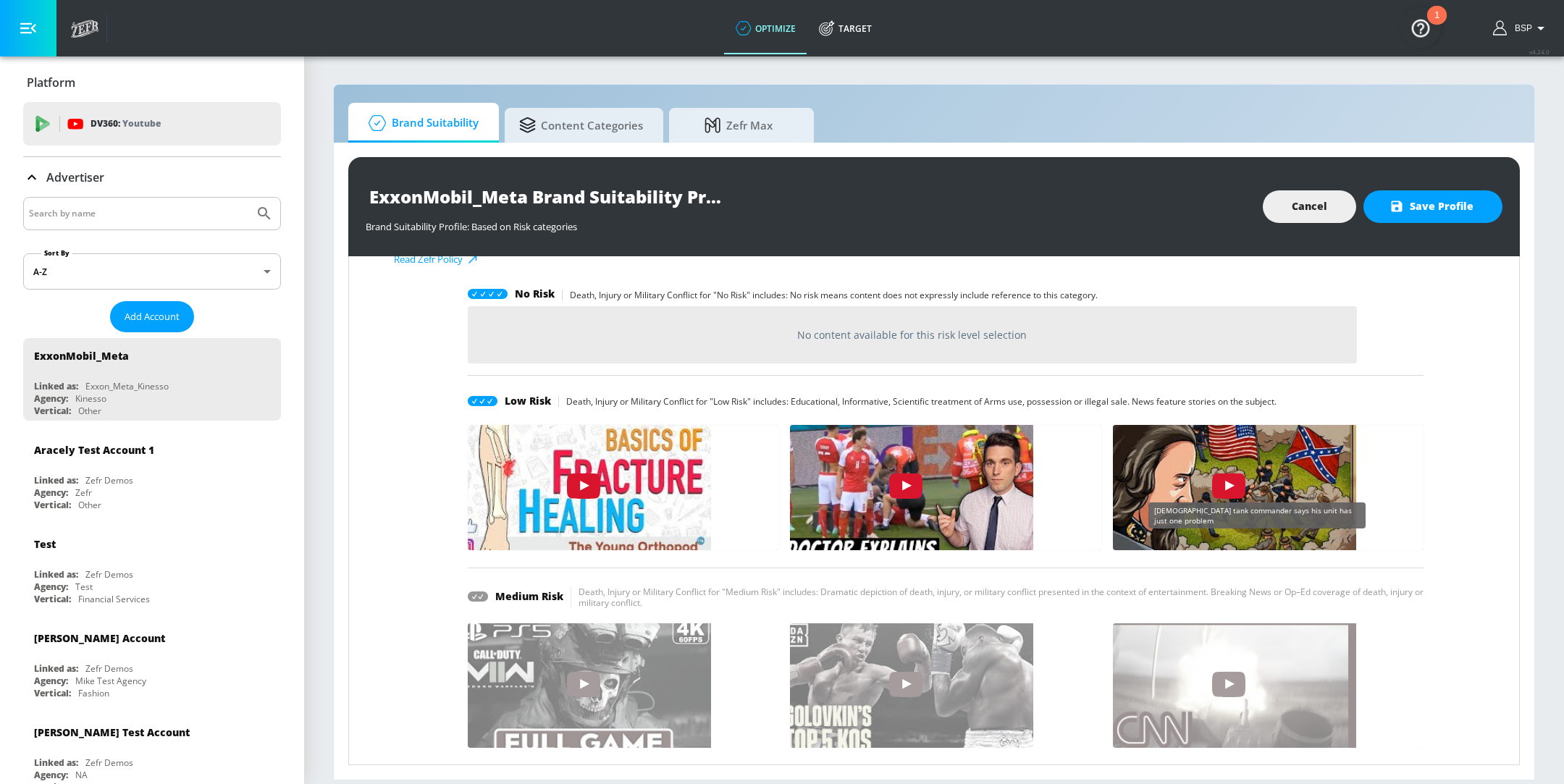
scroll to position [52, 0]
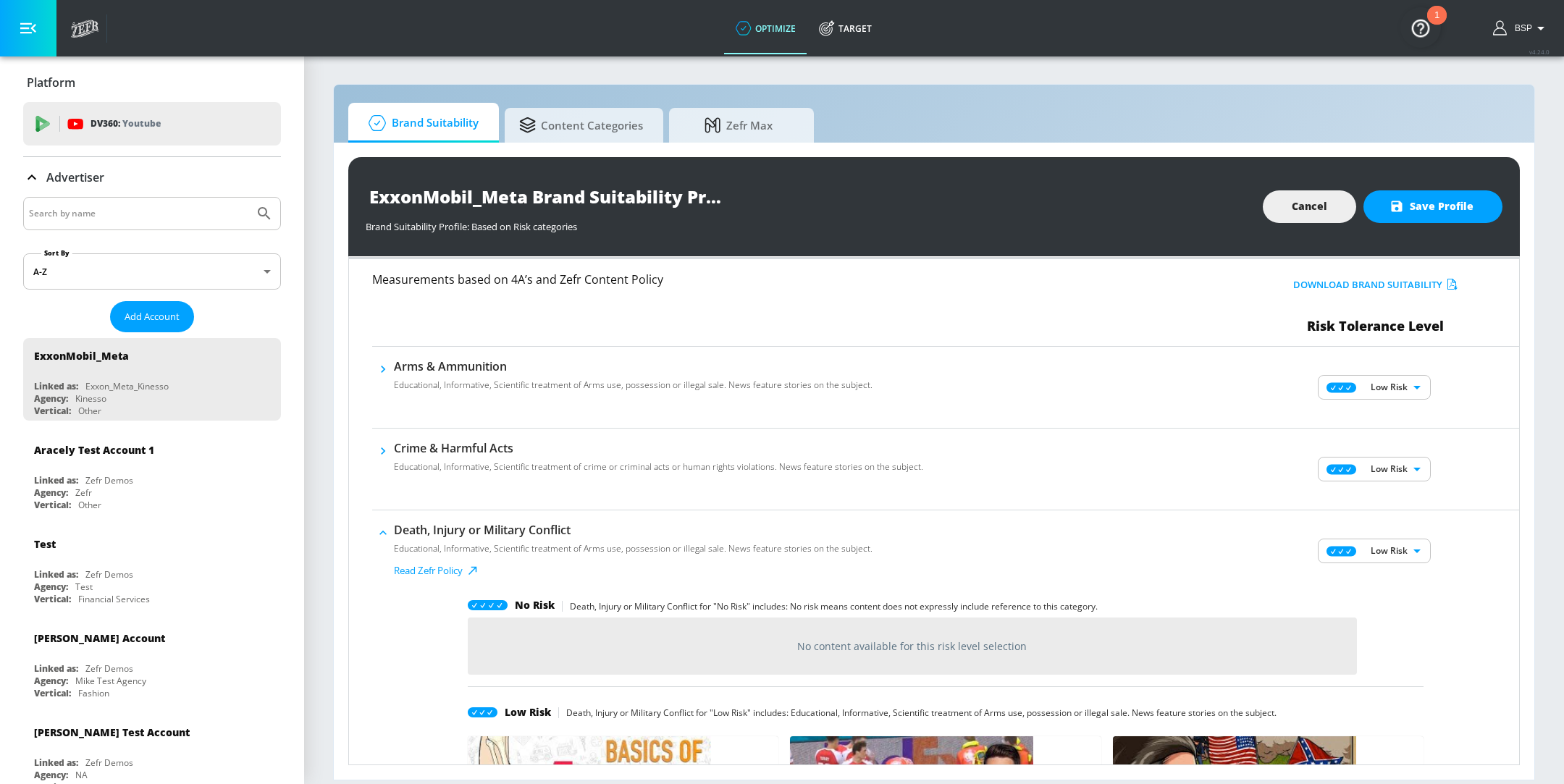
click at [1372, 553] on body "optimize Target optimize Target v 4.24.0 BSP Platform DV360: Youtube DV360: You…" at bounding box center [782, 392] width 1564 height 784
click at [1494, 545] on div at bounding box center [782, 392] width 1564 height 784
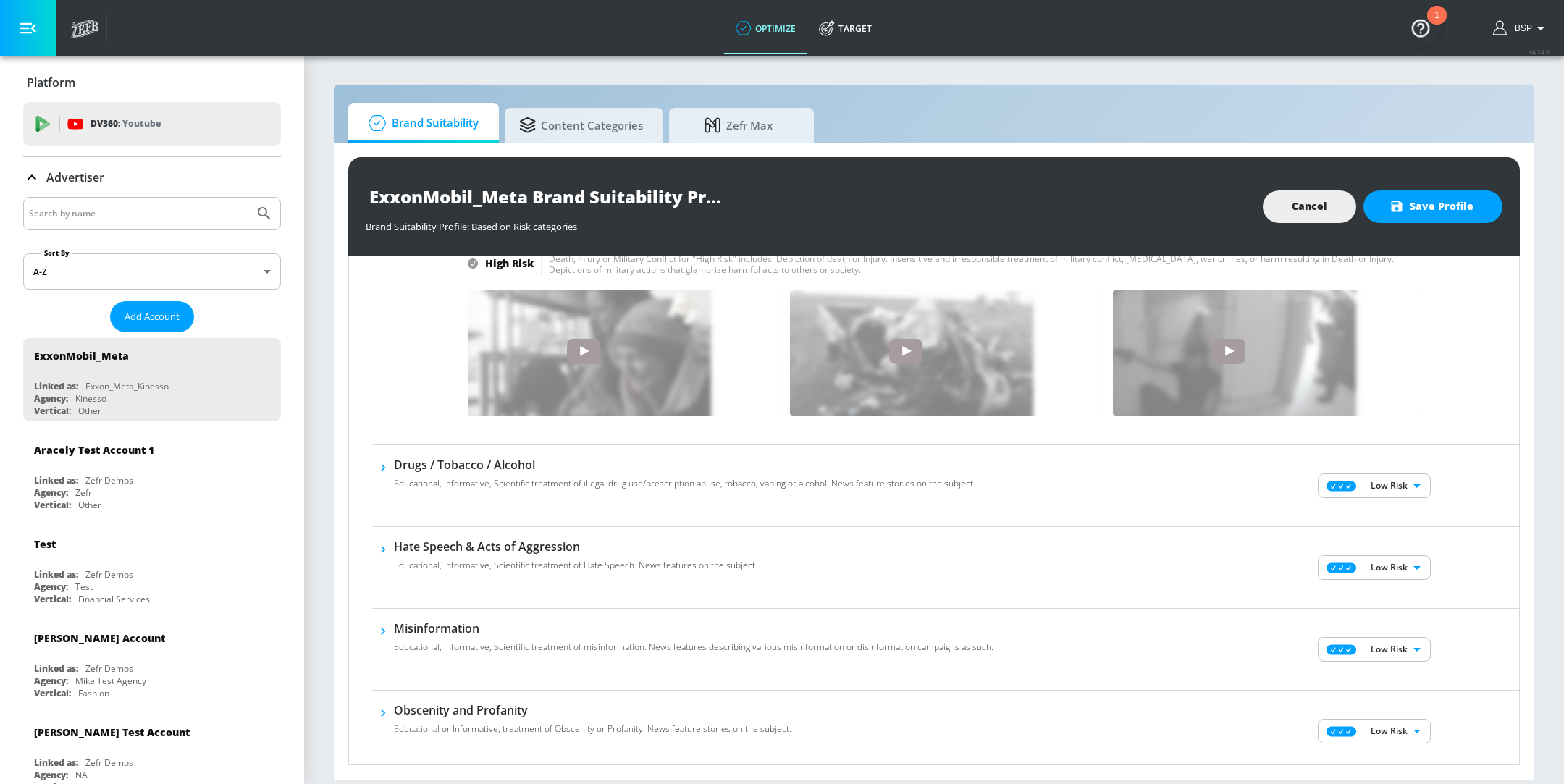
scroll to position [937, 0]
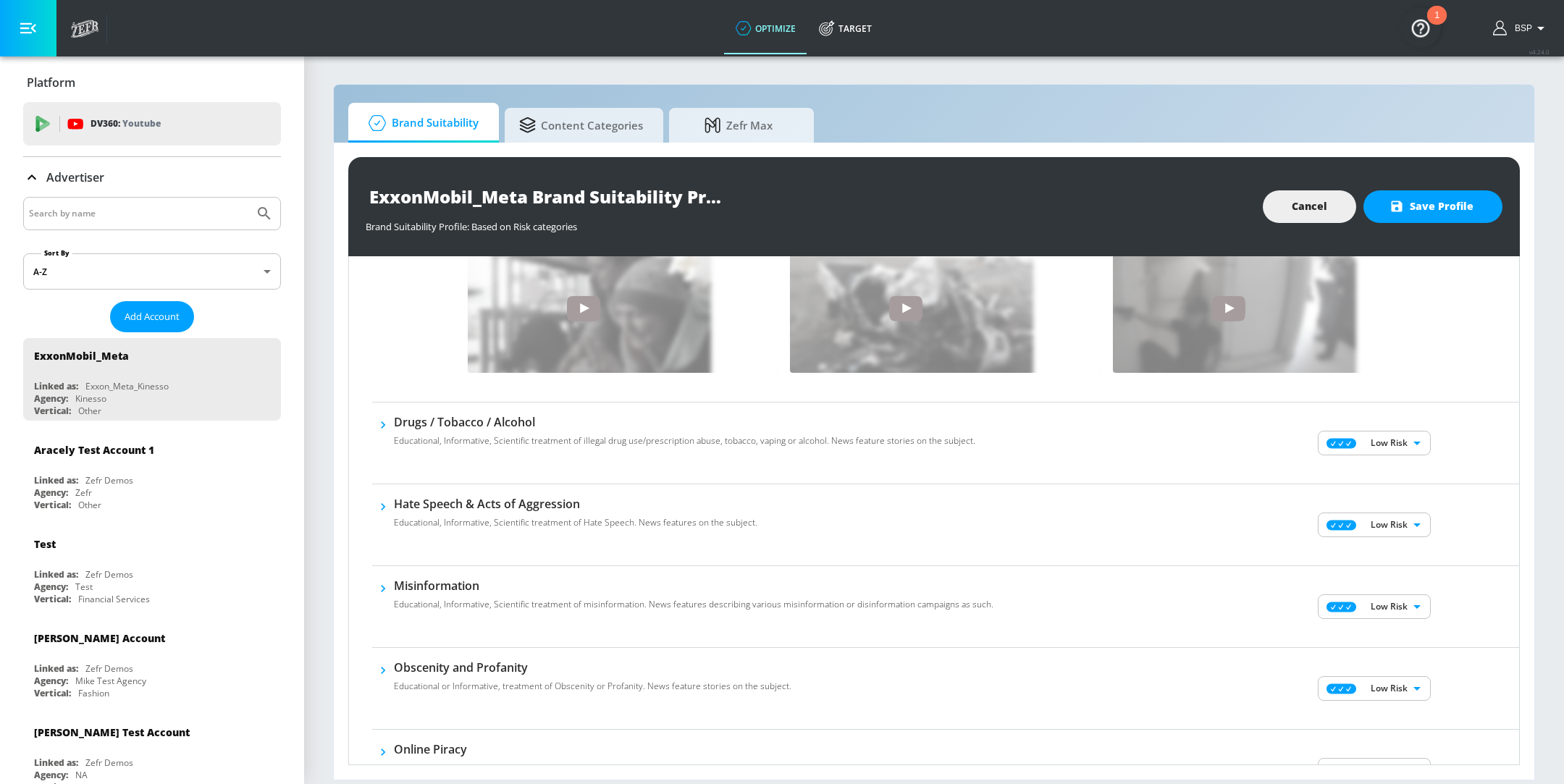
click at [1370, 440] on body "optimize Target optimize Target v 4.24.0 BSP Platform DV360: Youtube DV360: You…" at bounding box center [782, 392] width 1564 height 784
